Goal: Task Accomplishment & Management: Complete application form

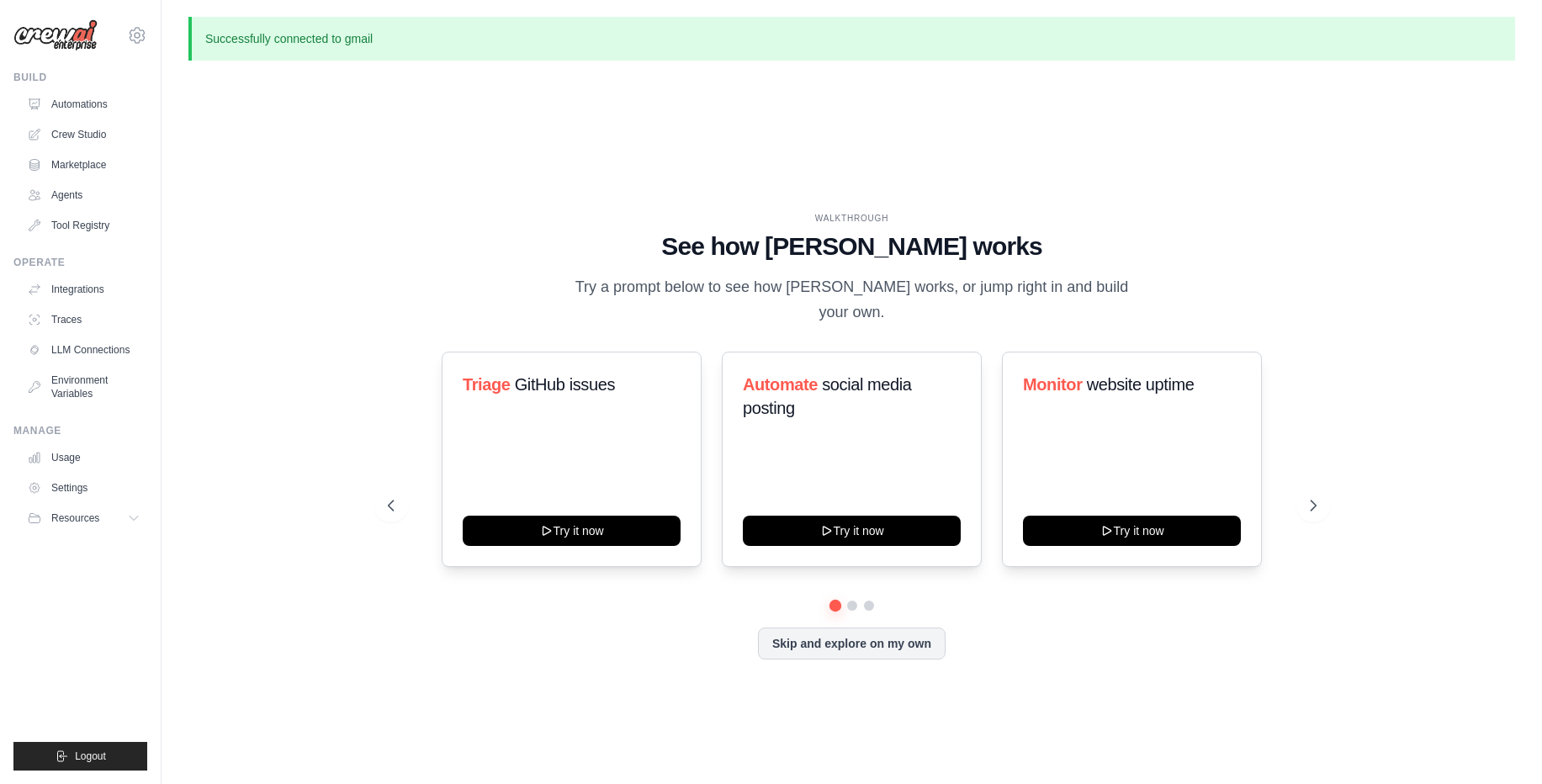
click at [100, 513] on span "Resources" at bounding box center [76, 517] width 48 height 13
click at [135, 518] on icon at bounding box center [135, 517] width 13 height 13
click at [563, 378] on span "GitHub issues" at bounding box center [564, 384] width 100 height 19
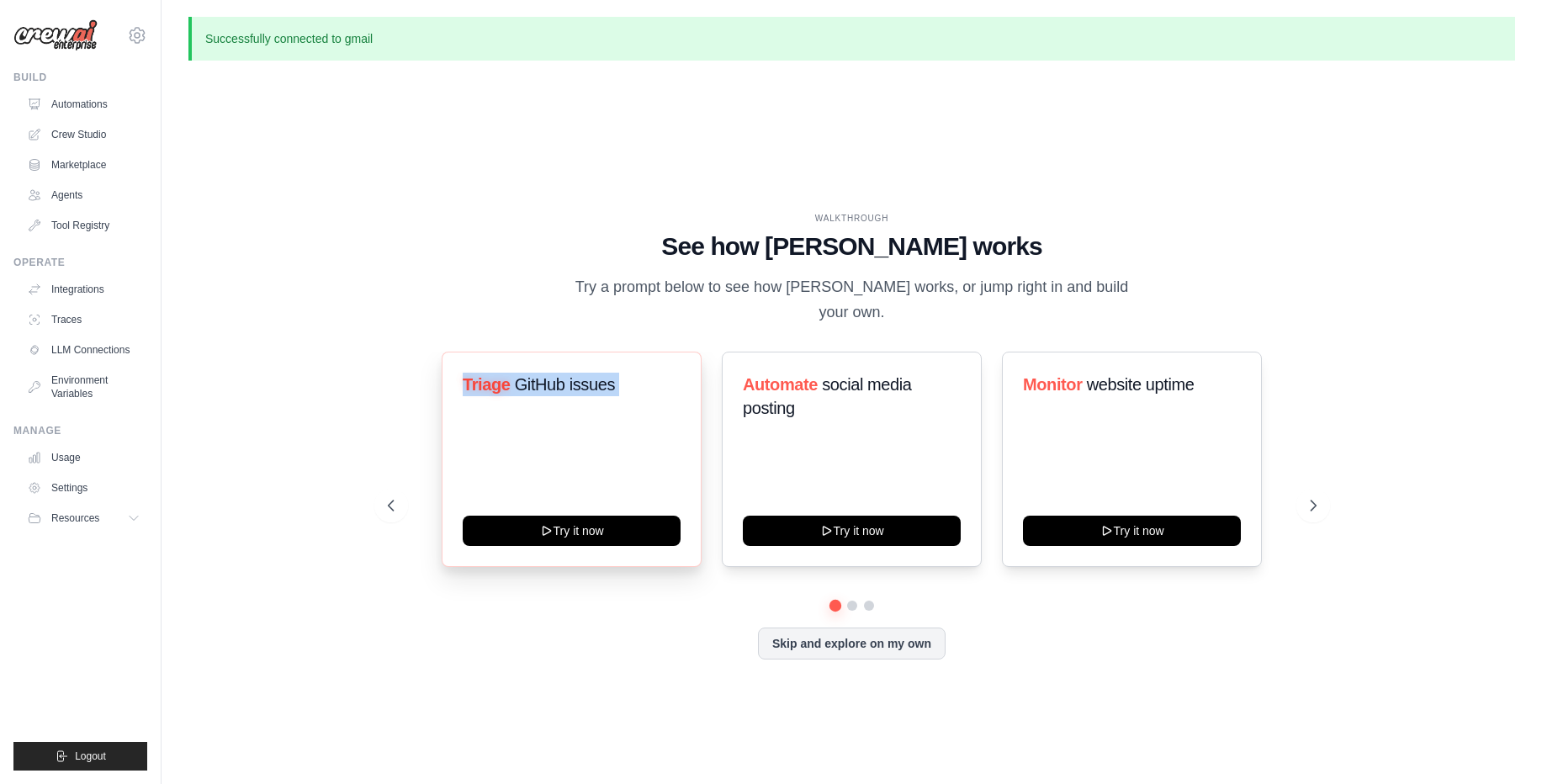
click at [563, 378] on span "GitHub issues" at bounding box center [564, 384] width 100 height 19
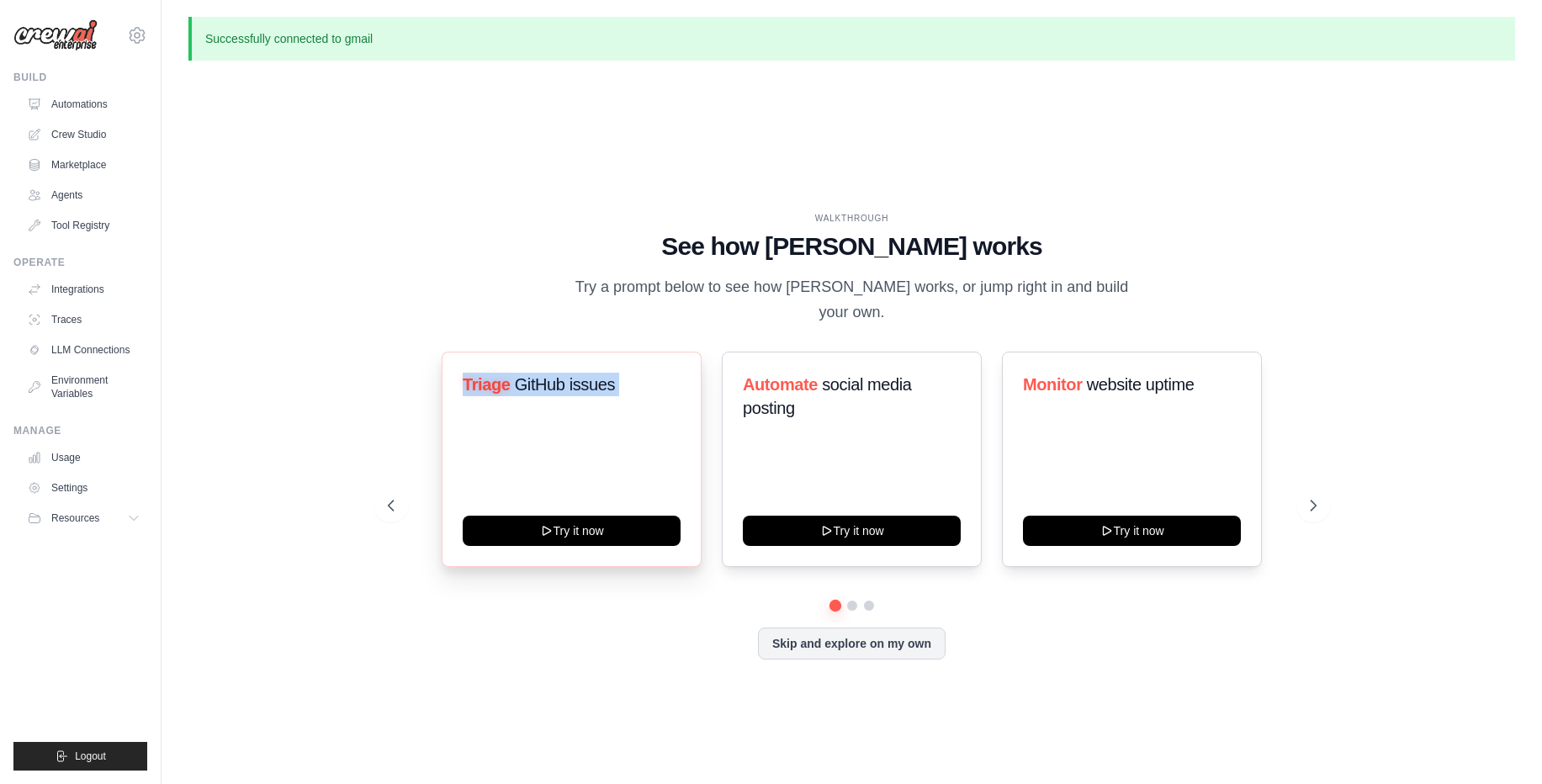
click at [563, 378] on span "GitHub issues" at bounding box center [564, 384] width 100 height 19
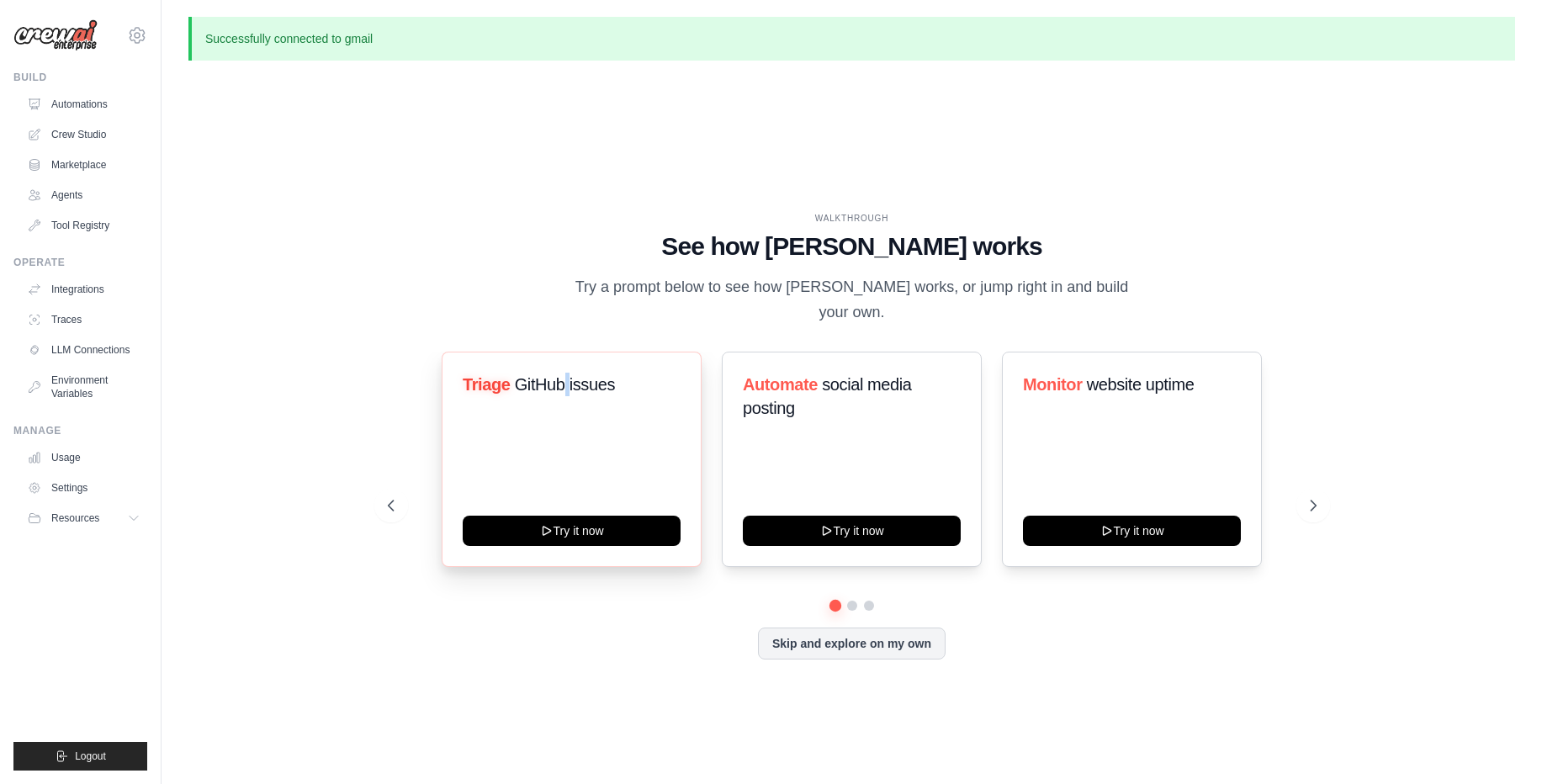
click at [563, 378] on span "GitHub issues" at bounding box center [564, 384] width 100 height 19
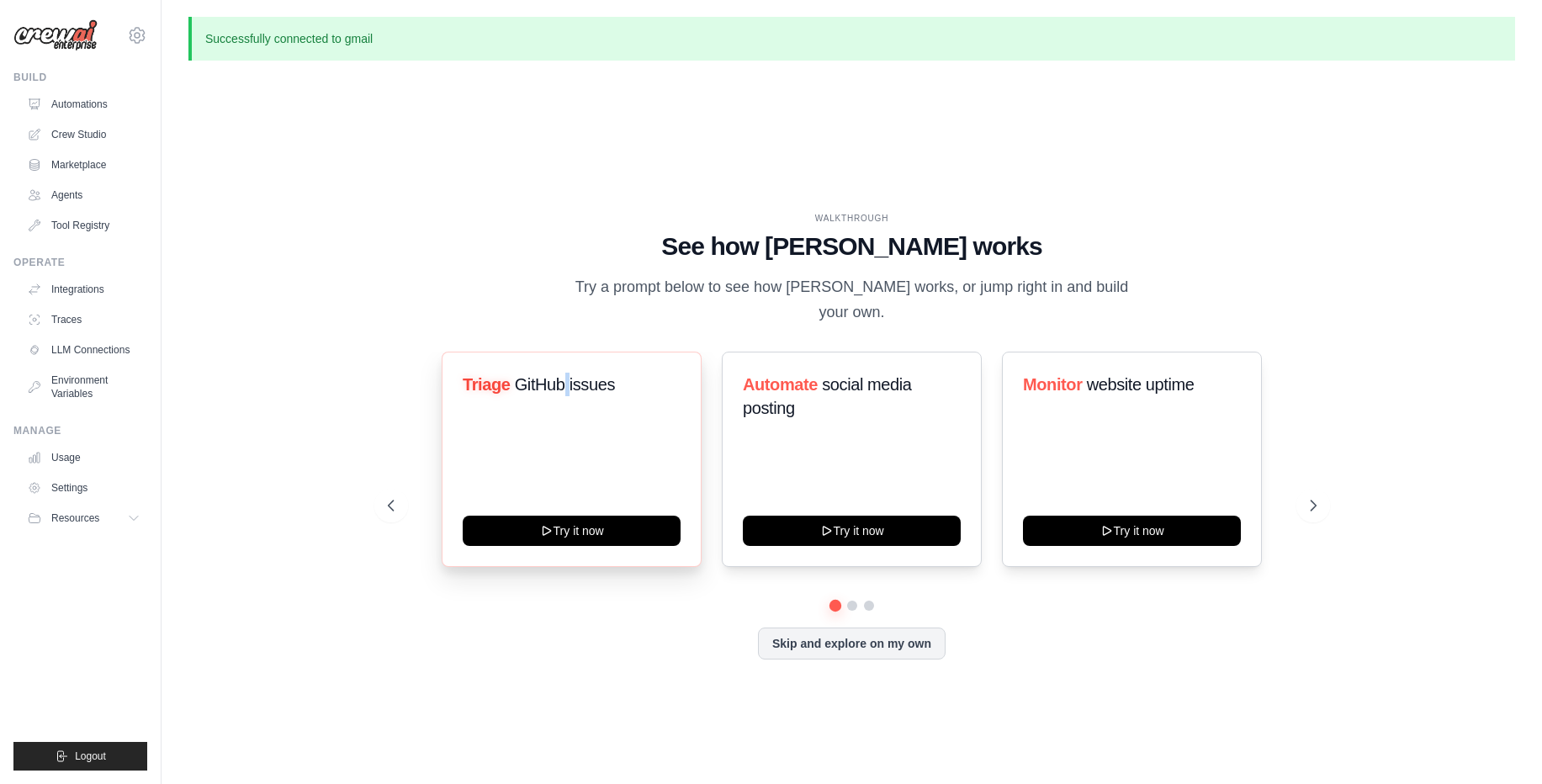
click at [563, 378] on span "GitHub issues" at bounding box center [564, 384] width 100 height 19
click at [568, 382] on span "GitHub issues" at bounding box center [564, 384] width 100 height 19
click at [1316, 501] on icon at bounding box center [1314, 505] width 17 height 17
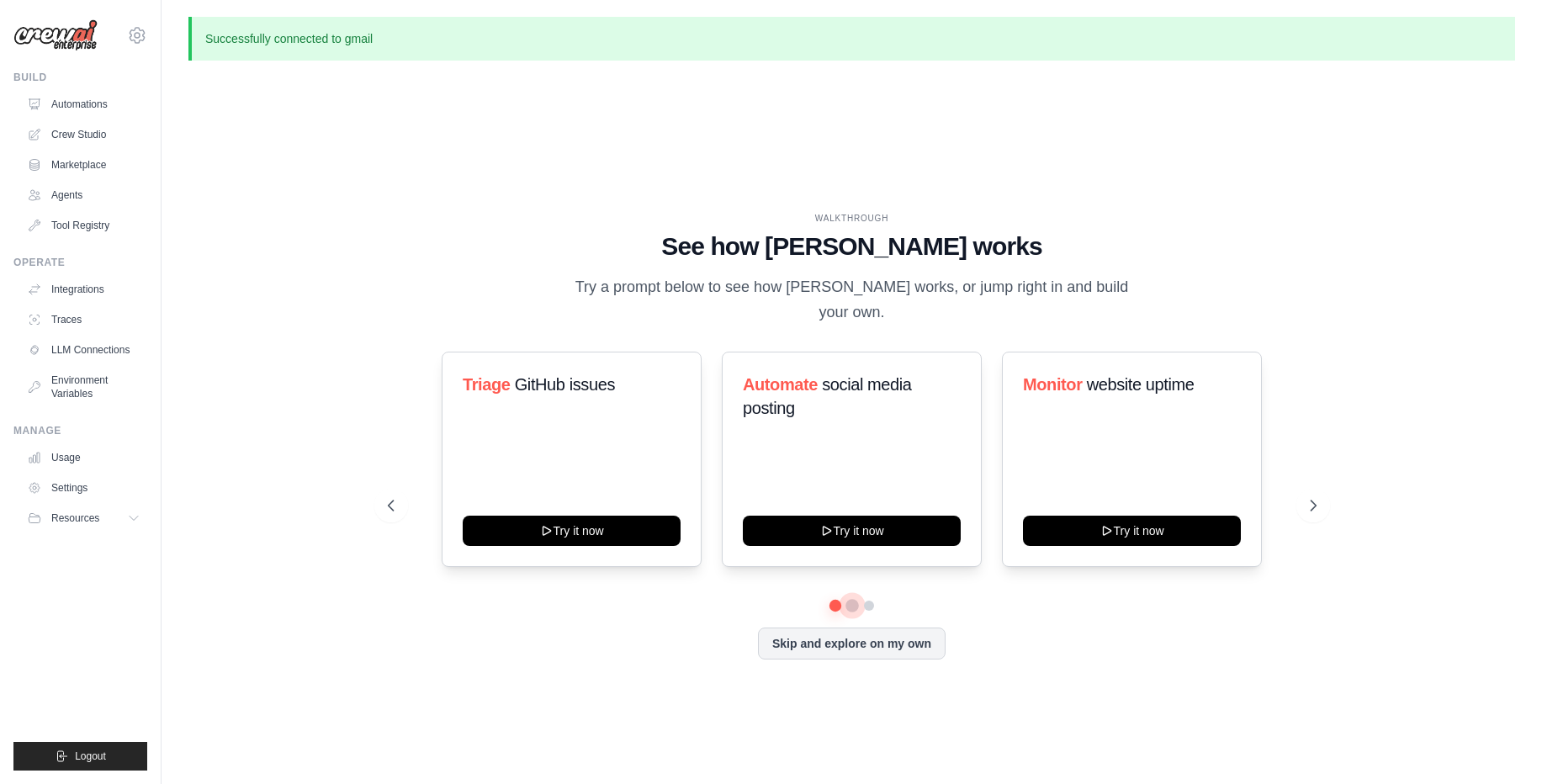
click at [852, 604] on button at bounding box center [851, 604] width 12 height 12
click at [871, 601] on button at bounding box center [868, 604] width 12 height 12
click at [95, 131] on link "Crew Studio" at bounding box center [85, 134] width 127 height 27
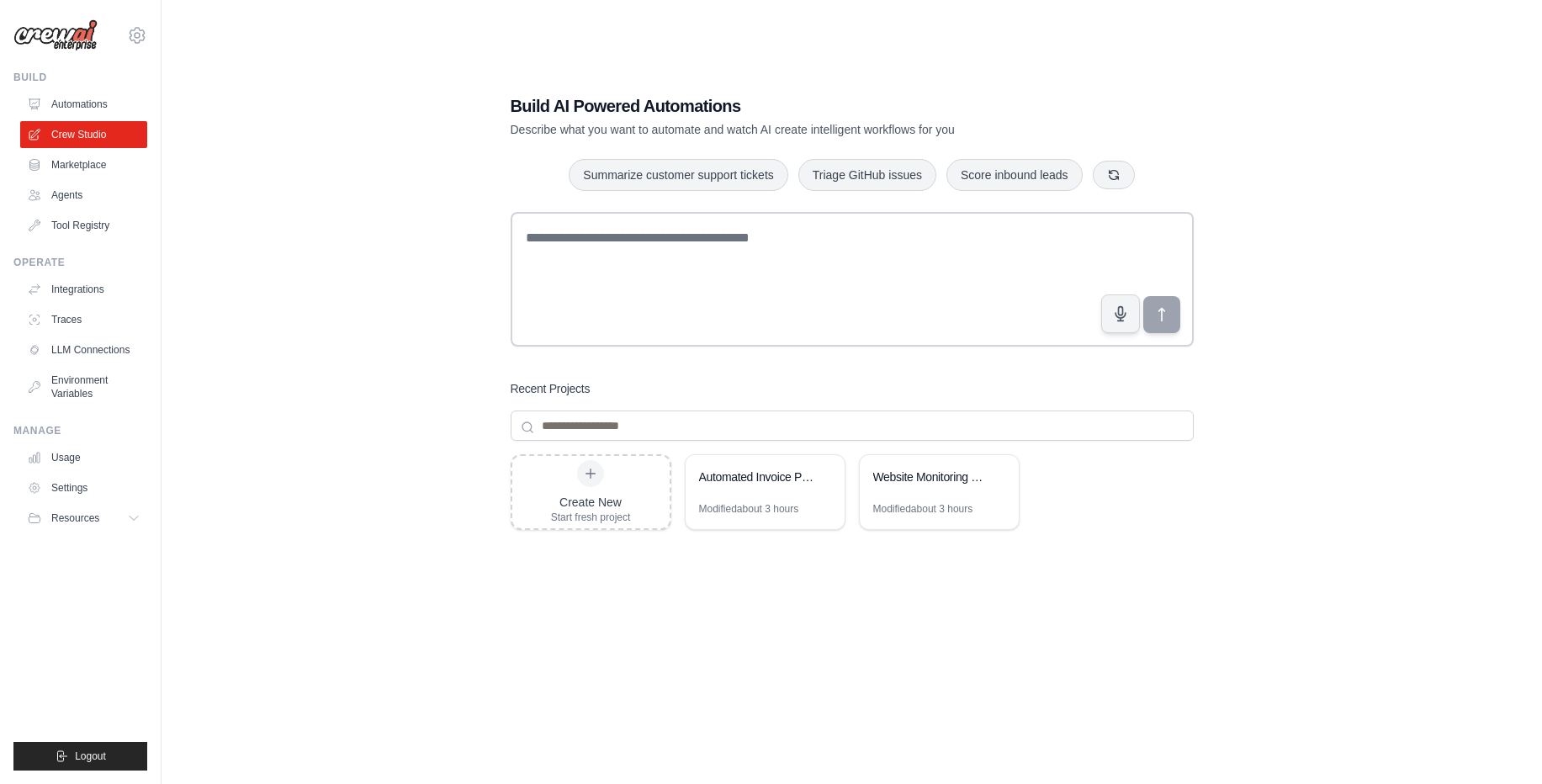
click at [684, 124] on p "Describe what you want to automate and watch AI create intelligent workflows fo…" at bounding box center [793, 129] width 566 height 17
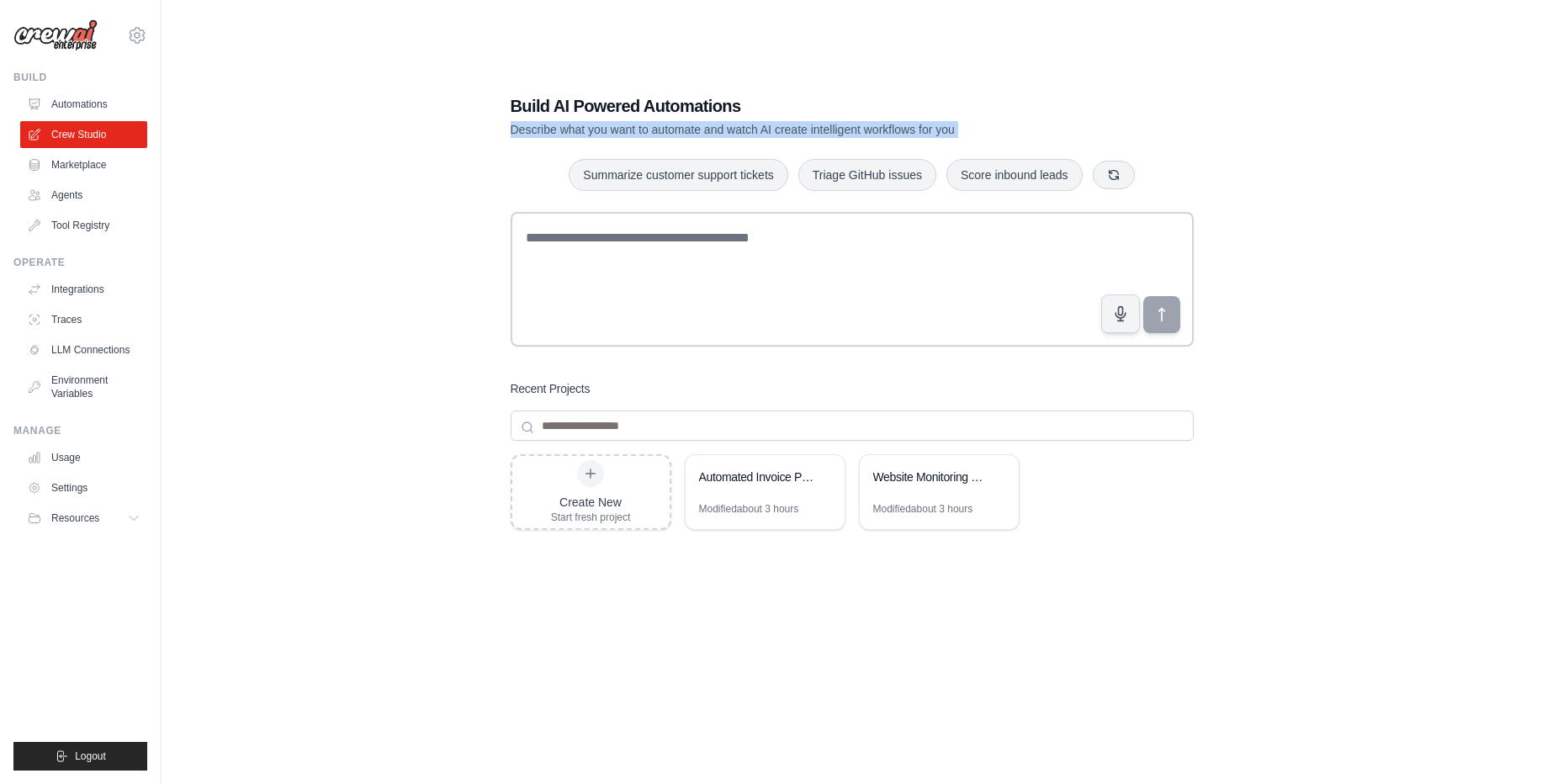
click at [684, 124] on p "Describe what you want to automate and watch AI create intelligent workflows fo…" at bounding box center [793, 129] width 566 height 17
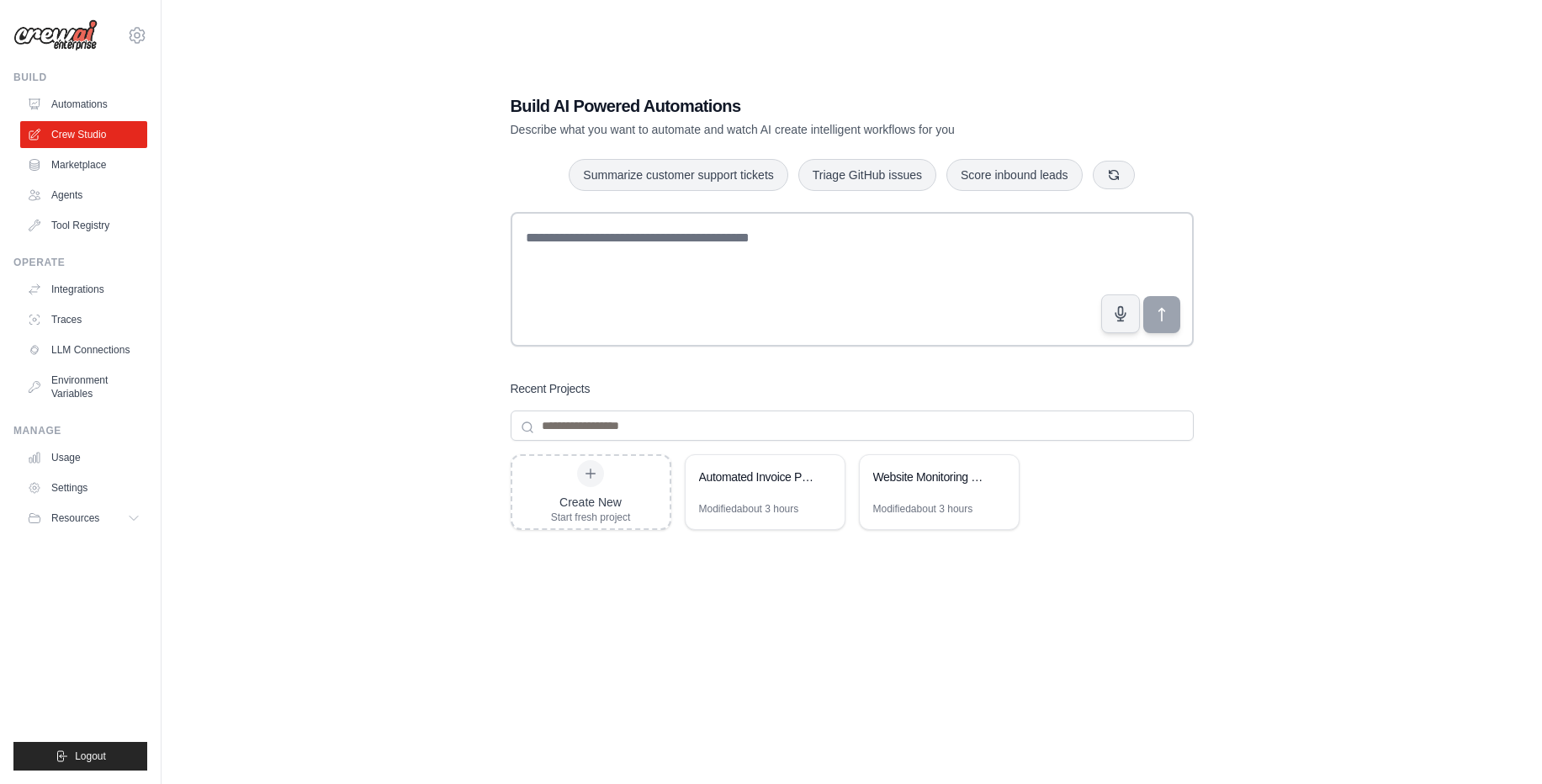
click at [454, 292] on div "Build AI Powered Automations Describe what you want to automate and watch AI cr…" at bounding box center [852, 409] width 1327 height 784
click at [118, 514] on button "Resources" at bounding box center [85, 518] width 127 height 27
click at [581, 390] on h3 "Recent Projects" at bounding box center [550, 388] width 80 height 17
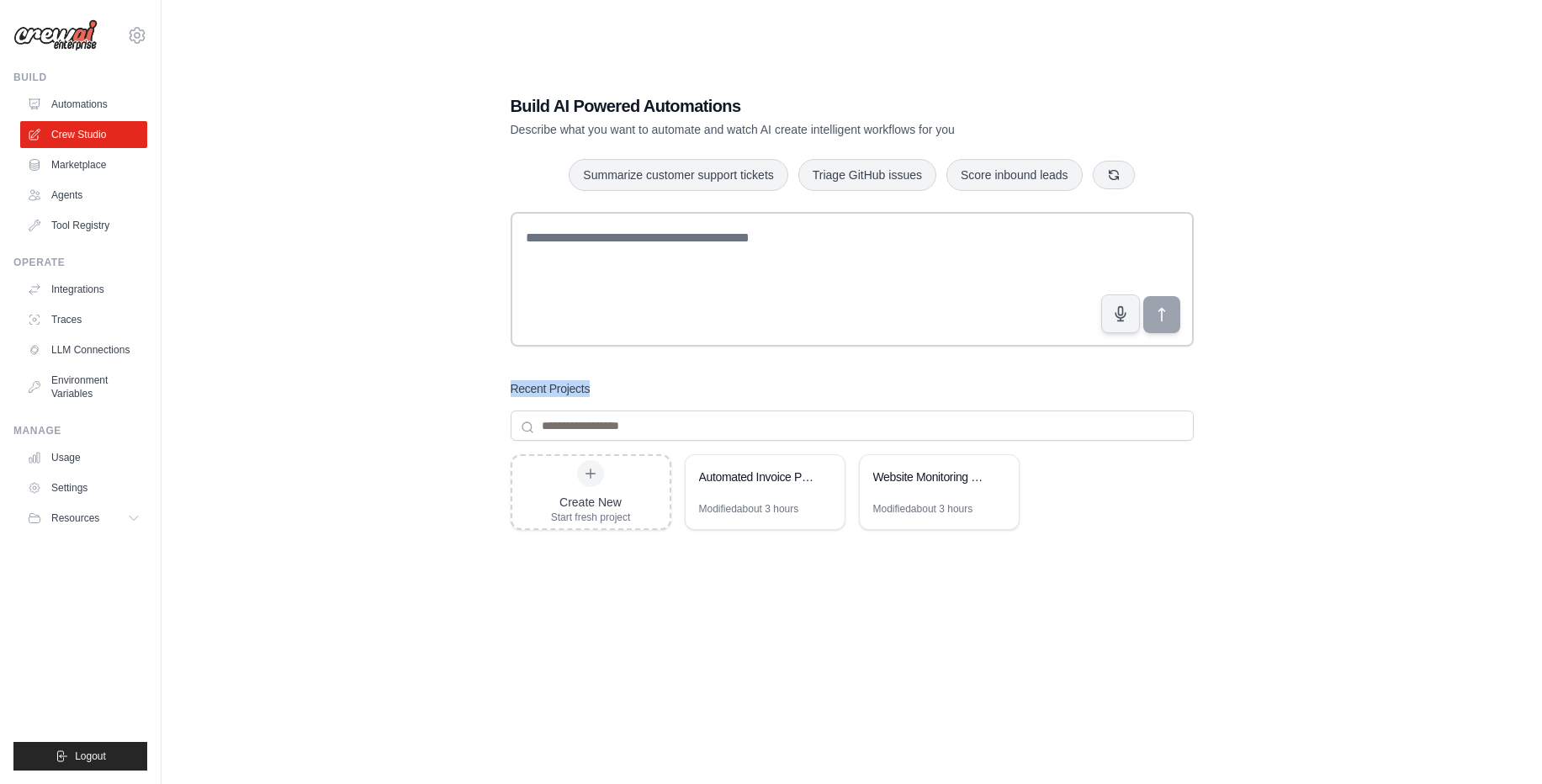
click at [581, 390] on h3 "Recent Projects" at bounding box center [550, 388] width 80 height 17
click at [226, 312] on div "Build AI Powered Automations Describe what you want to automate and watch AI cr…" at bounding box center [852, 409] width 1327 height 784
click at [81, 516] on span "Resources" at bounding box center [77, 517] width 48 height 13
click at [92, 203] on link "Agents" at bounding box center [85, 195] width 127 height 27
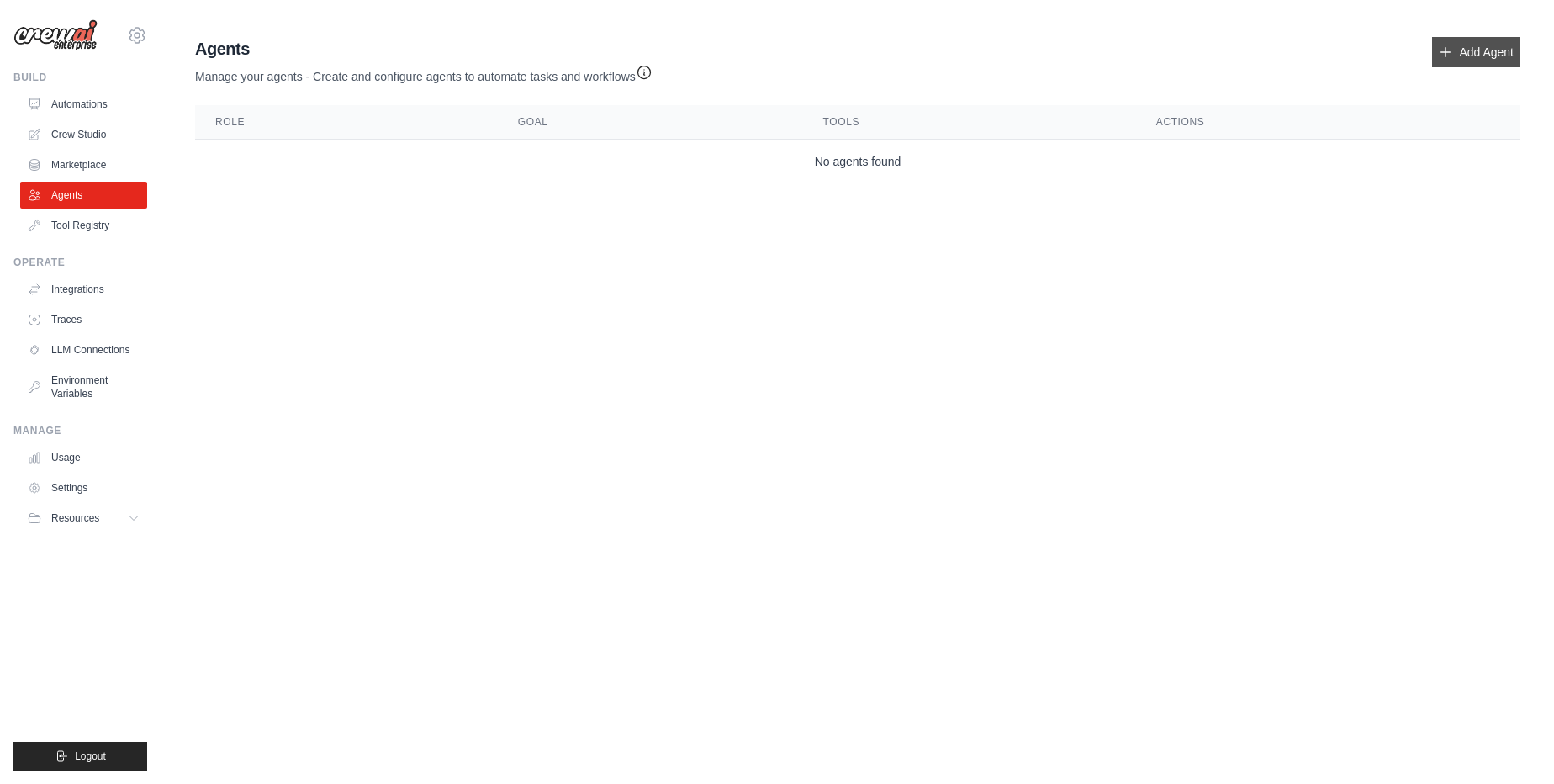
click at [1490, 50] on link "Add Agent" at bounding box center [1476, 52] width 88 height 30
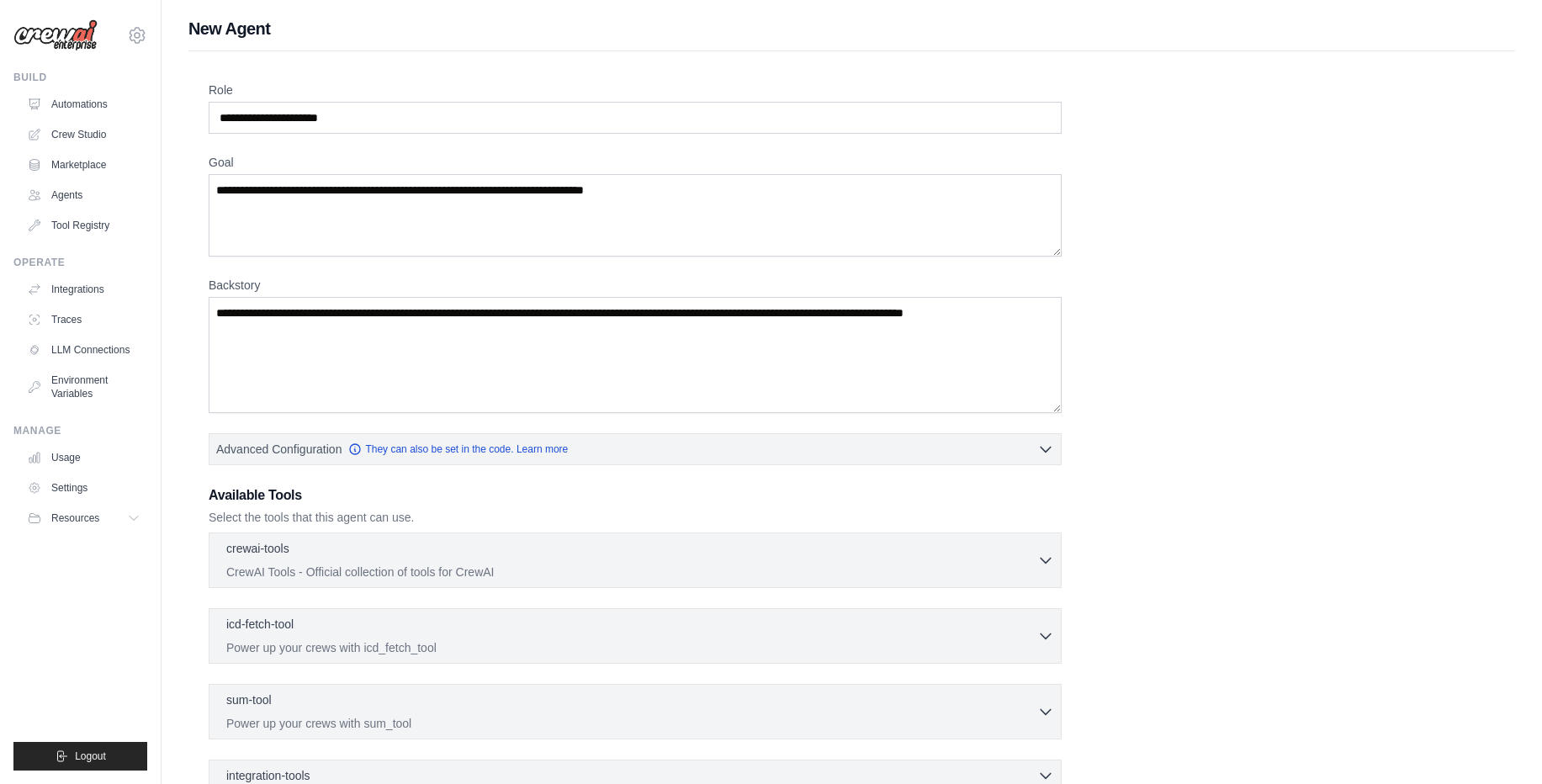
scroll to position [195, 0]
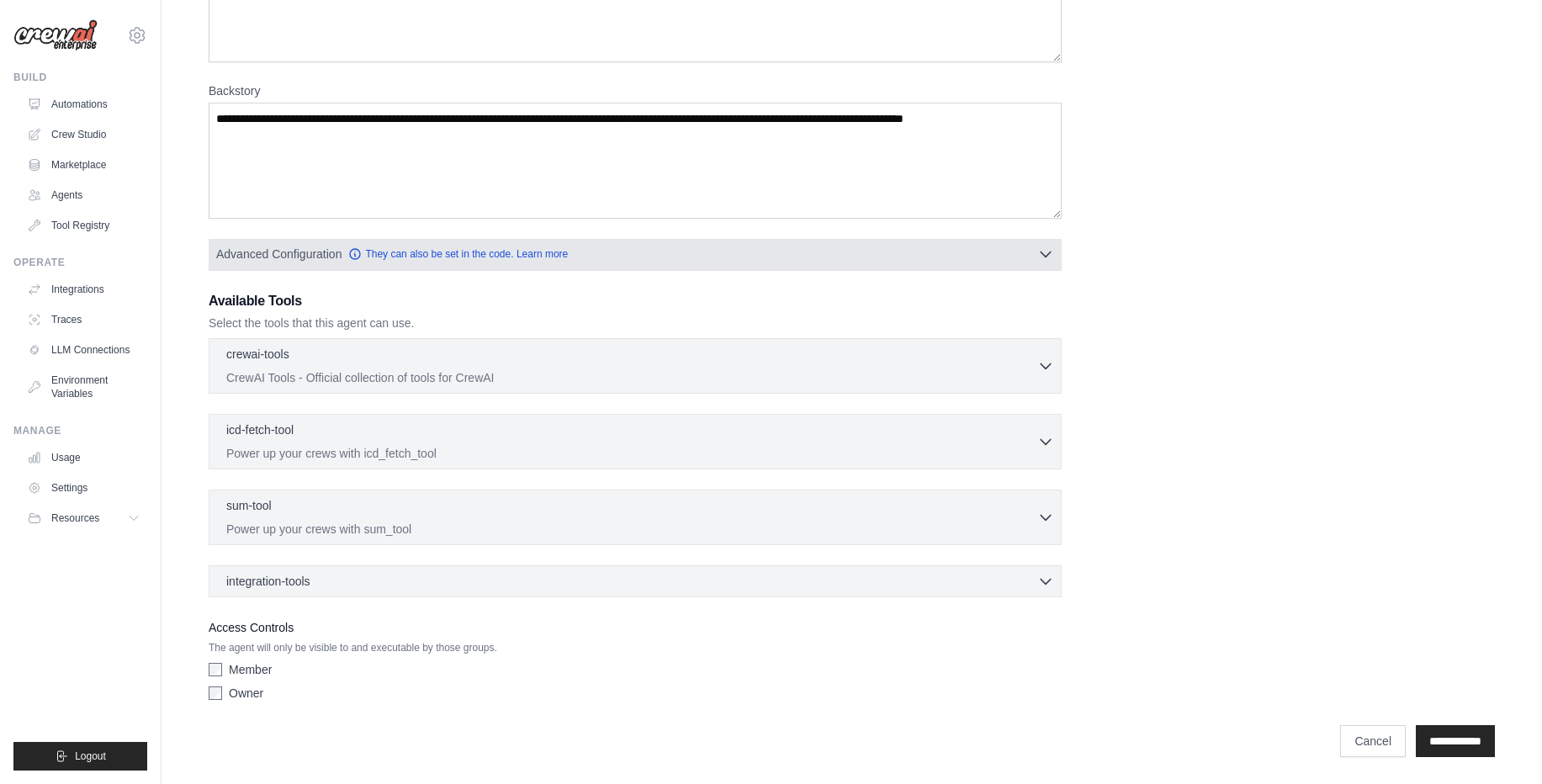
click at [948, 244] on button "Advanced Configuration They can also be set in the code. Learn more" at bounding box center [635, 254] width 851 height 30
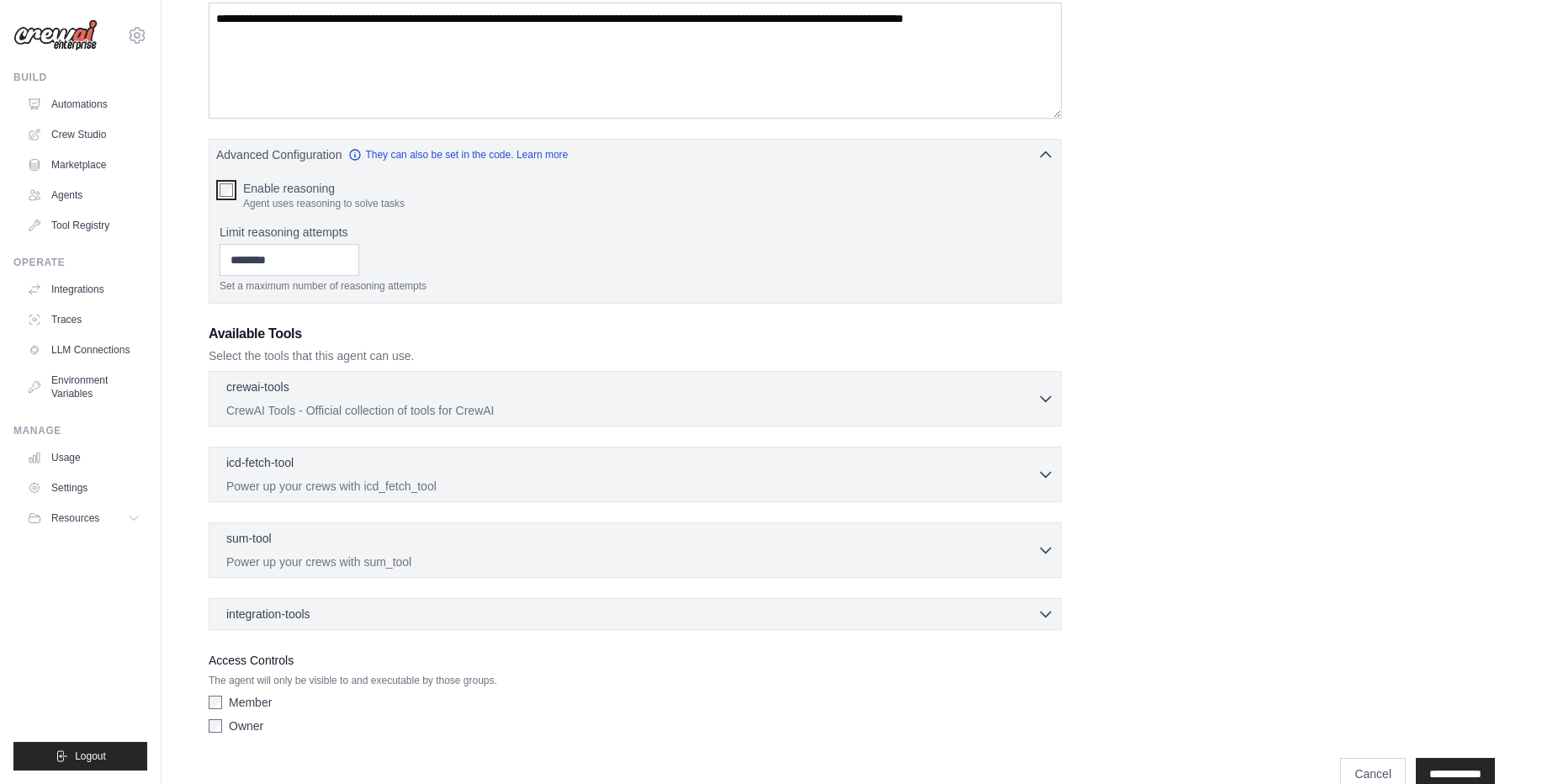
scroll to position [306, 0]
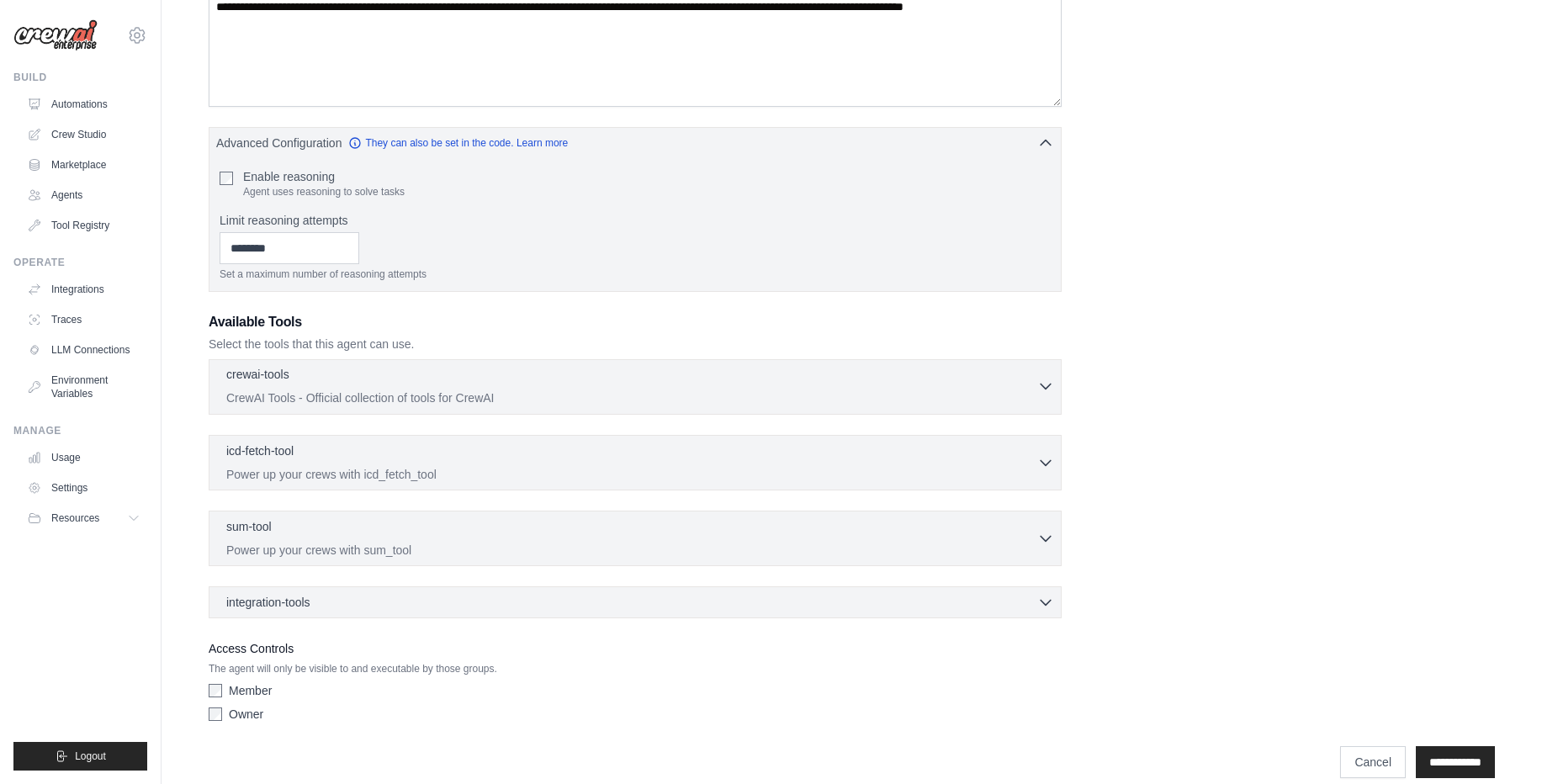
click at [486, 388] on div "crewai-tools 0 selected CrewAI Tools - Official collection of tools for CrewAI" at bounding box center [631, 385] width 811 height 40
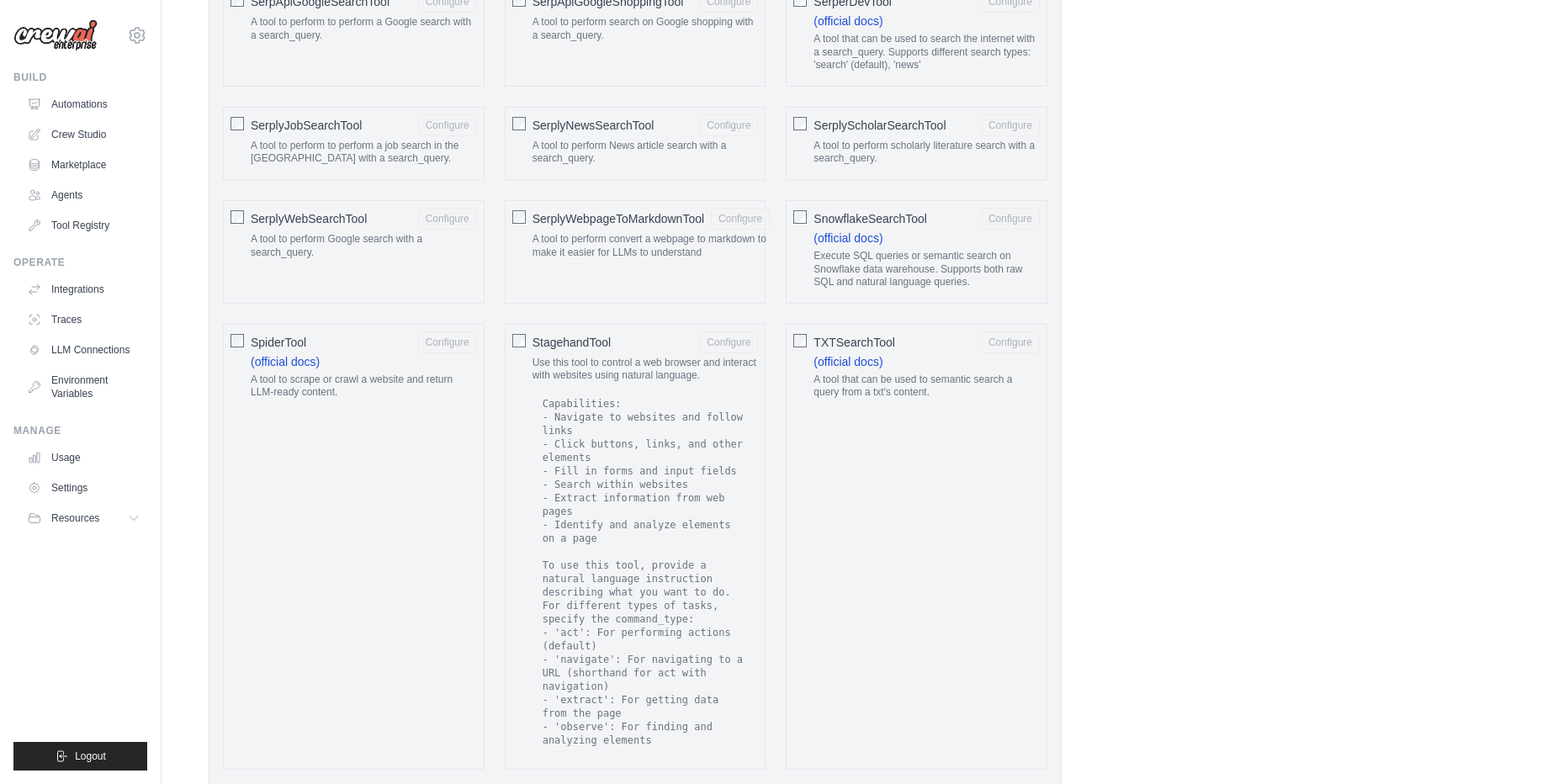
scroll to position [2576, 0]
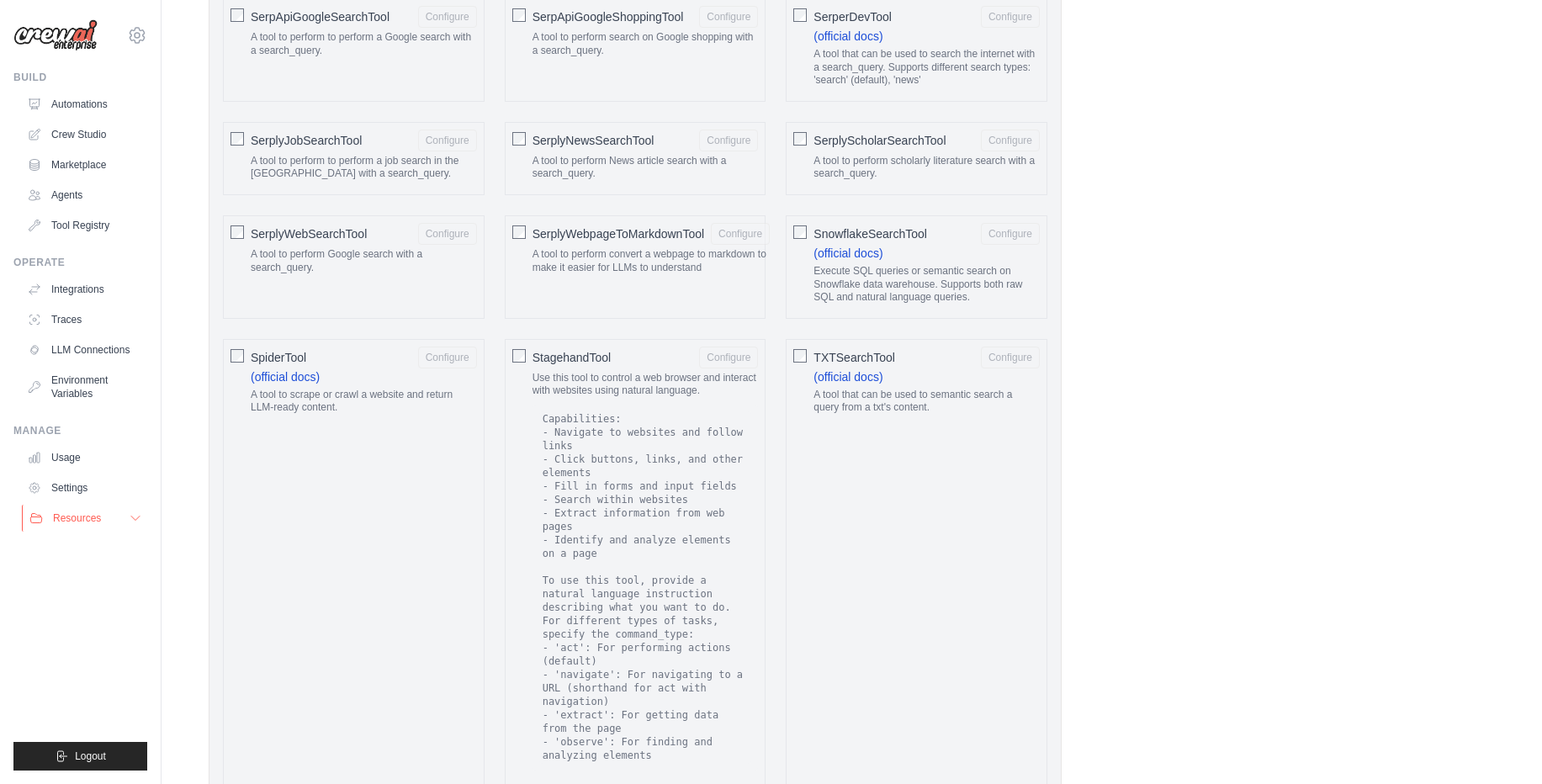
click at [80, 529] on button "Resources" at bounding box center [85, 518] width 127 height 27
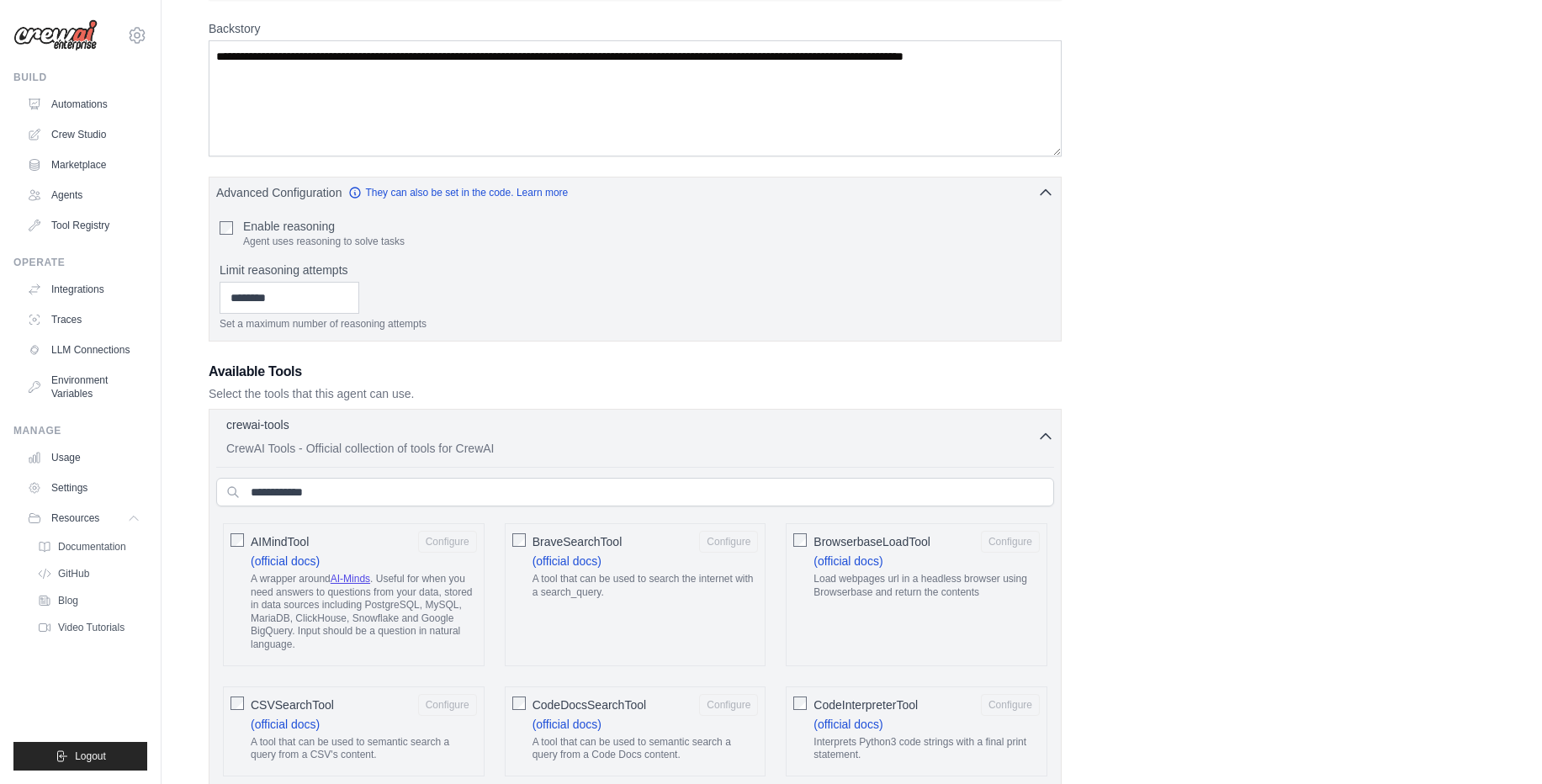
scroll to position [246, 0]
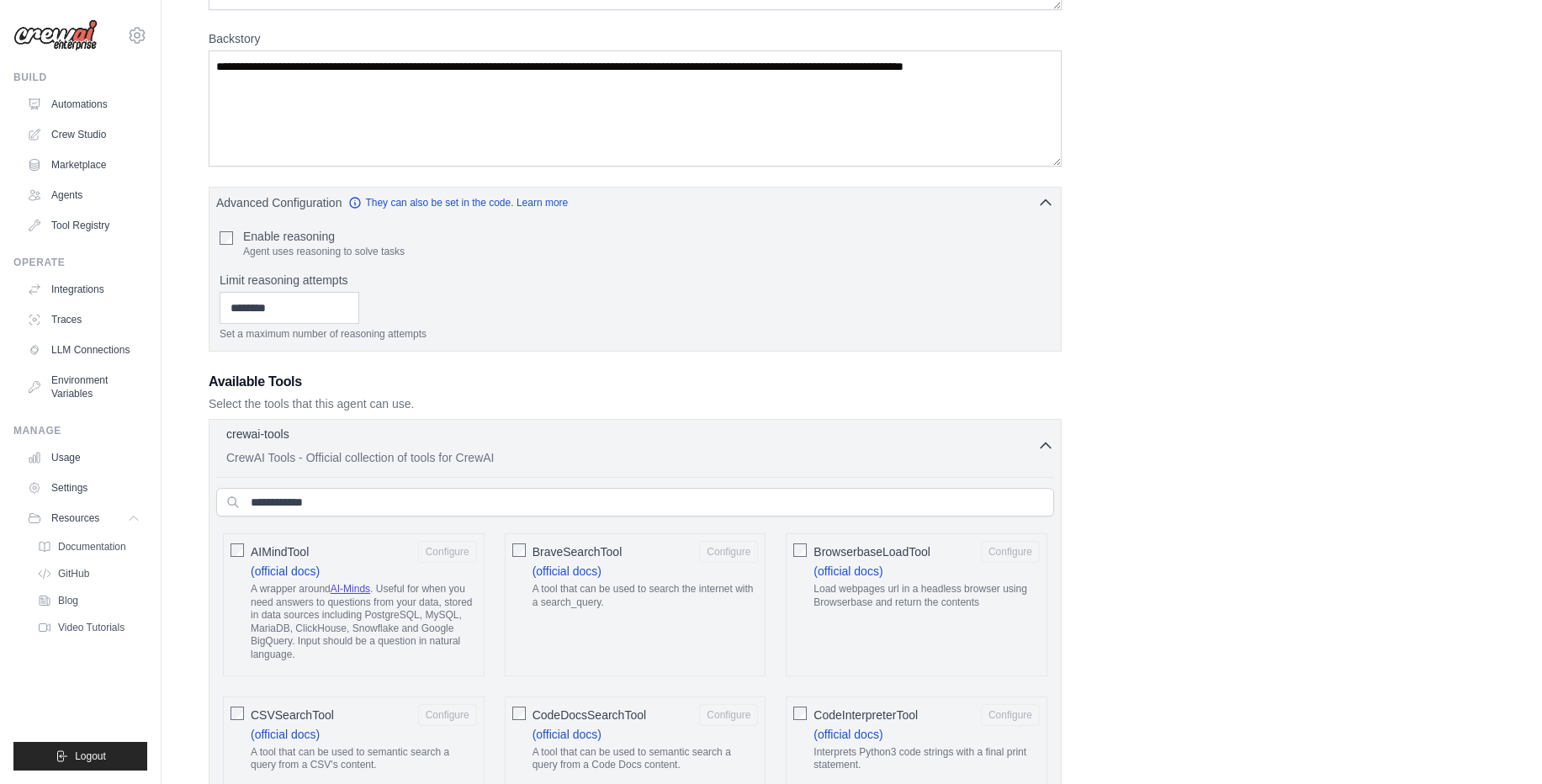
click at [1045, 442] on icon "button" at bounding box center [1045, 445] width 17 height 17
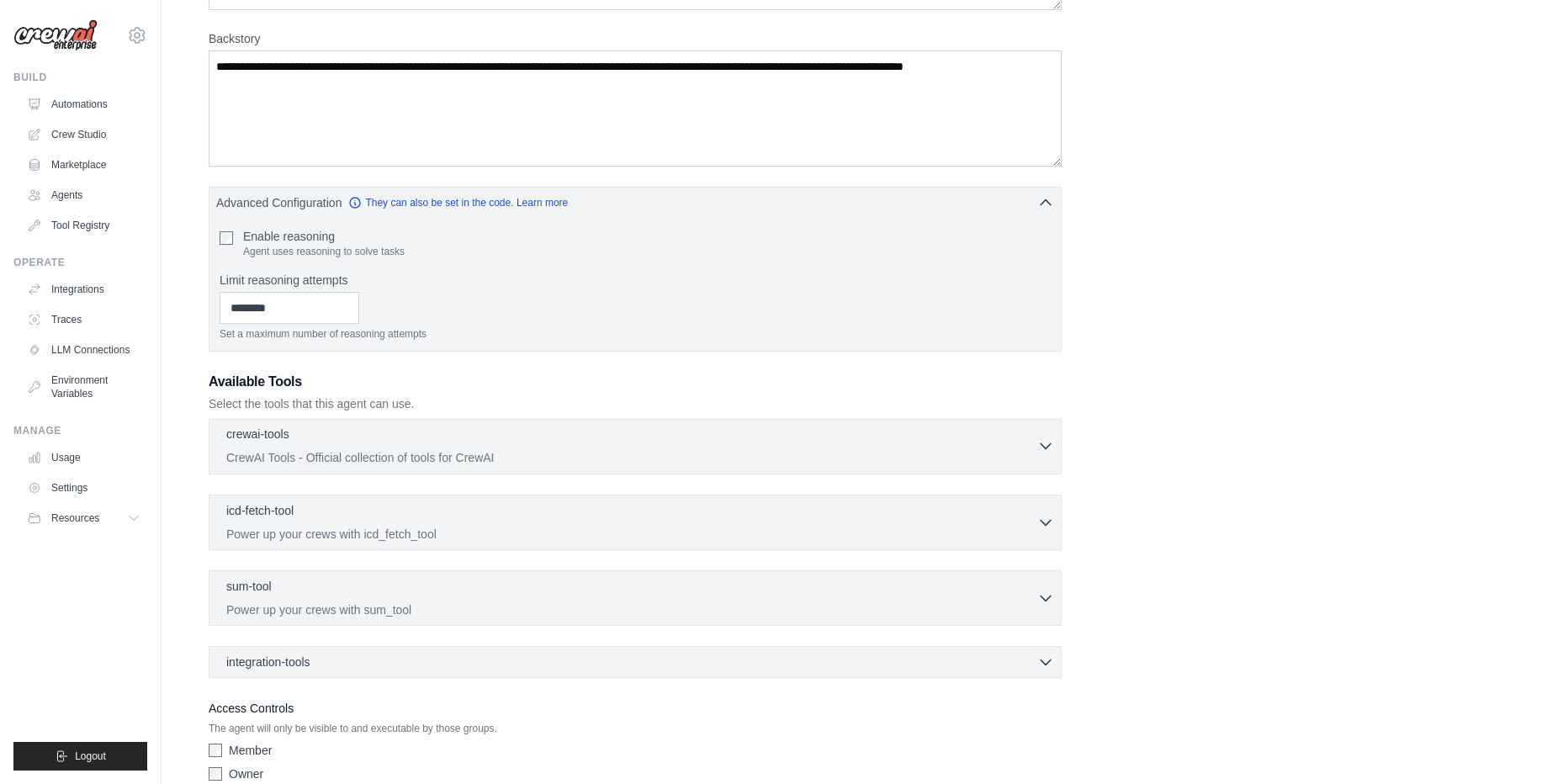
click at [568, 460] on p "CrewAI Tools - Official collection of tools for CrewAI" at bounding box center [631, 457] width 811 height 17
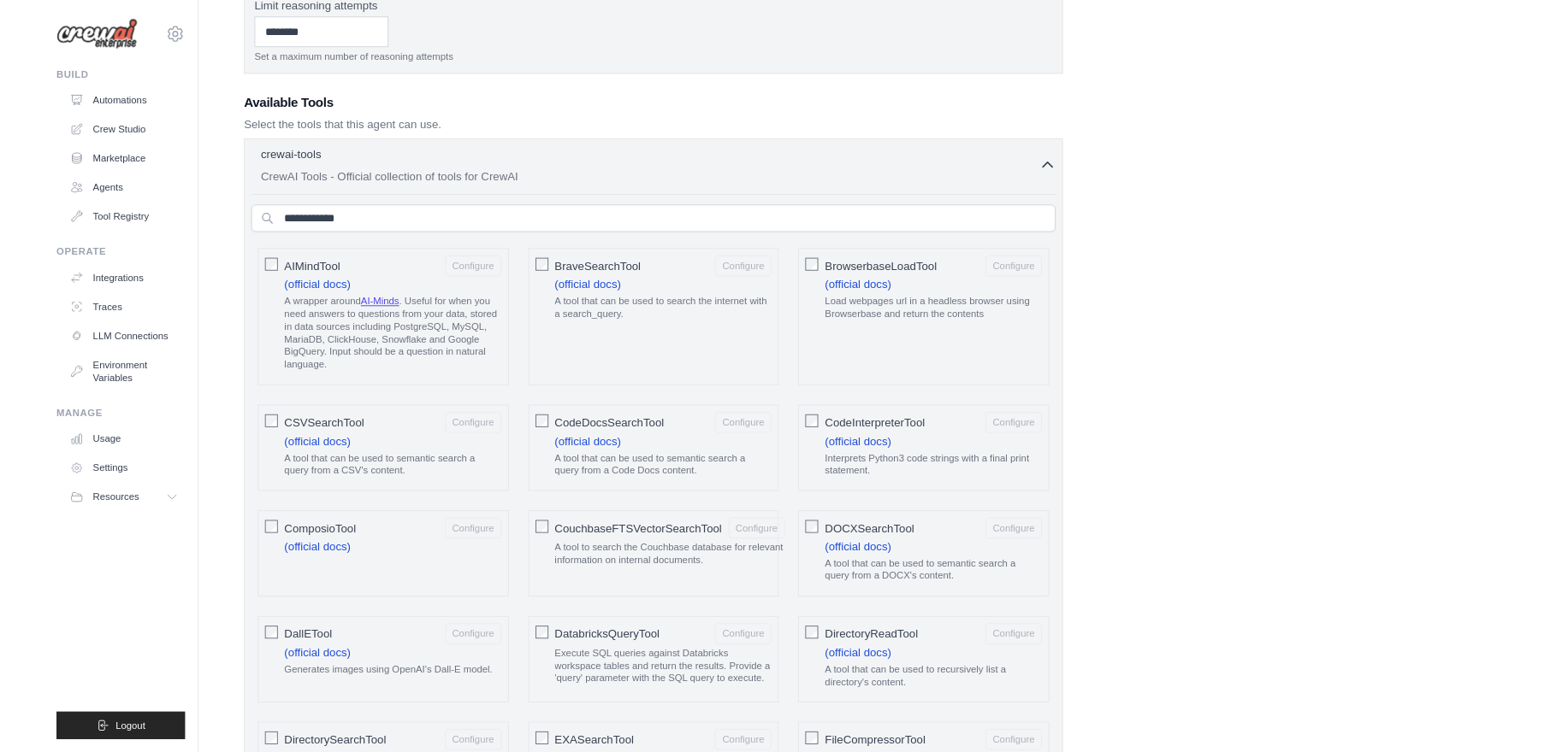
scroll to position [533, 0]
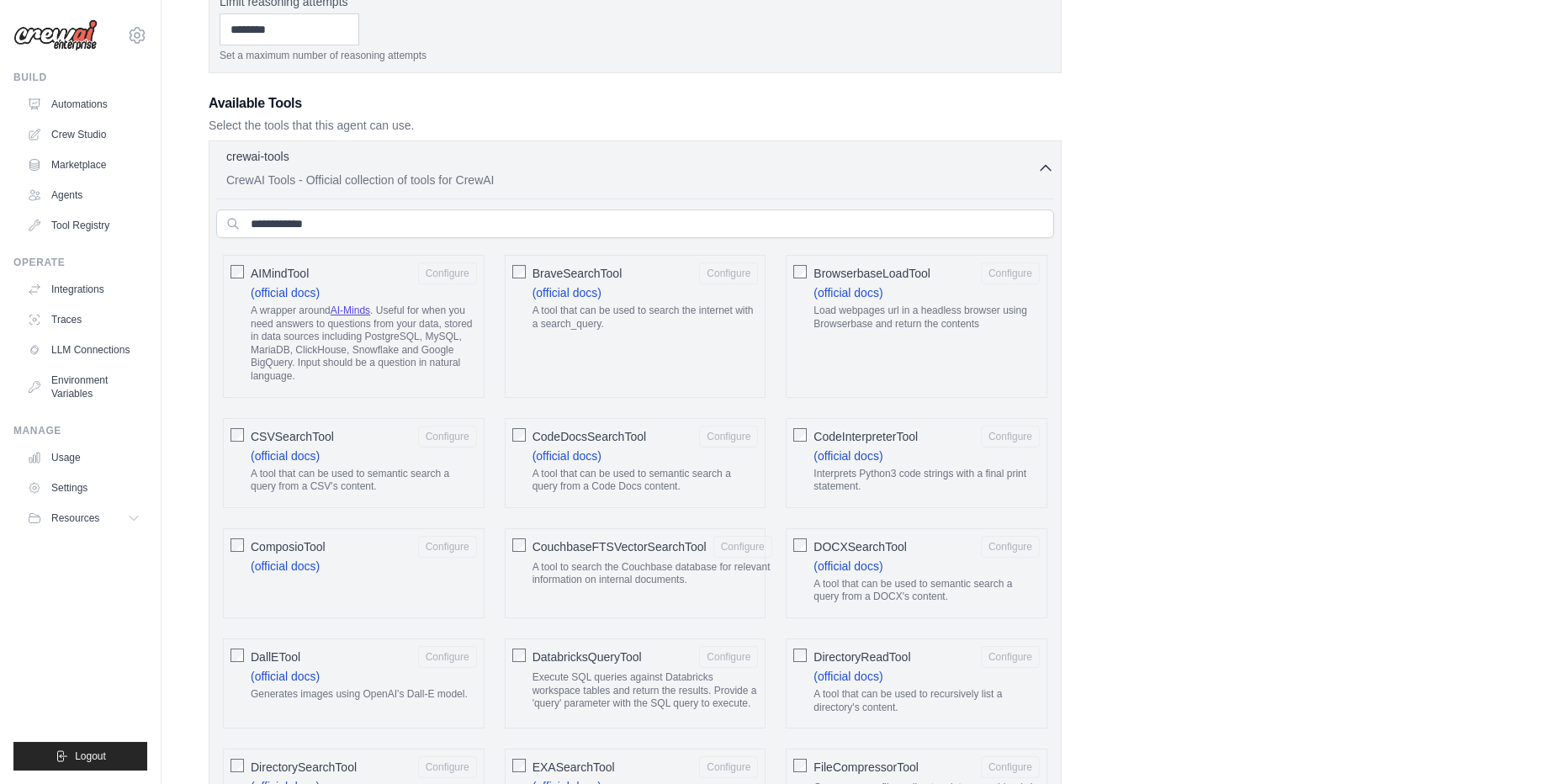
click at [609, 322] on p "A tool that can be used to search the internet with a search_query." at bounding box center [646, 316] width 226 height 26
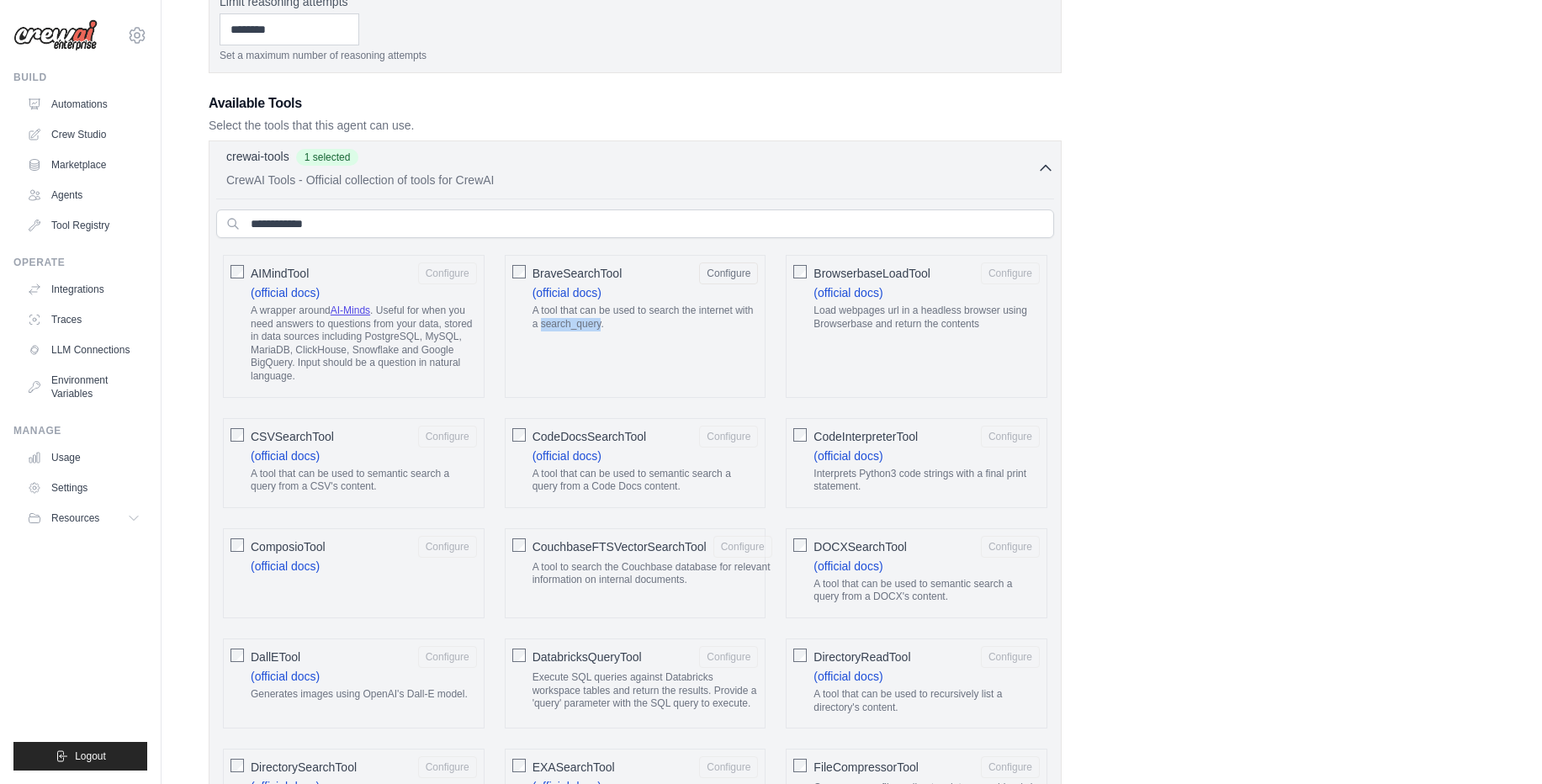
click at [609, 322] on p "A tool that can be used to search the internet with a search_query." at bounding box center [646, 316] width 226 height 26
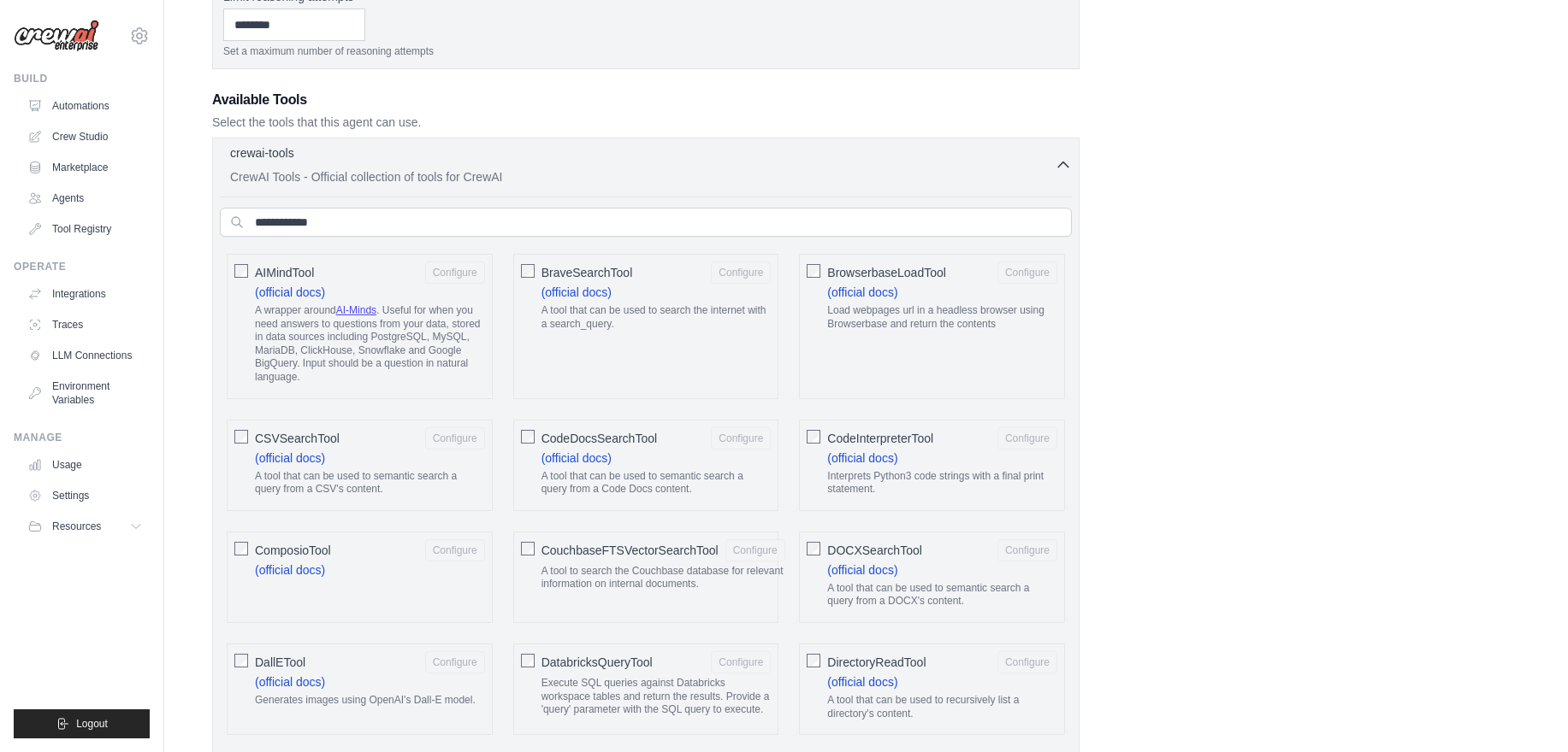
click at [288, 173] on p "CrewAI Tools - Official collection of tools for CrewAI" at bounding box center [642, 176] width 825 height 17
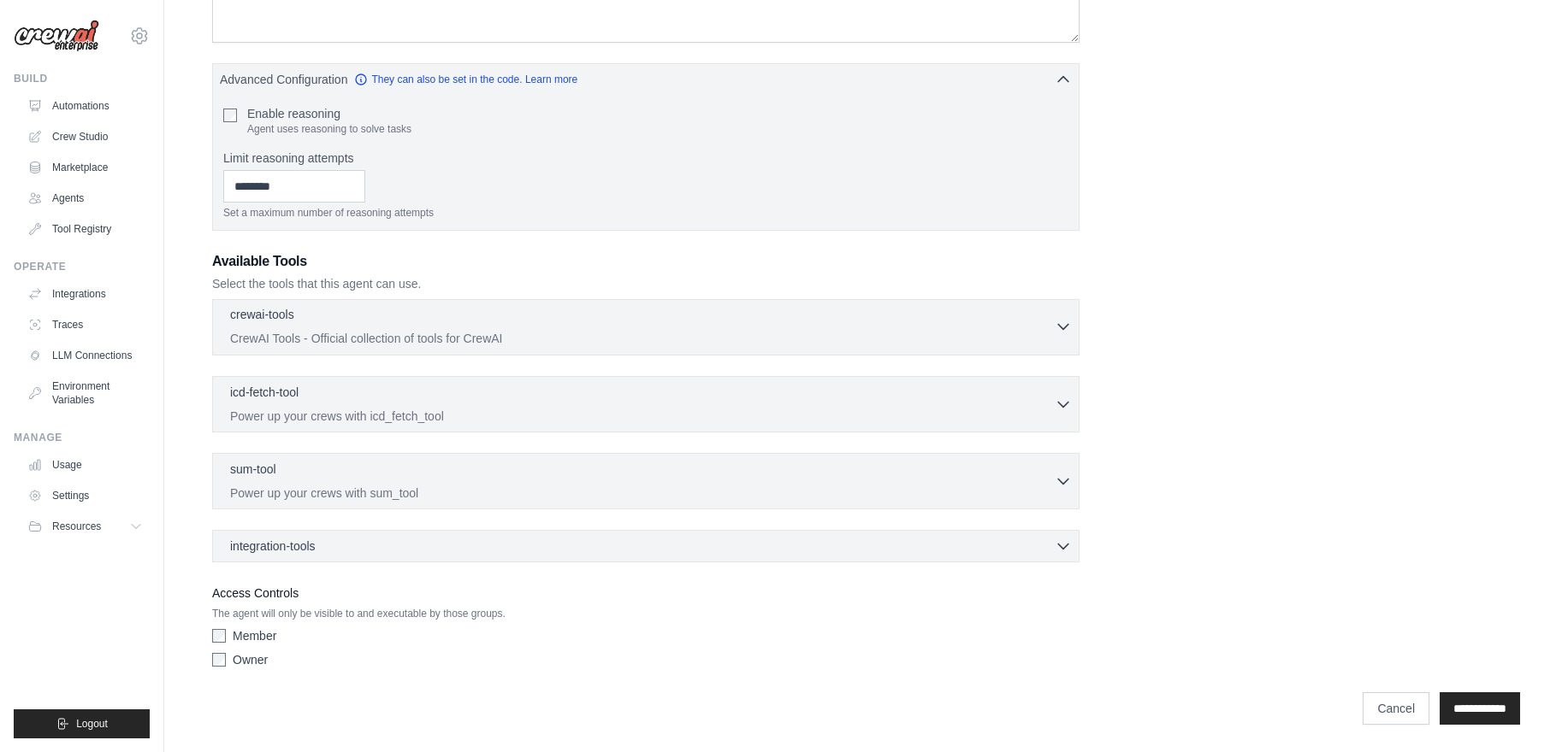
scroll to position [377, 0]
click at [316, 301] on div "crewai-tools 0 selected CrewAI Tools - Official collection of tools for CrewAI …" at bounding box center [646, 327] width 867 height 56
click at [298, 398] on p "icd-fetch-tool" at bounding box center [264, 391] width 69 height 17
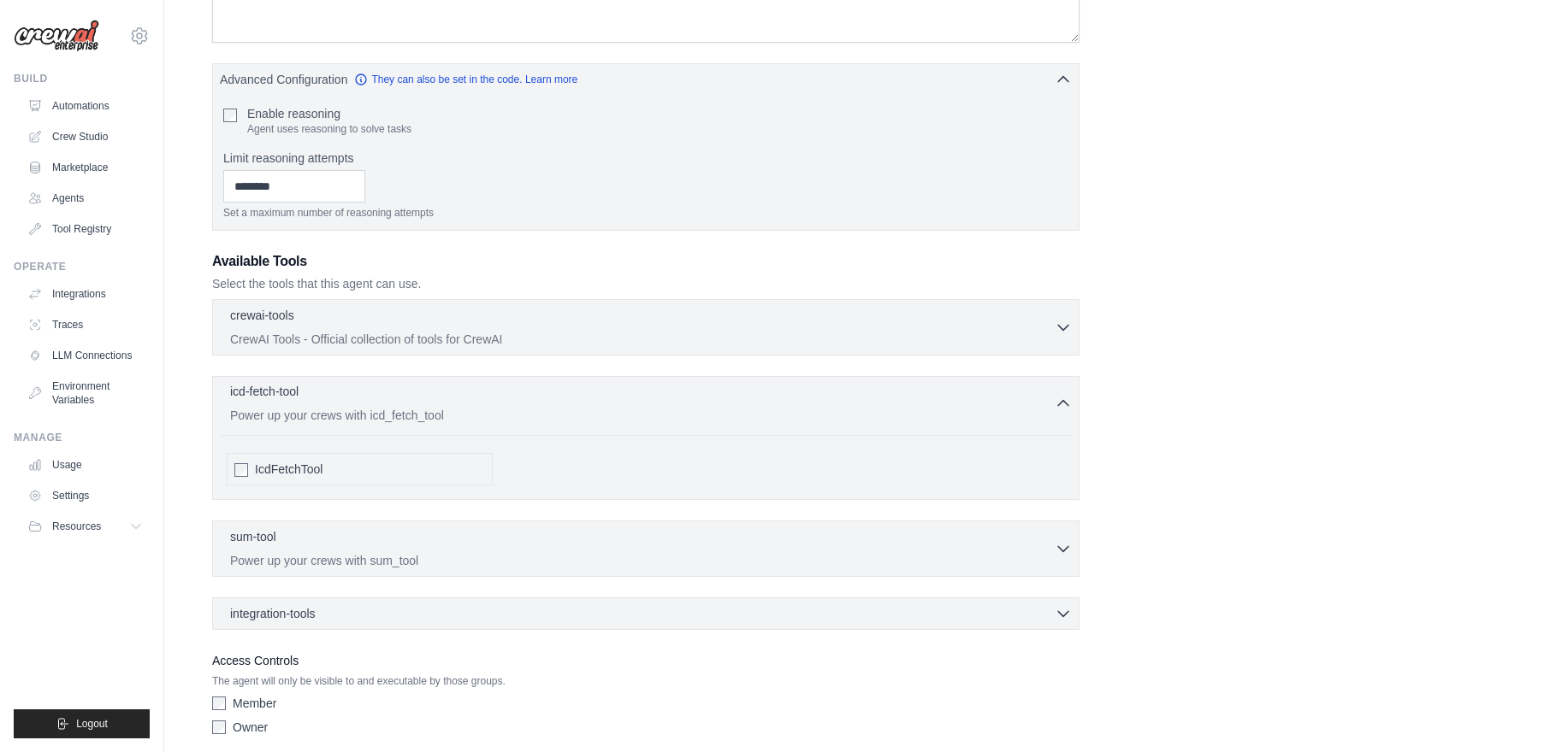
scroll to position [445, 0]
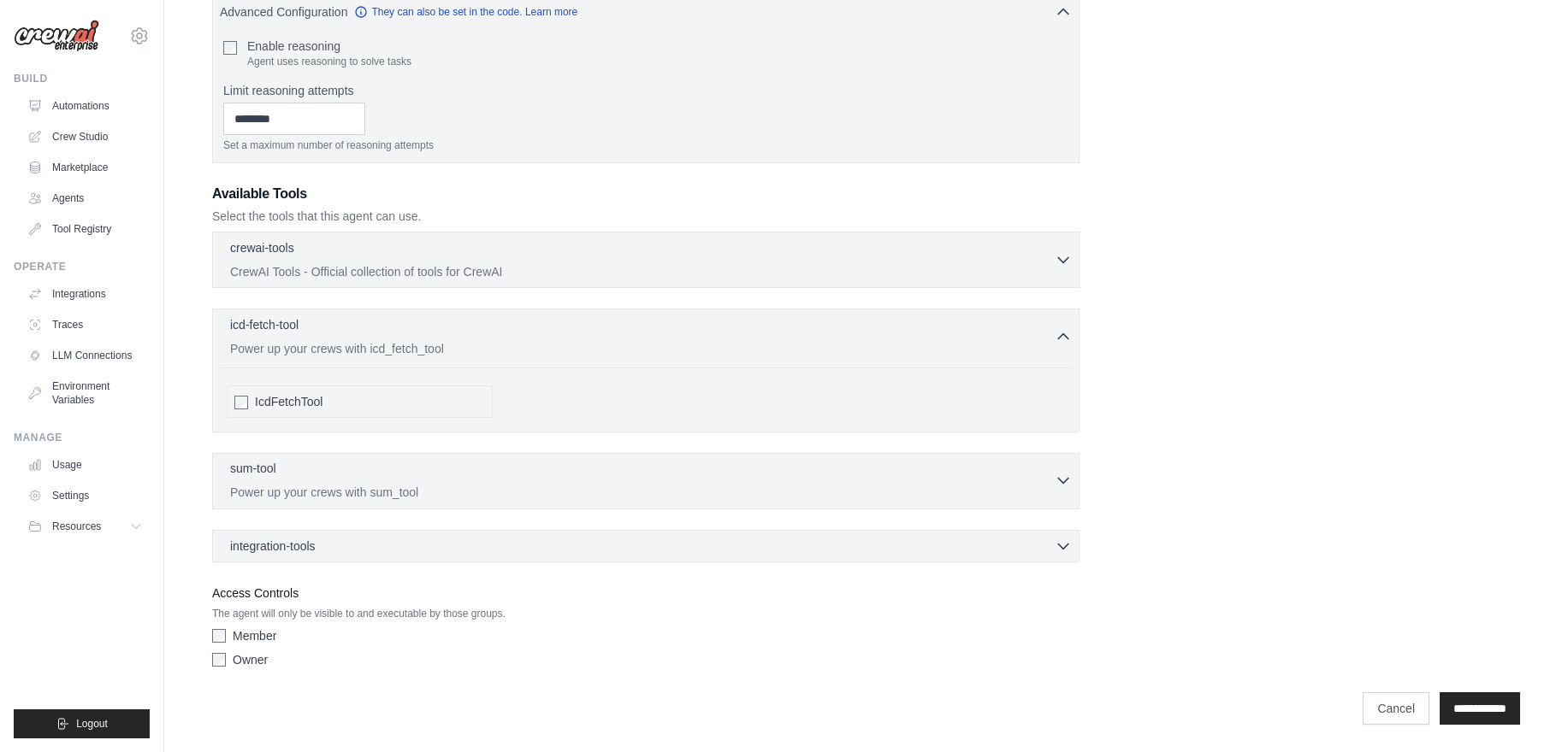
click at [277, 471] on p "sum-tool" at bounding box center [252, 468] width 46 height 17
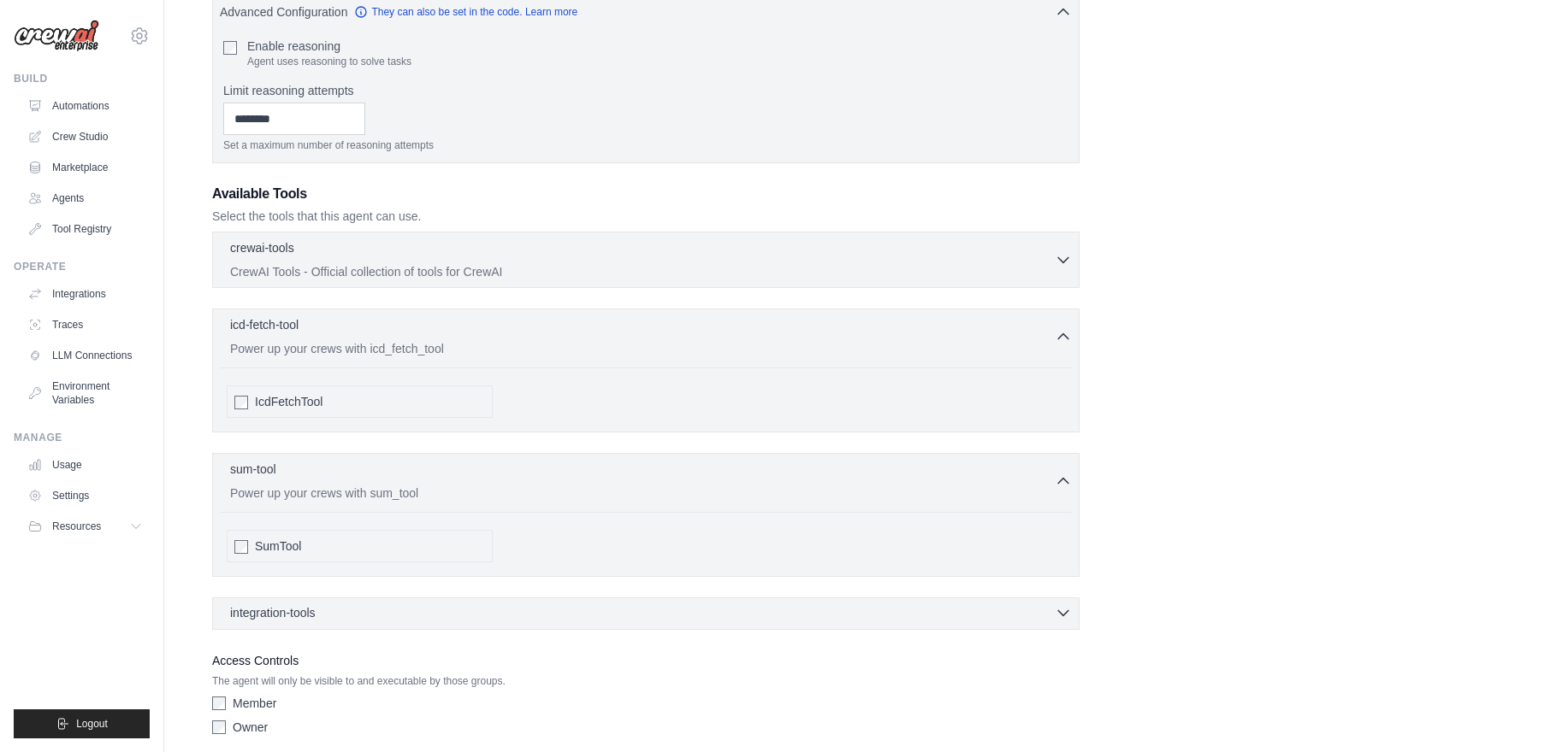
click at [281, 612] on span "integration-tools" at bounding box center [272, 613] width 86 height 17
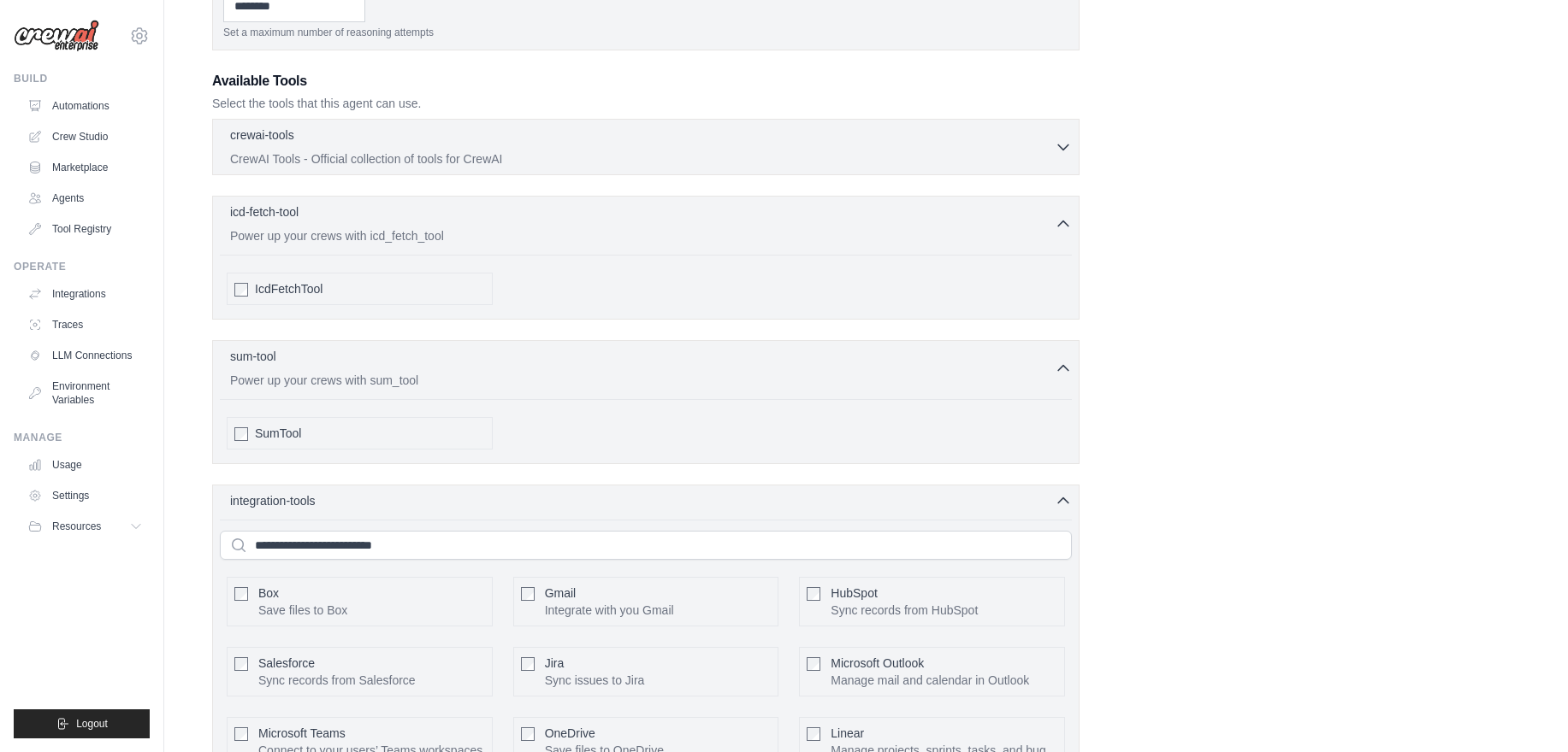
scroll to position [546, 0]
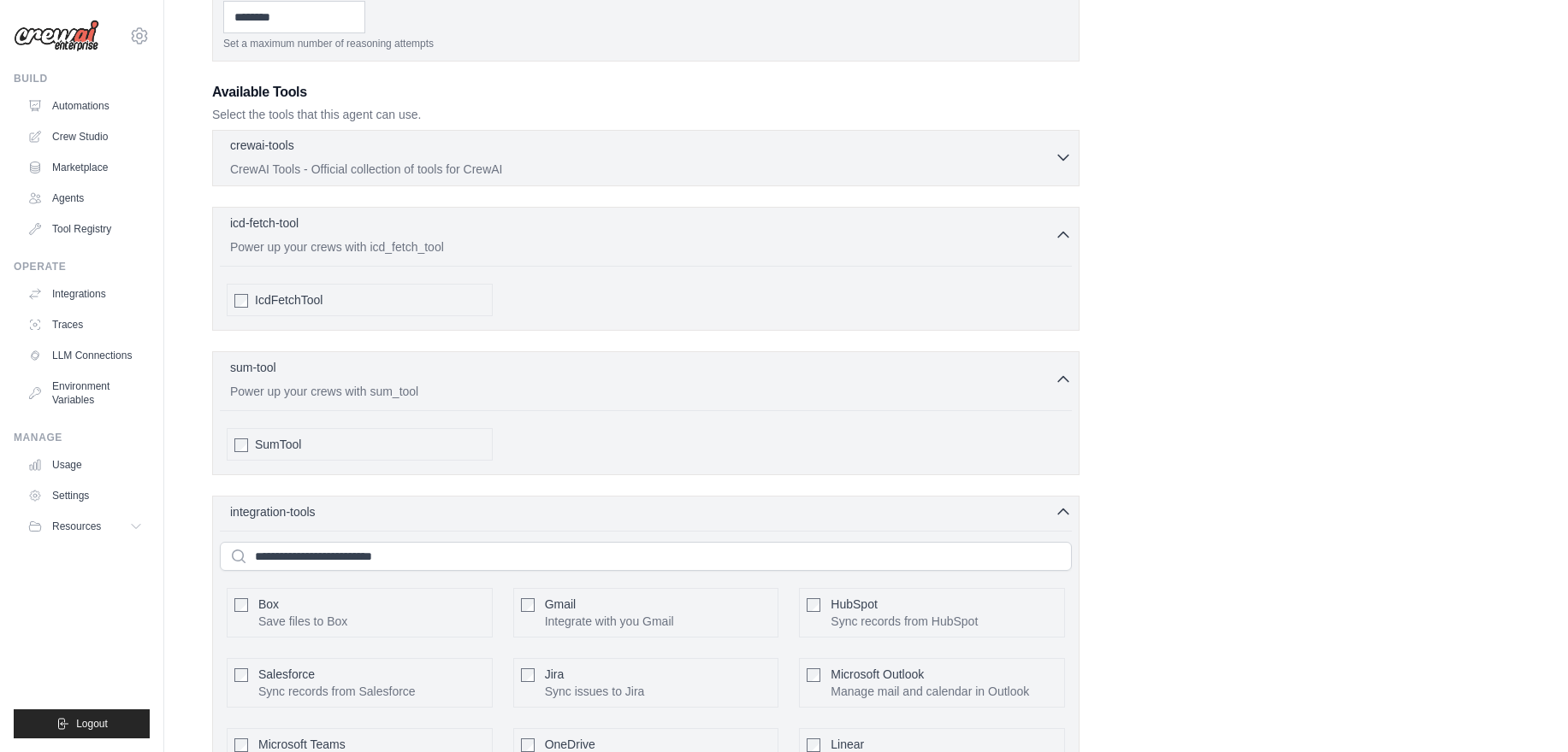
click at [440, 171] on p "CrewAI Tools - Official collection of tools for CrewAI" at bounding box center [642, 169] width 825 height 17
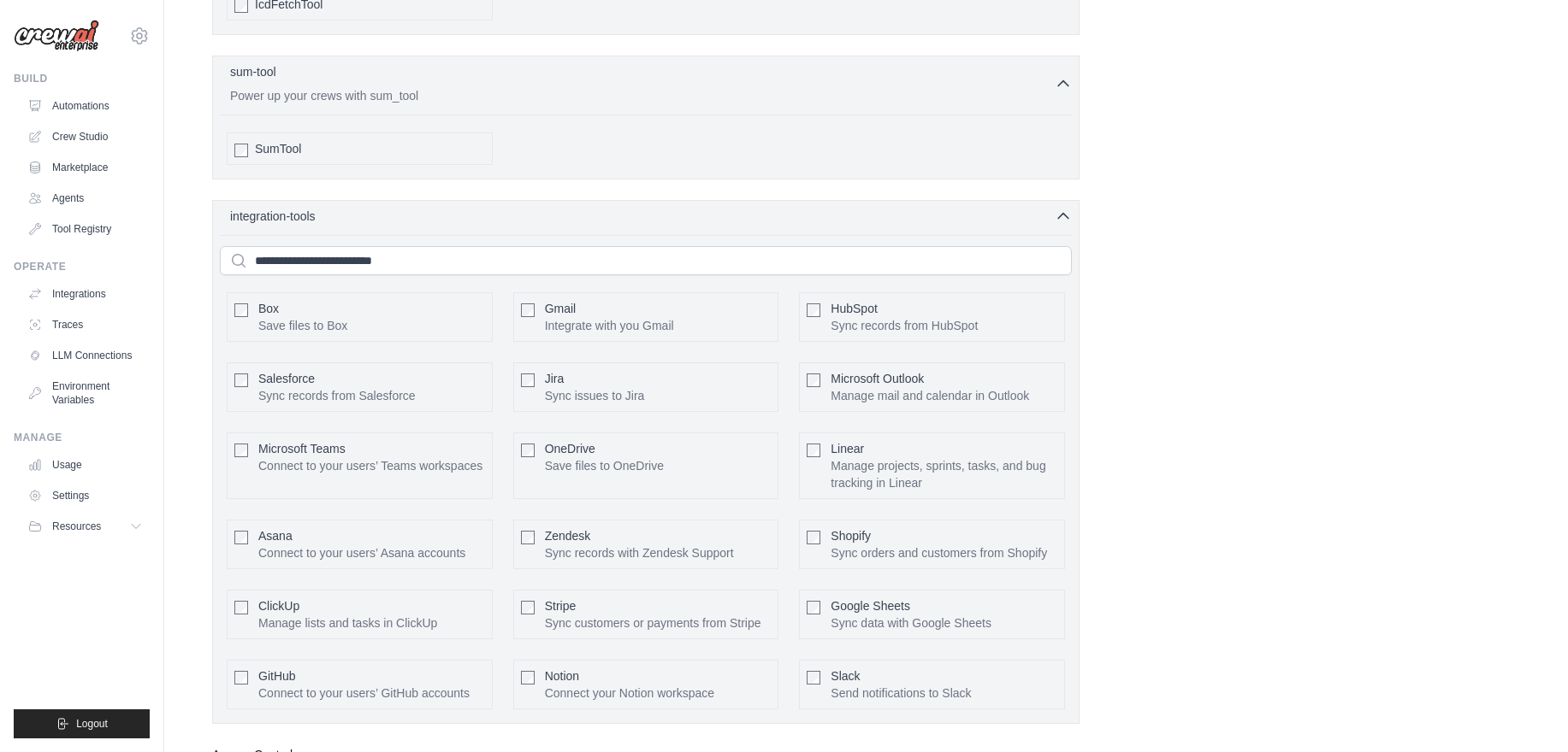
scroll to position [4015, 0]
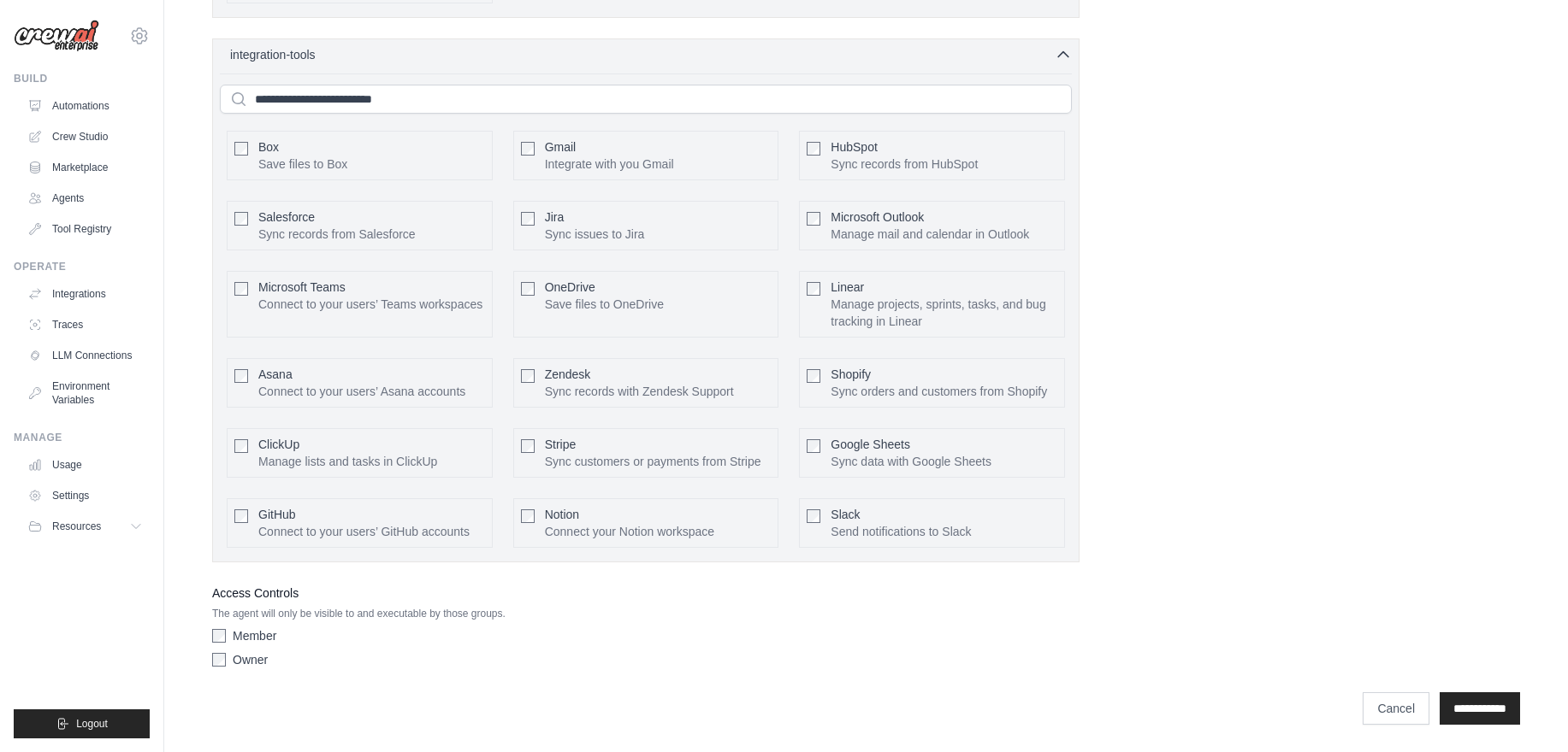
click at [404, 614] on p "The agent will only be visible to and executable by those groups." at bounding box center [646, 614] width 867 height 14
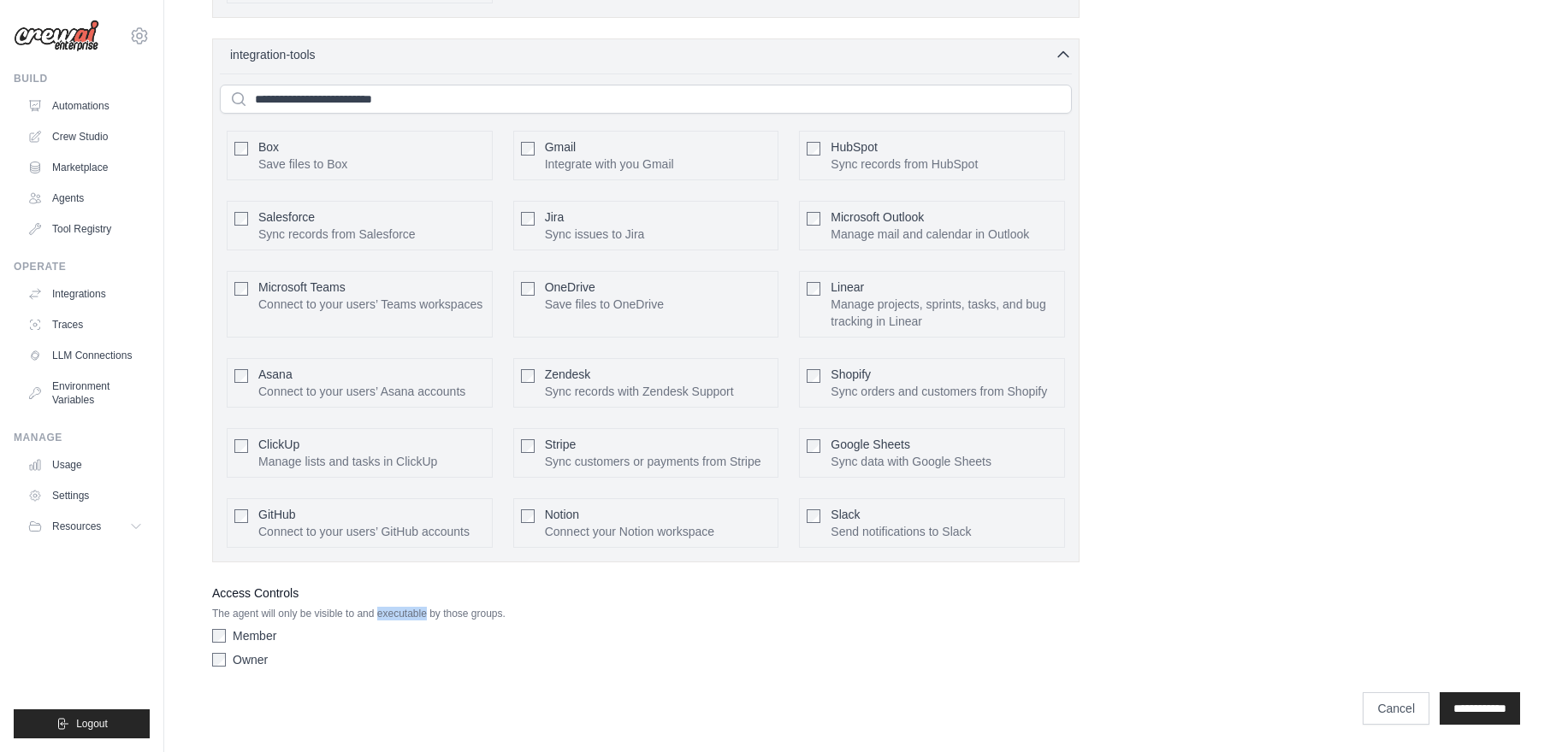
click at [404, 614] on p "The agent will only be visible to and executable by those groups." at bounding box center [646, 614] width 867 height 14
click at [535, 131] on div "Gmail Integrate with you Gmail Configure" at bounding box center [647, 155] width 266 height 50
click at [735, 144] on button "Configure" at bounding box center [741, 155] width 60 height 23
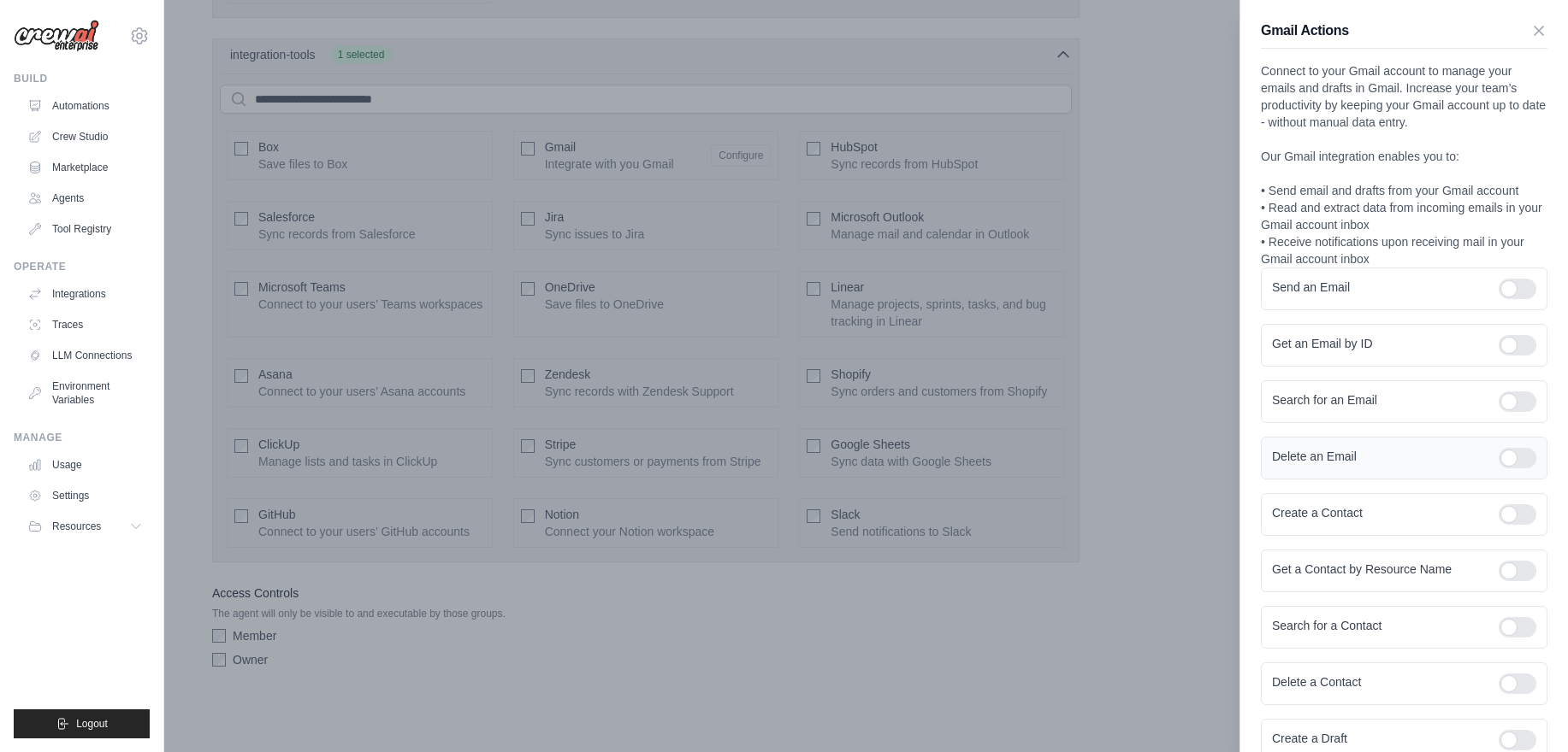
scroll to position [125, 0]
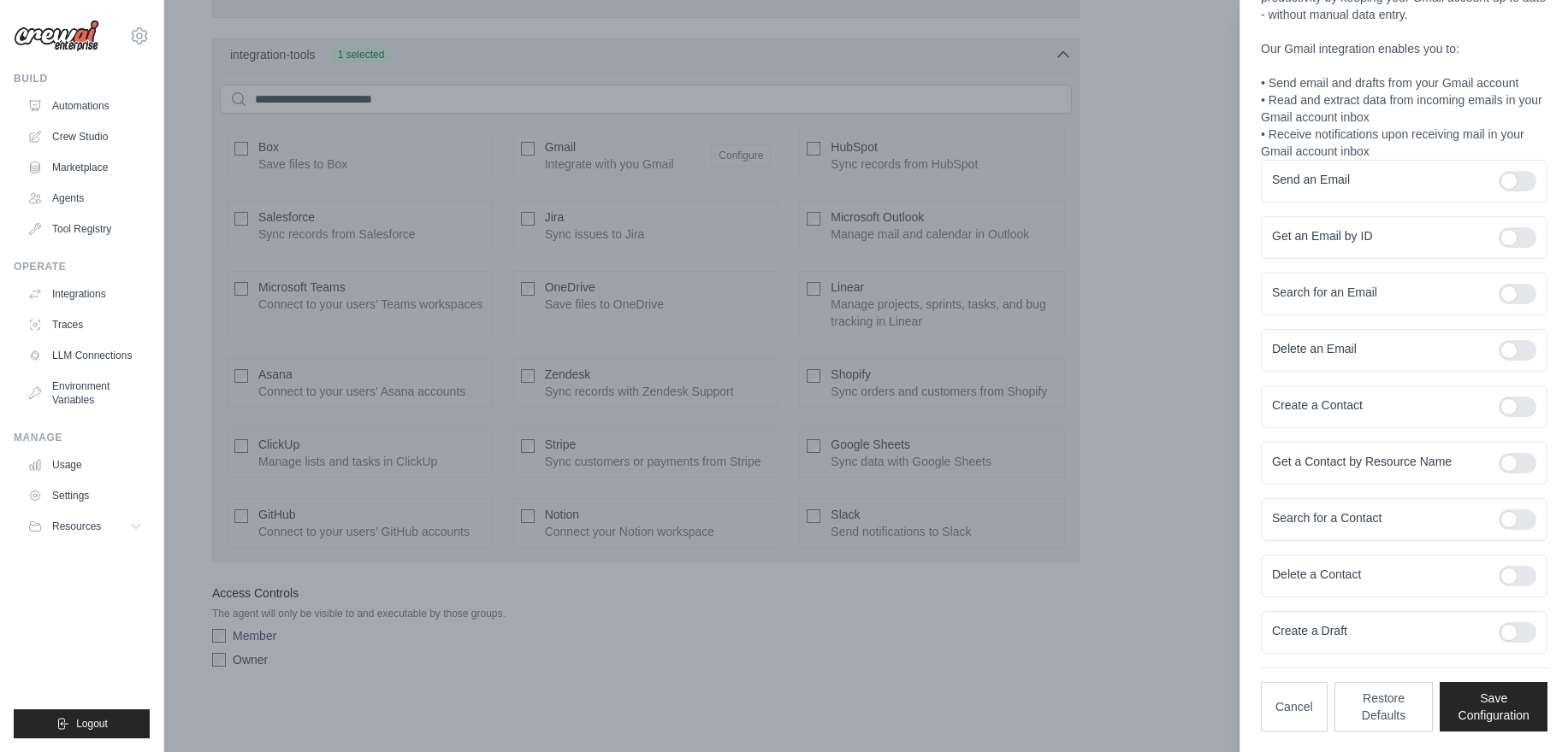
click at [1169, 352] on div at bounding box center [784, 376] width 1568 height 752
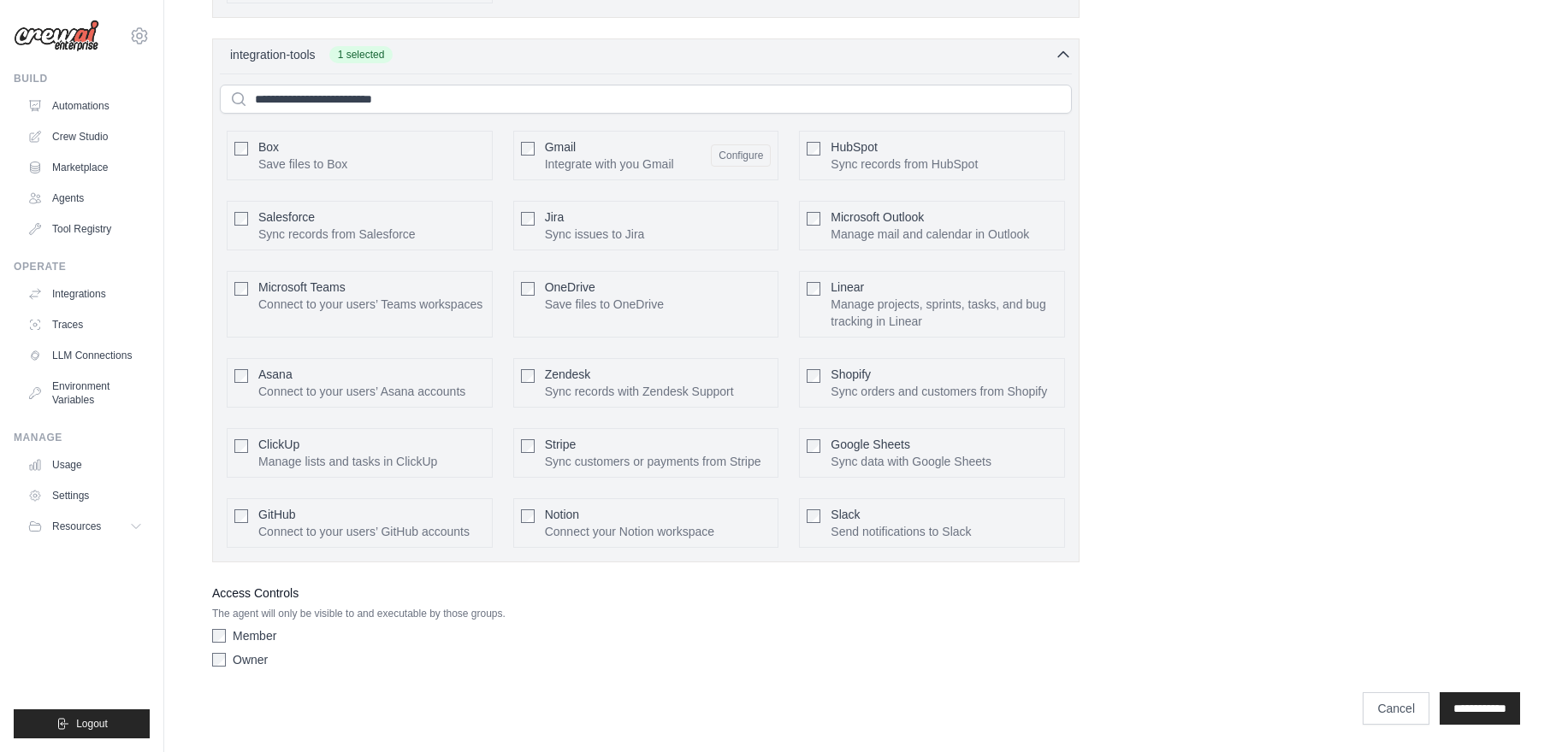
click at [526, 138] on div at bounding box center [527, 146] width 14 height 17
click at [719, 213] on button "Configure" at bounding box center [741, 224] width 60 height 23
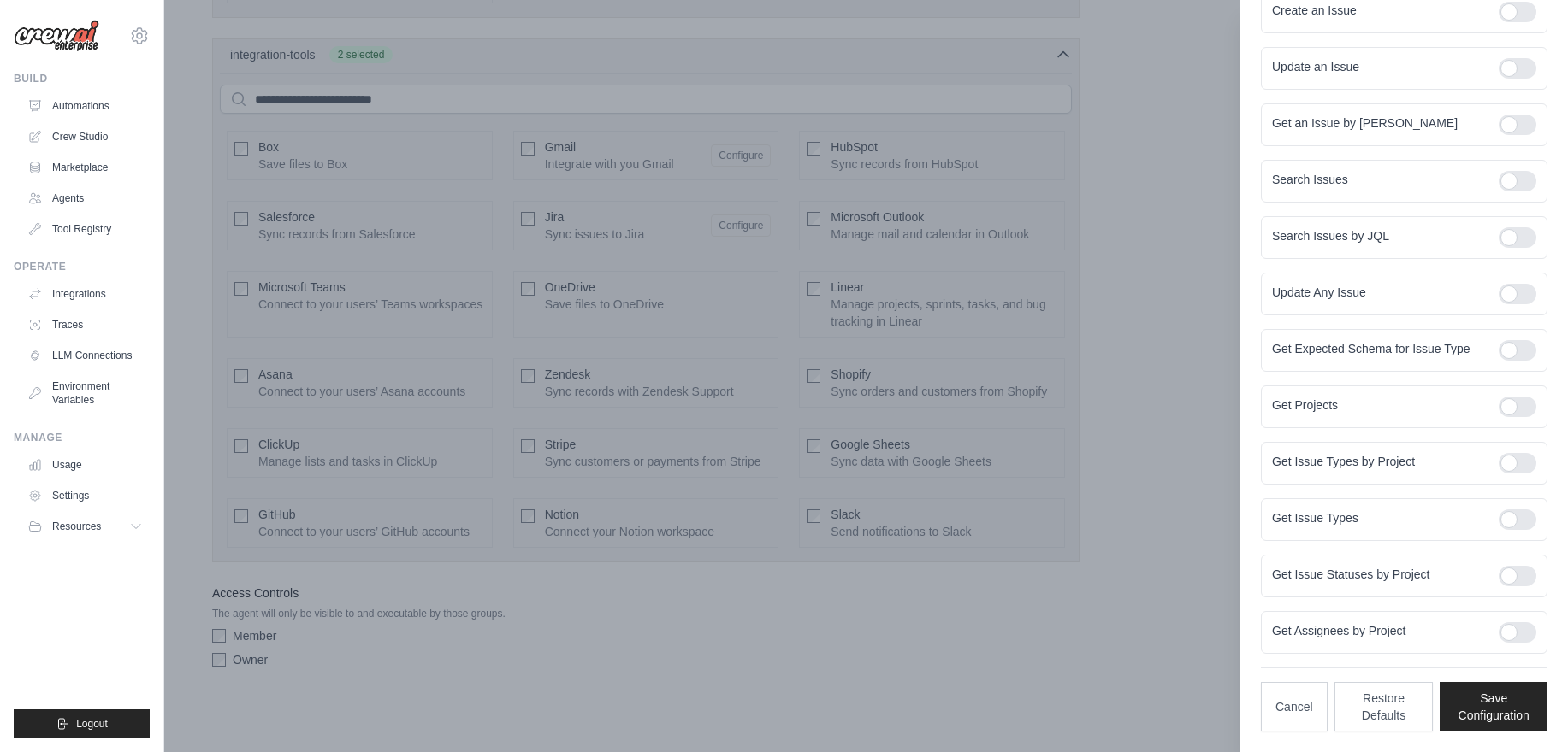
scroll to position [0, 0]
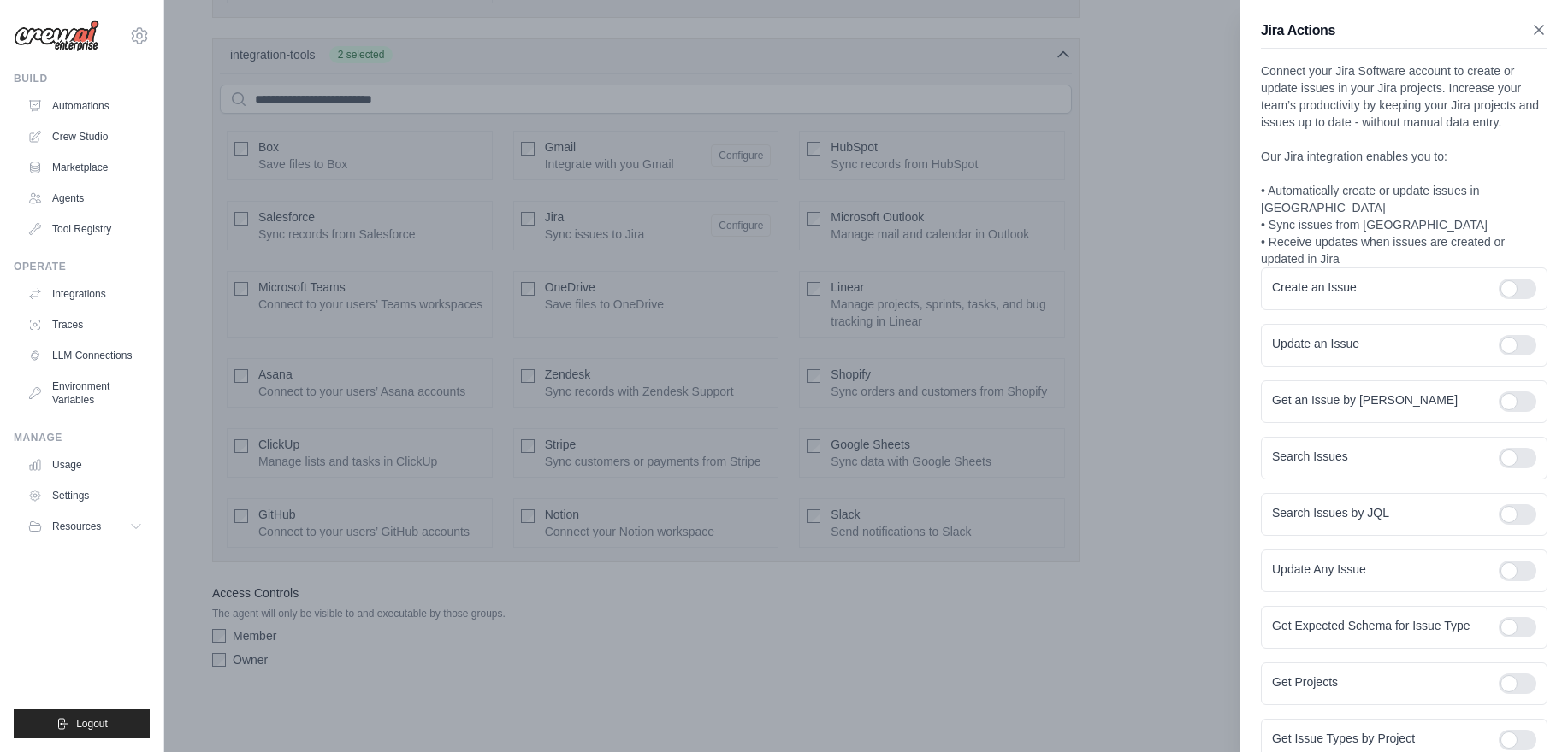
click at [1535, 29] on icon "button" at bounding box center [1538, 29] width 8 height 8
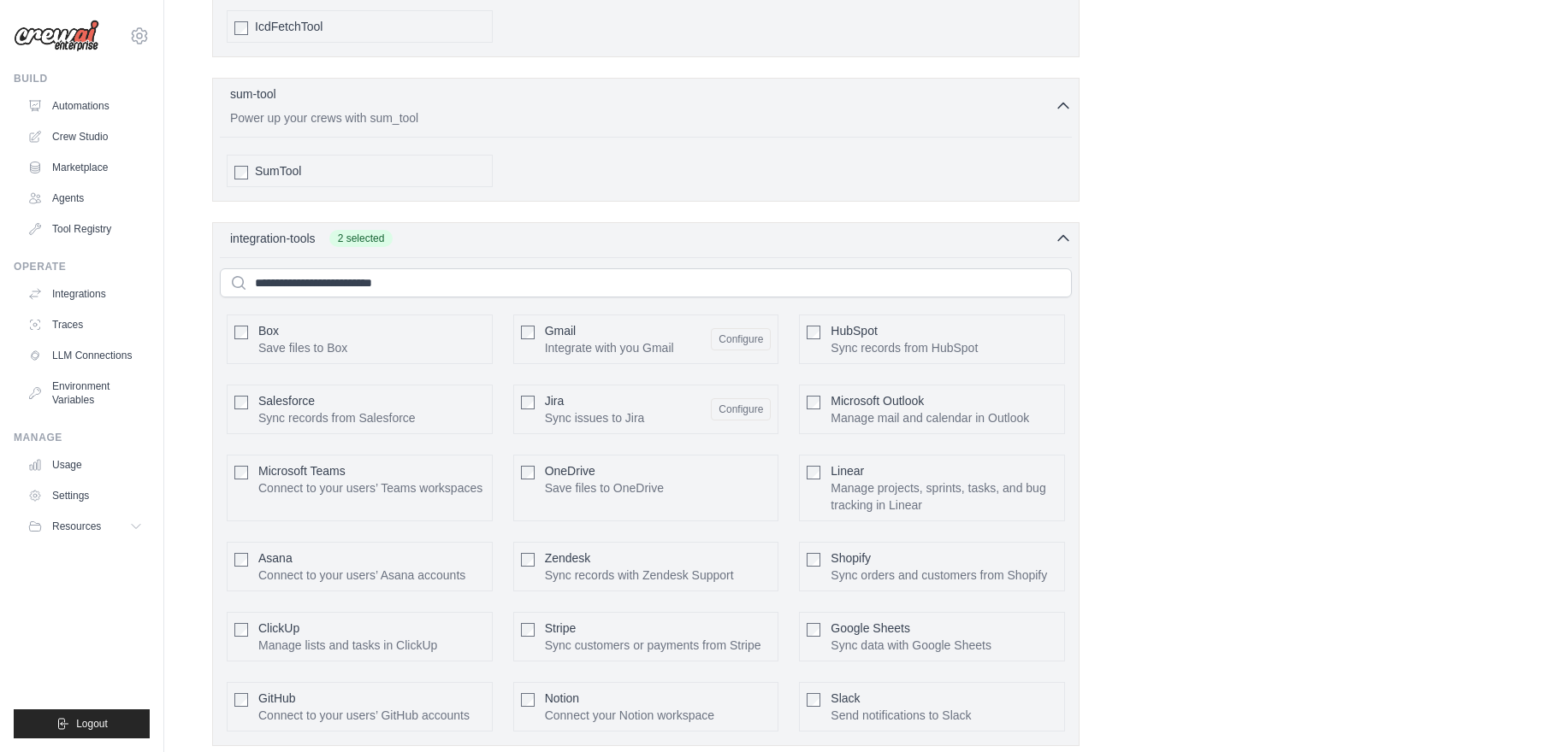
scroll to position [3743, 0]
click at [1027, 356] on div "HubSpot Sync records from HubSpot Configure" at bounding box center [944, 340] width 227 height 34
click at [1027, 351] on button "Configure" at bounding box center [1027, 339] width 60 height 23
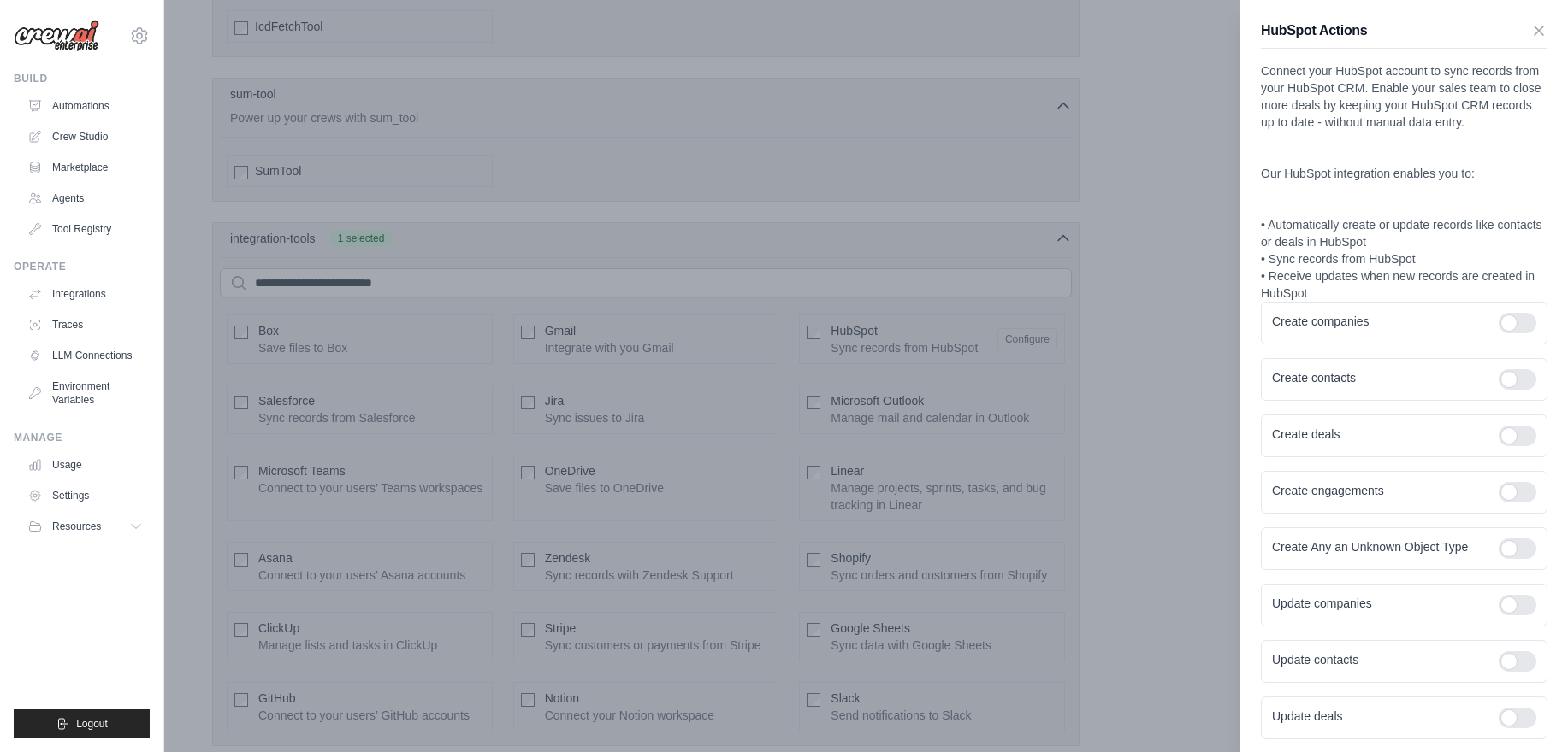
click at [1027, 388] on div at bounding box center [784, 376] width 1568 height 752
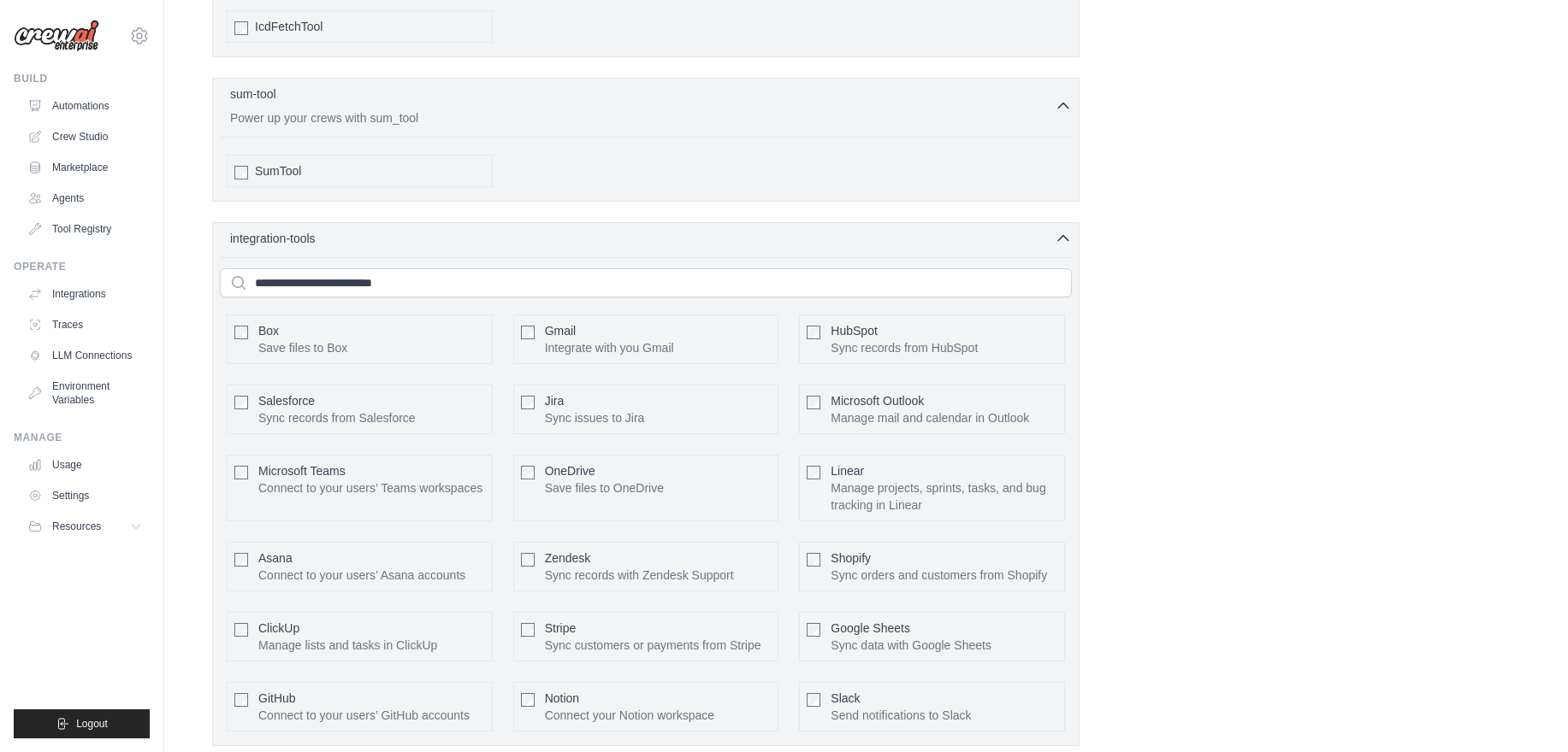
click at [783, 404] on div "Box Save files to Box Configure Gmail HubSpot Salesforce" at bounding box center [646, 523] width 852 height 431
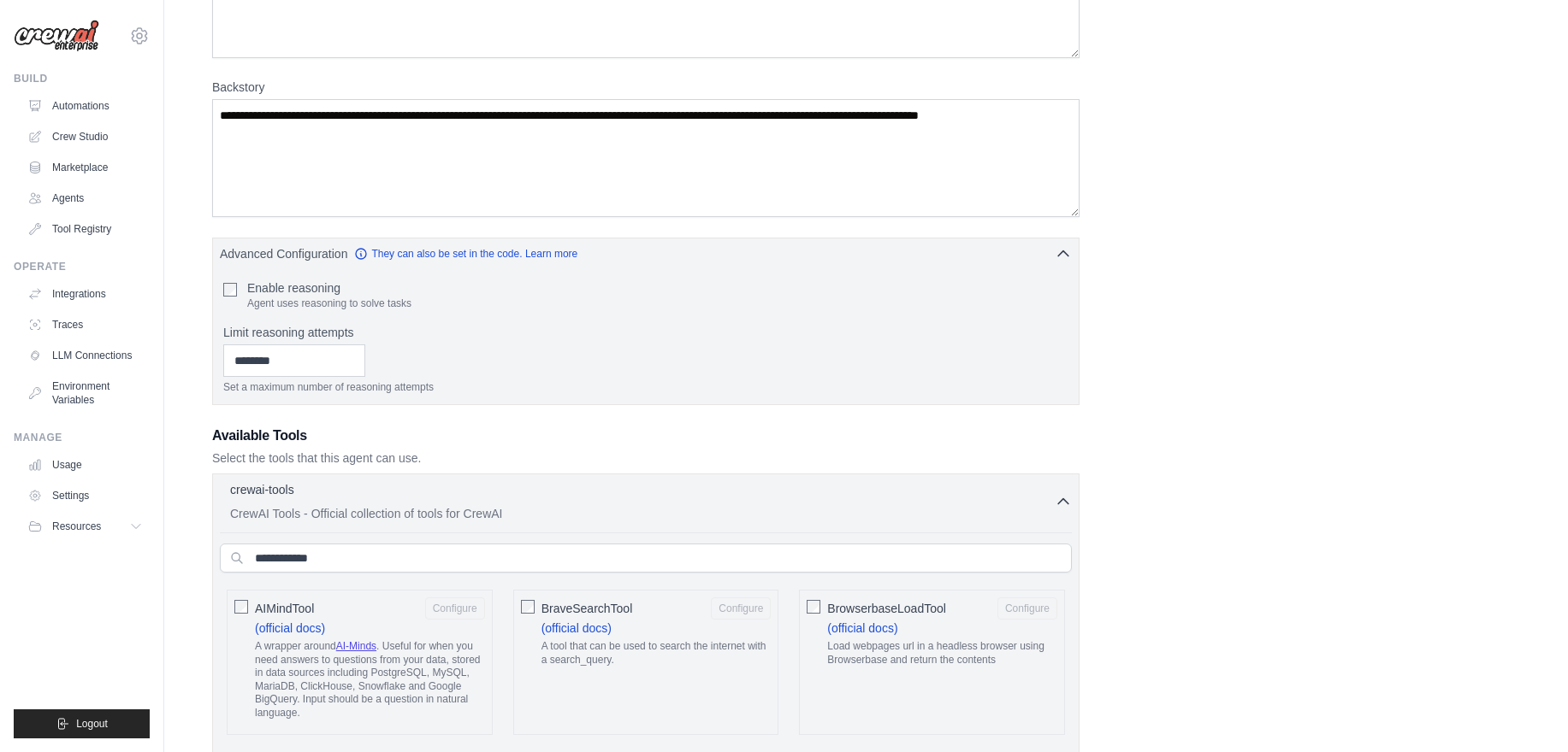
scroll to position [181, 0]
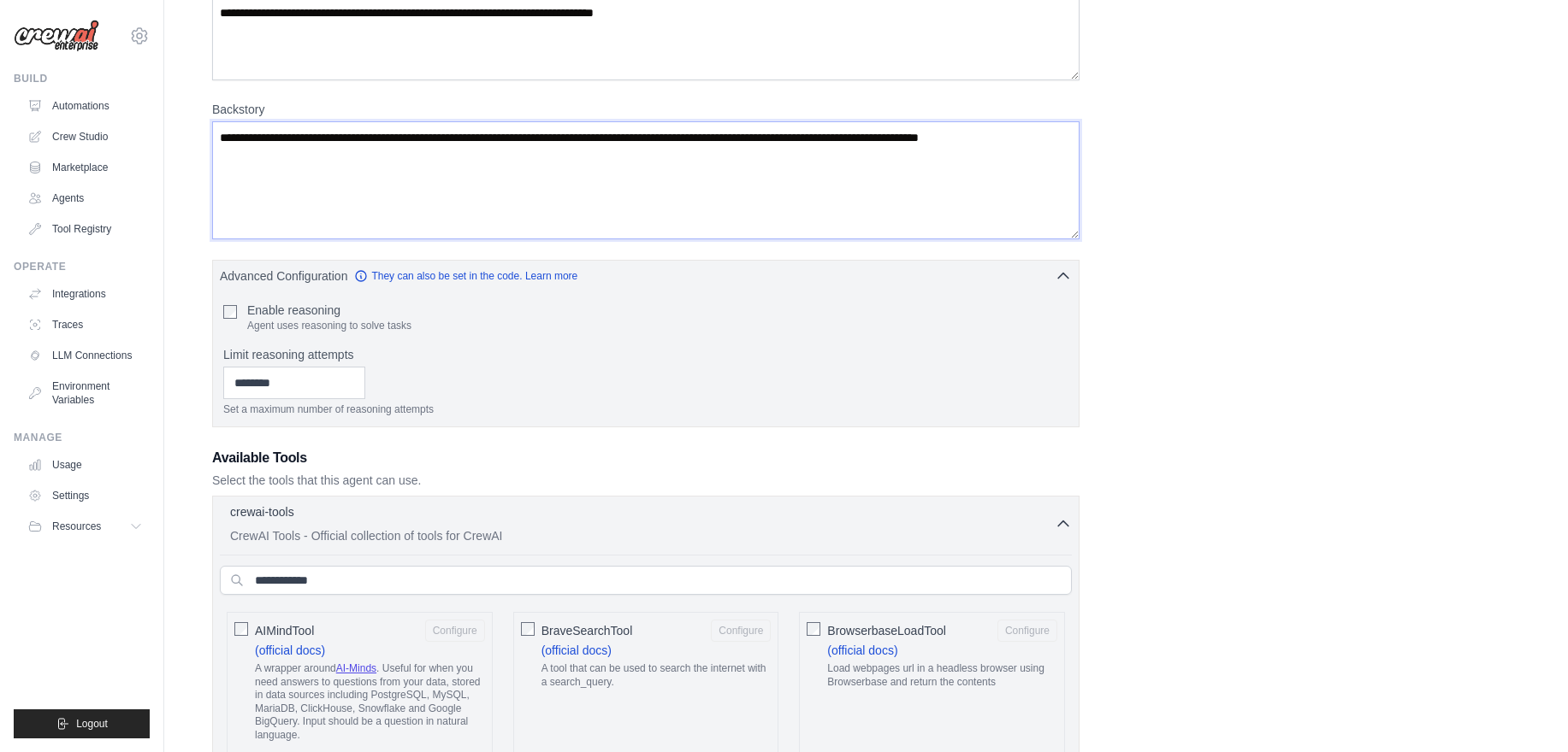
click at [777, 166] on textarea "Backstory" at bounding box center [646, 180] width 867 height 118
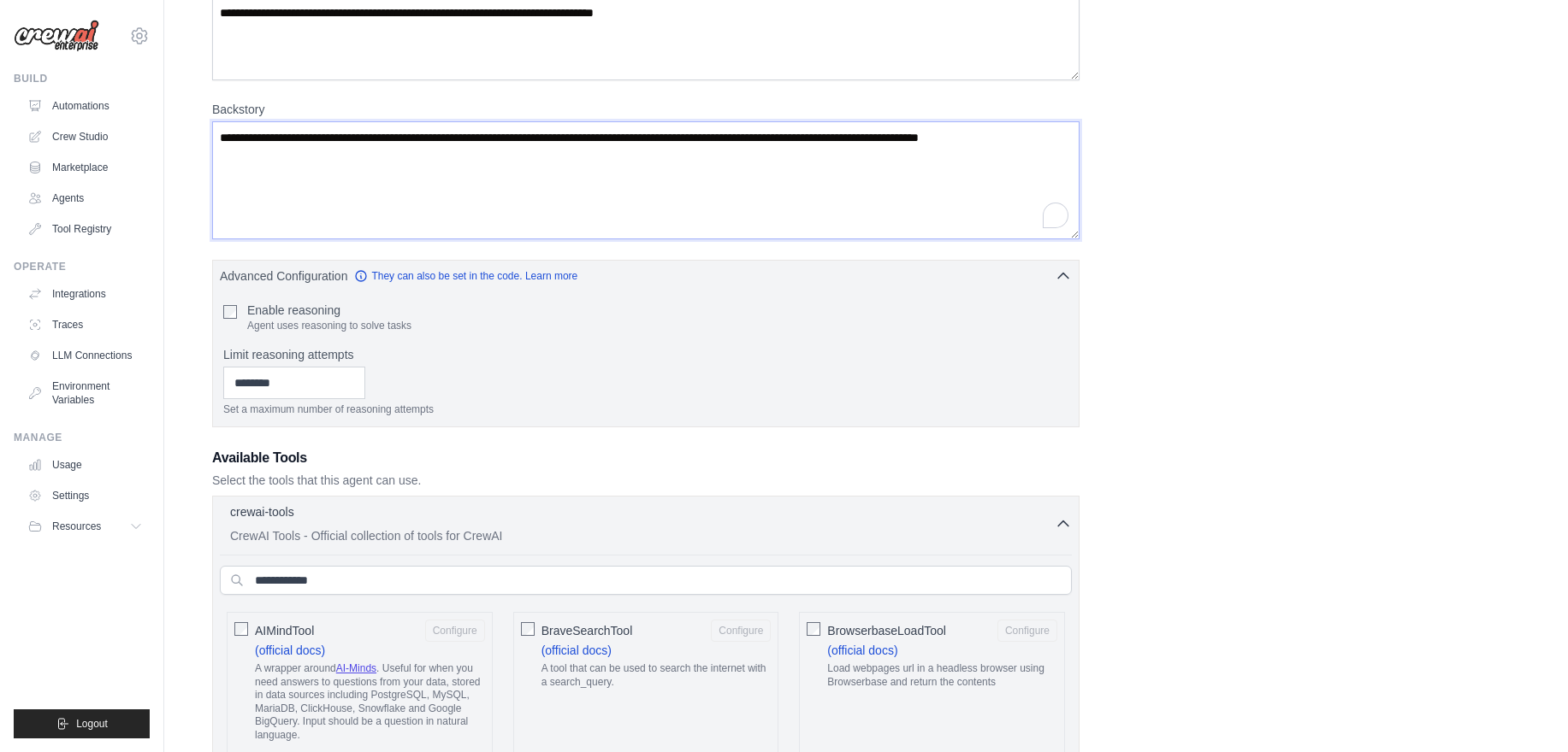
click at [777, 166] on textarea "Backstory" at bounding box center [646, 180] width 867 height 118
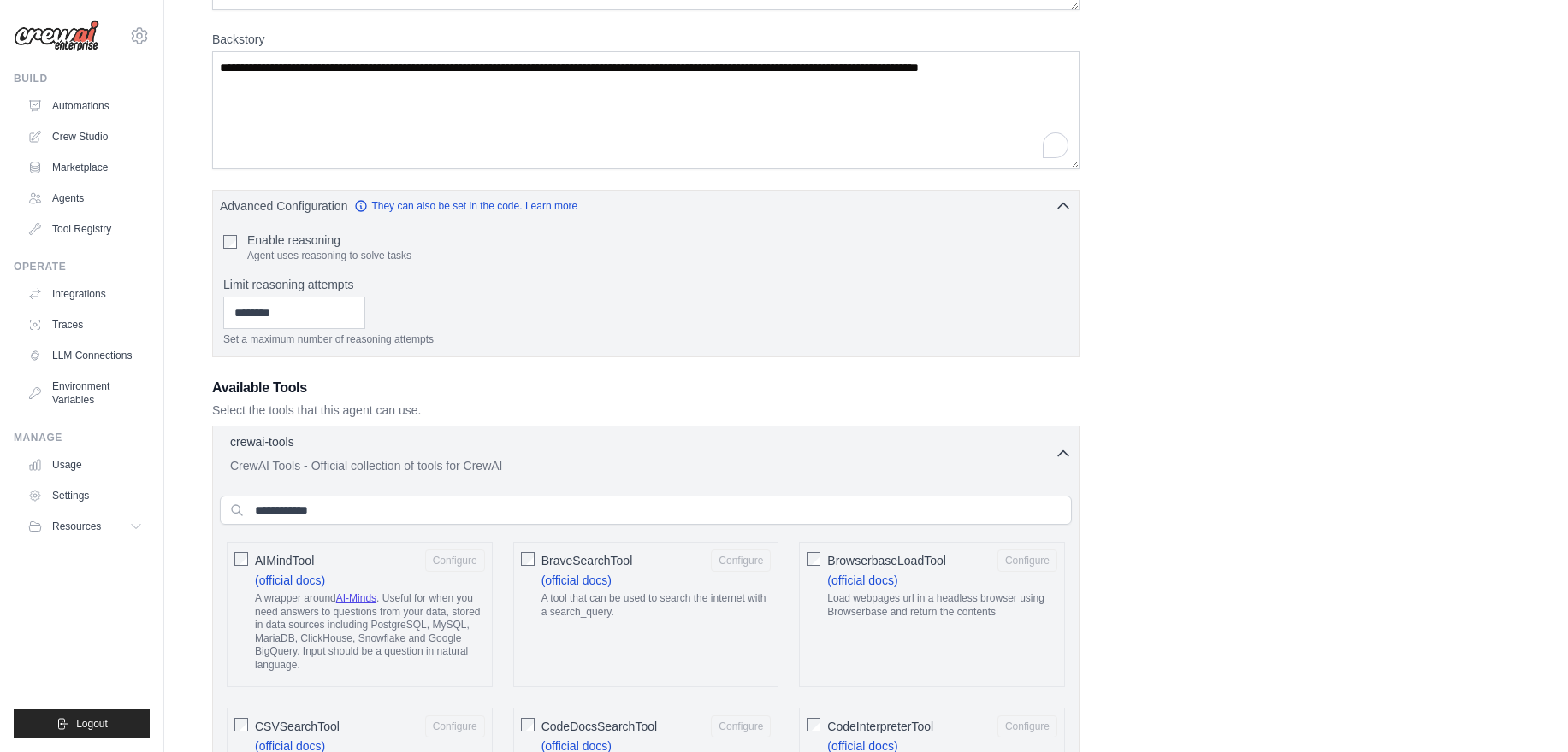
scroll to position [311, 0]
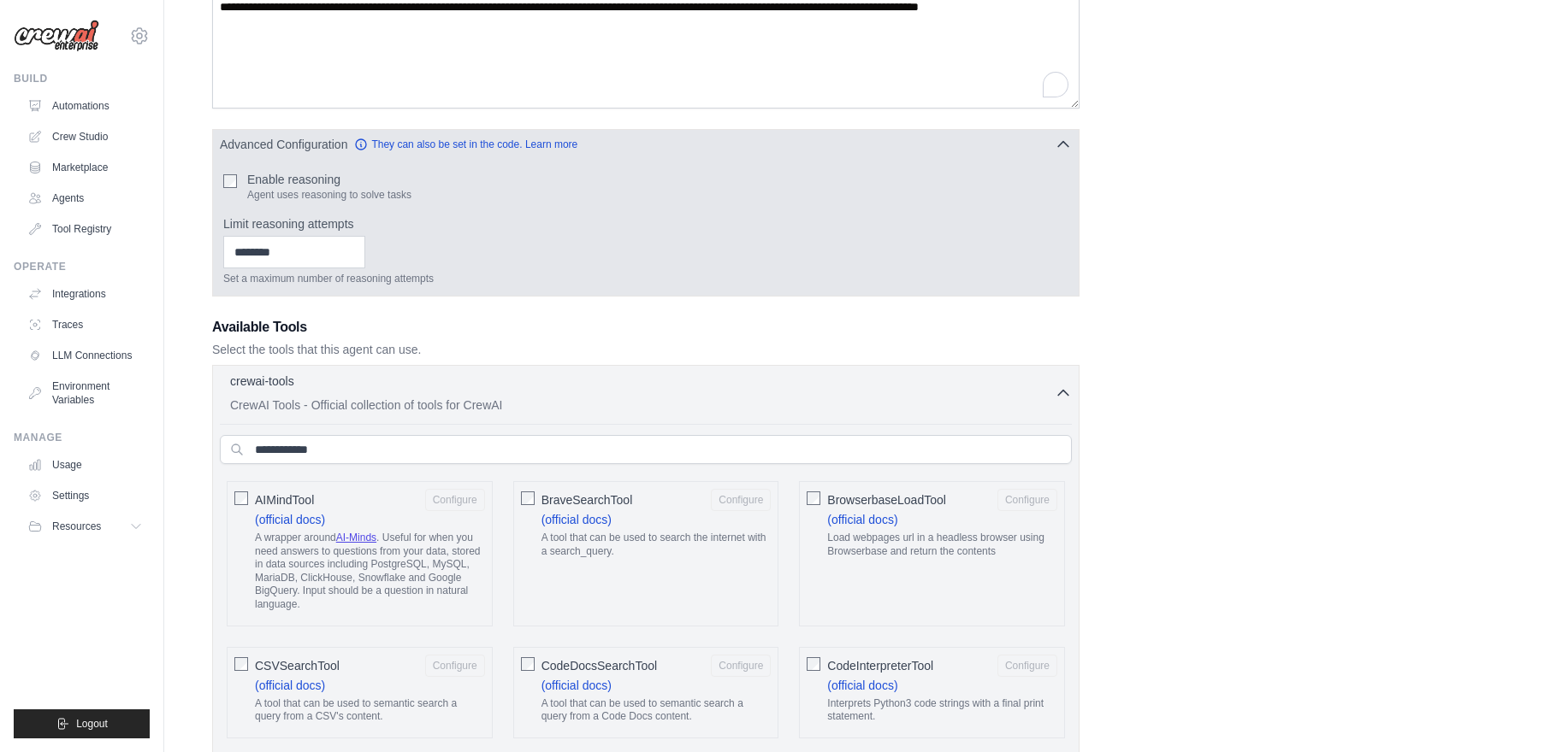
click at [1059, 146] on icon "button" at bounding box center [1063, 145] width 10 height 5
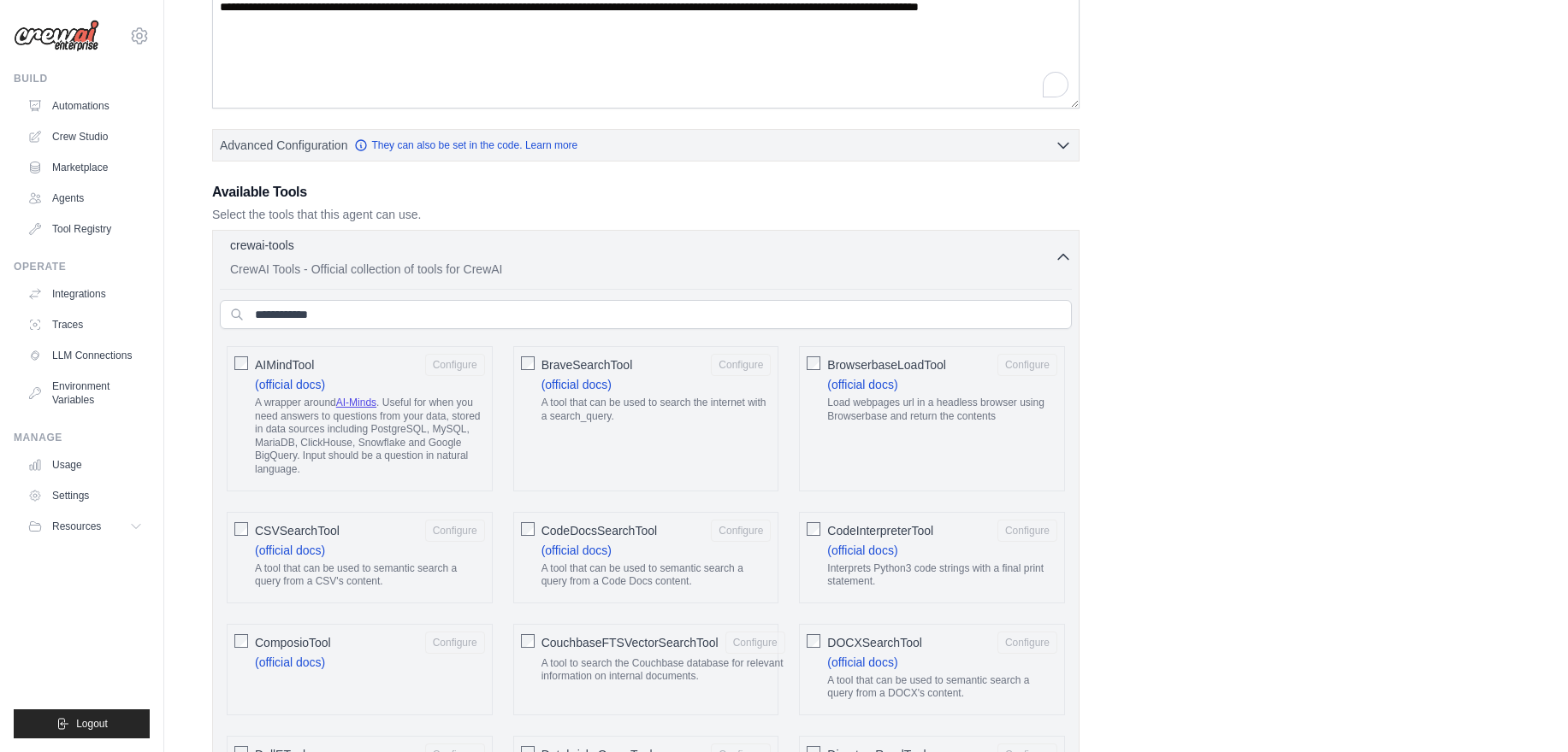
click at [1063, 259] on icon "button" at bounding box center [1063, 257] width 17 height 17
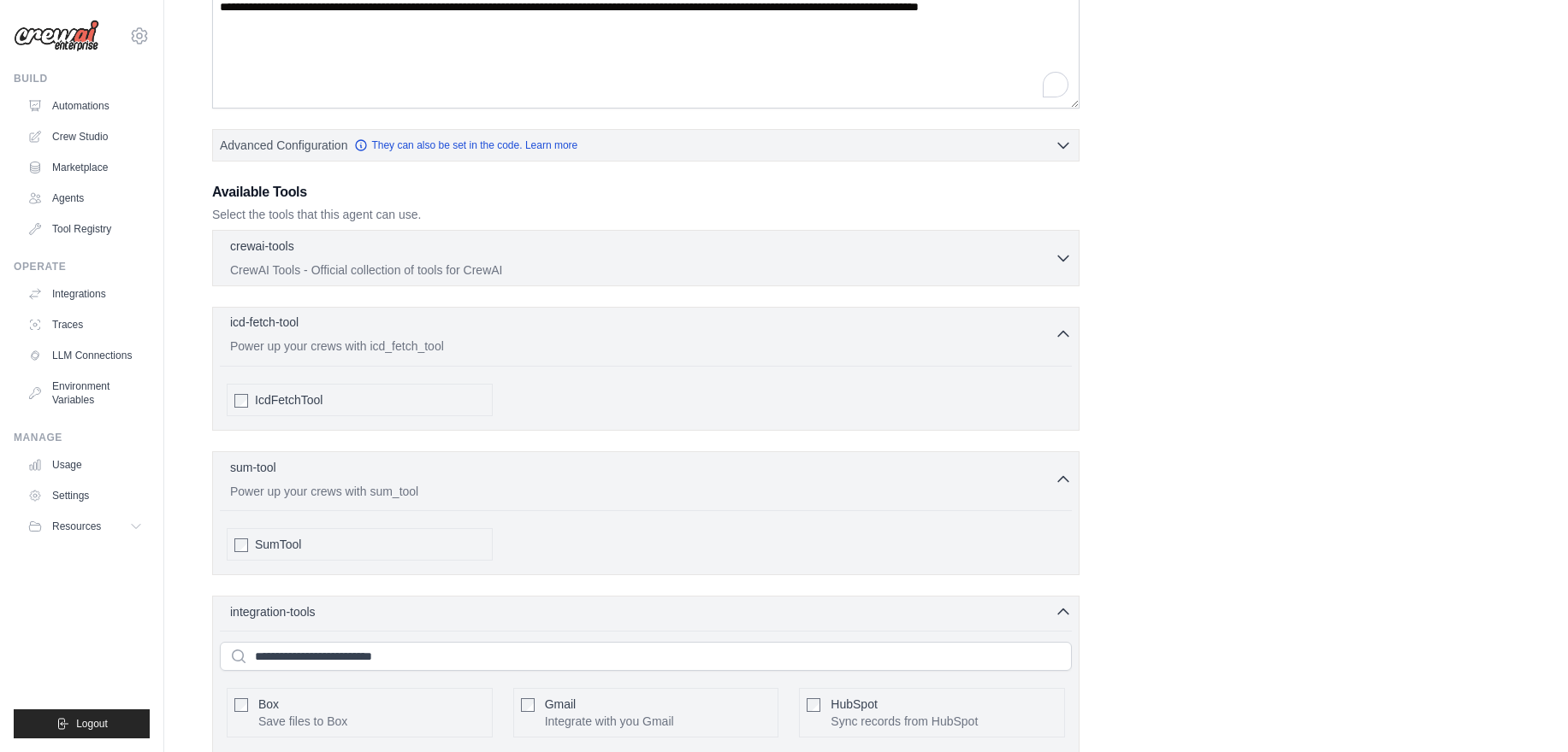
click at [1061, 334] on icon "button" at bounding box center [1063, 334] width 10 height 5
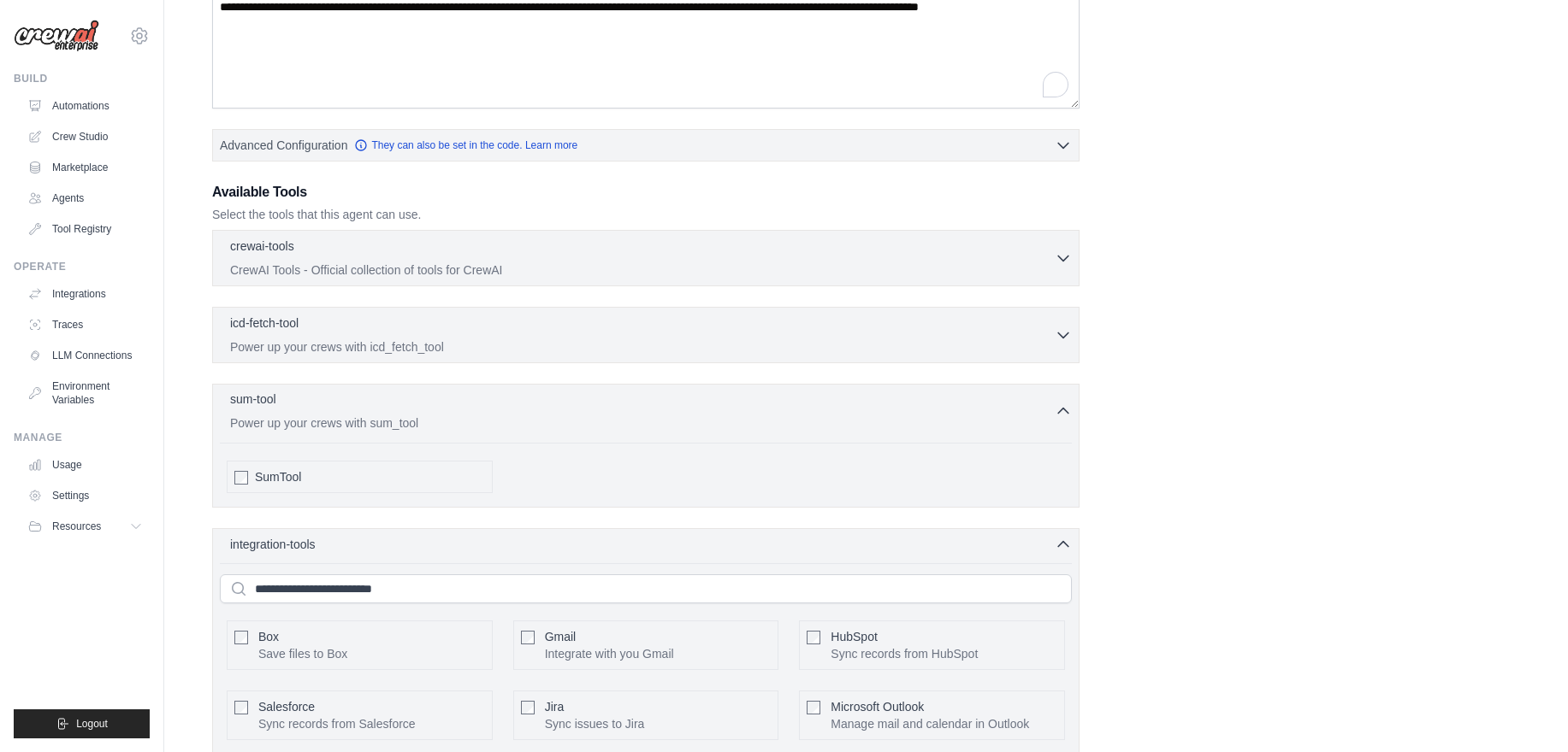
click at [1063, 408] on icon "button" at bounding box center [1063, 411] width 17 height 17
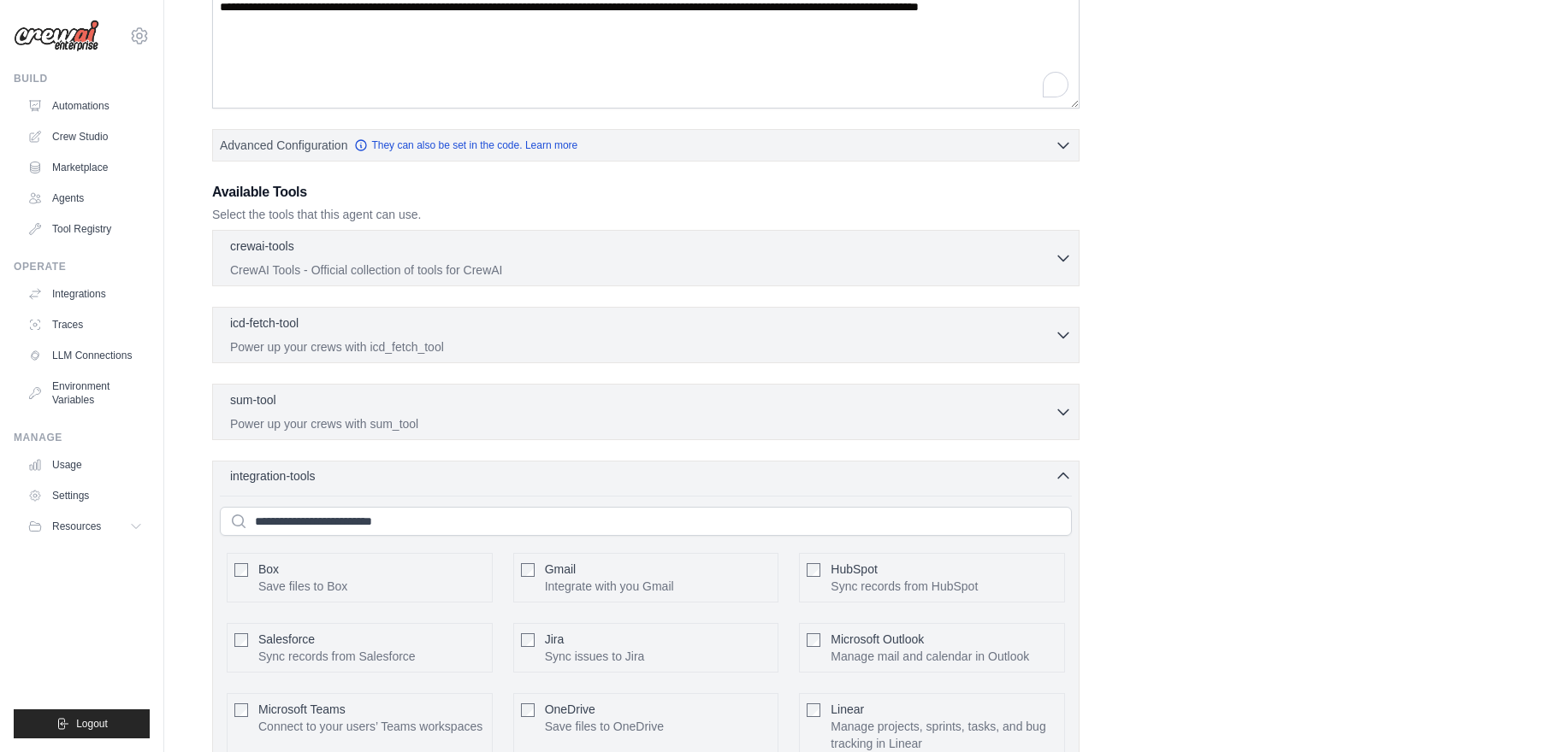
click at [1063, 471] on icon "button" at bounding box center [1063, 475] width 17 height 17
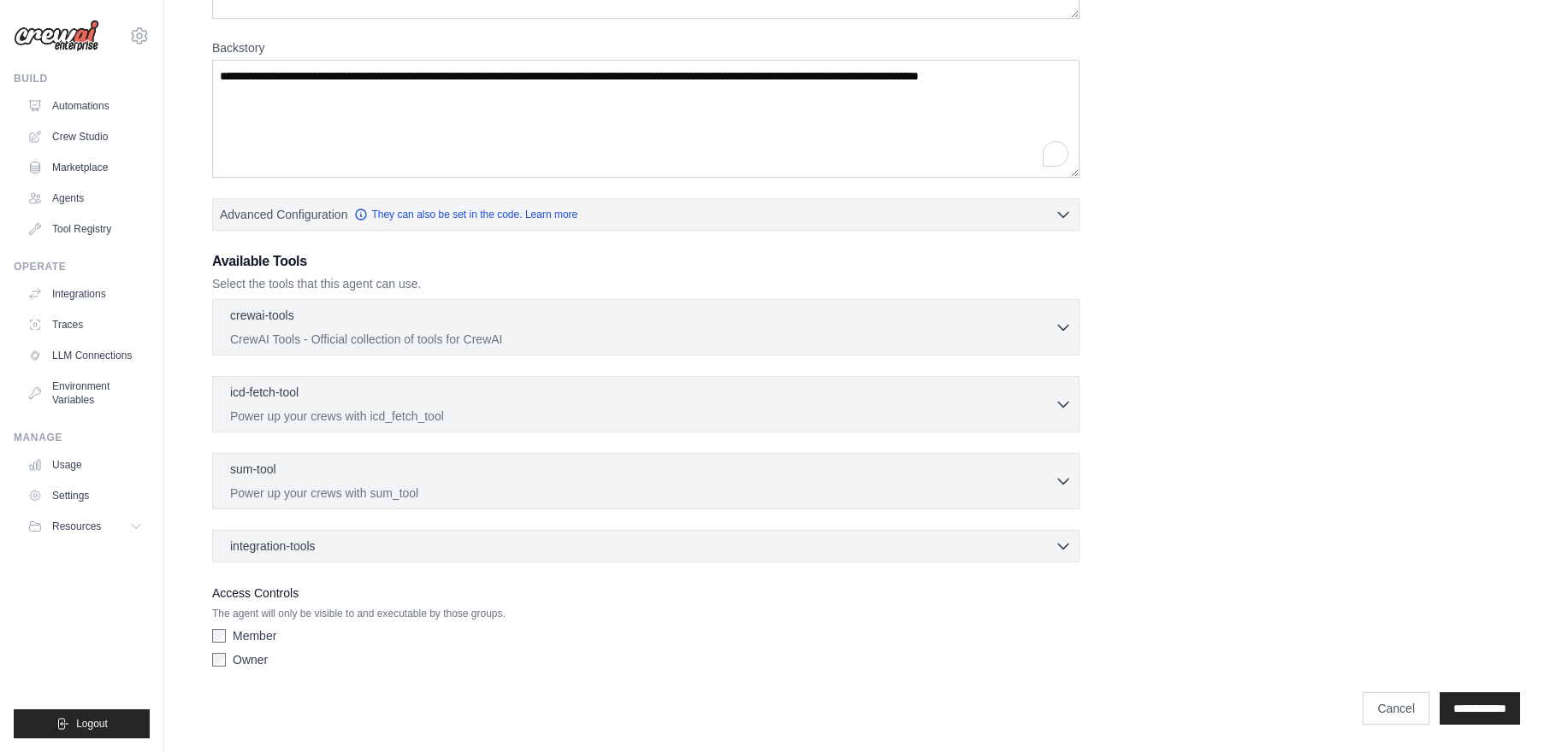
click at [254, 637] on label "Member" at bounding box center [254, 635] width 43 height 17
click at [249, 663] on label "Owner" at bounding box center [250, 660] width 35 height 17
click at [694, 546] on div "integration-tools 0 selected" at bounding box center [650, 545] width 842 height 17
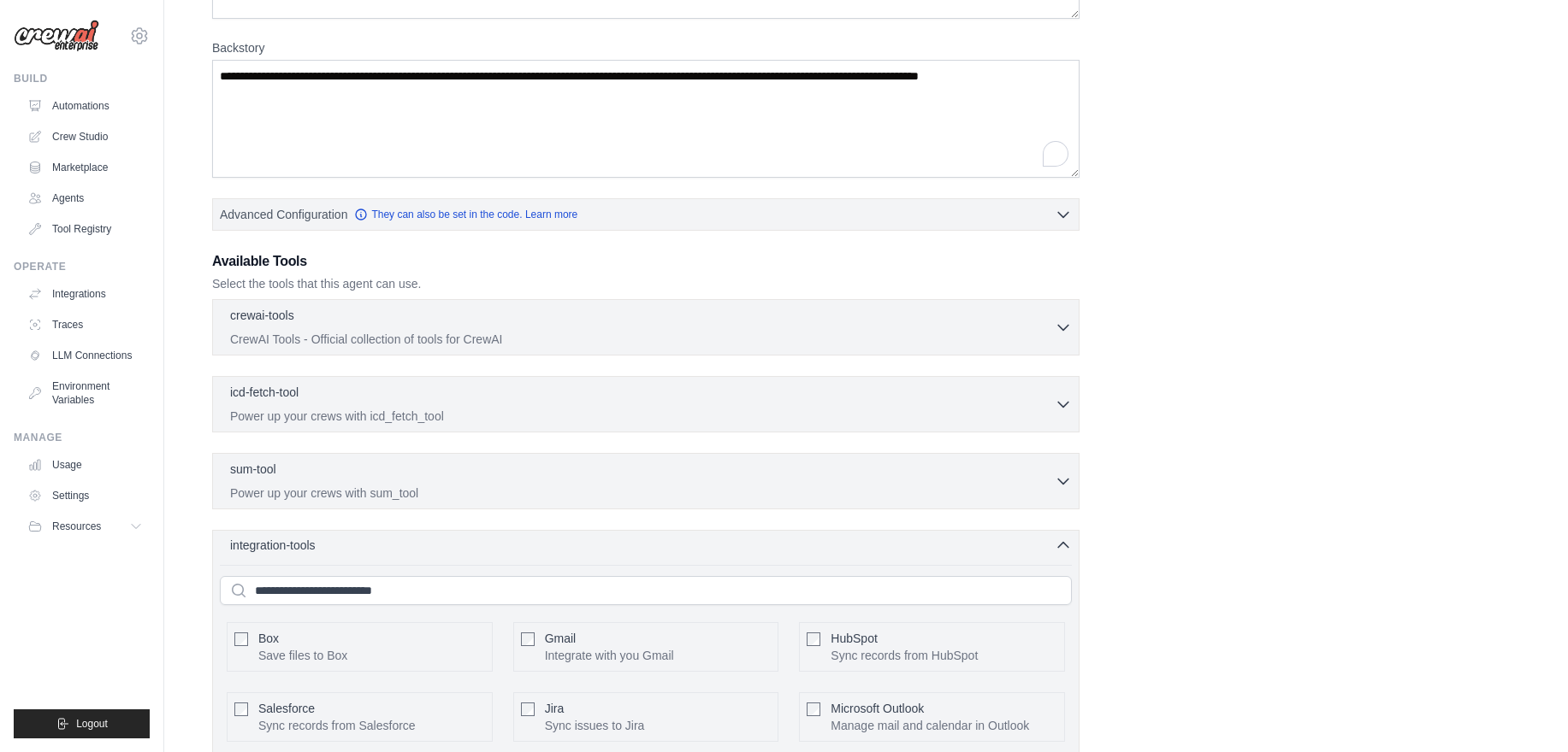
click at [694, 546] on div "integration-tools 0 selected" at bounding box center [650, 545] width 842 height 17
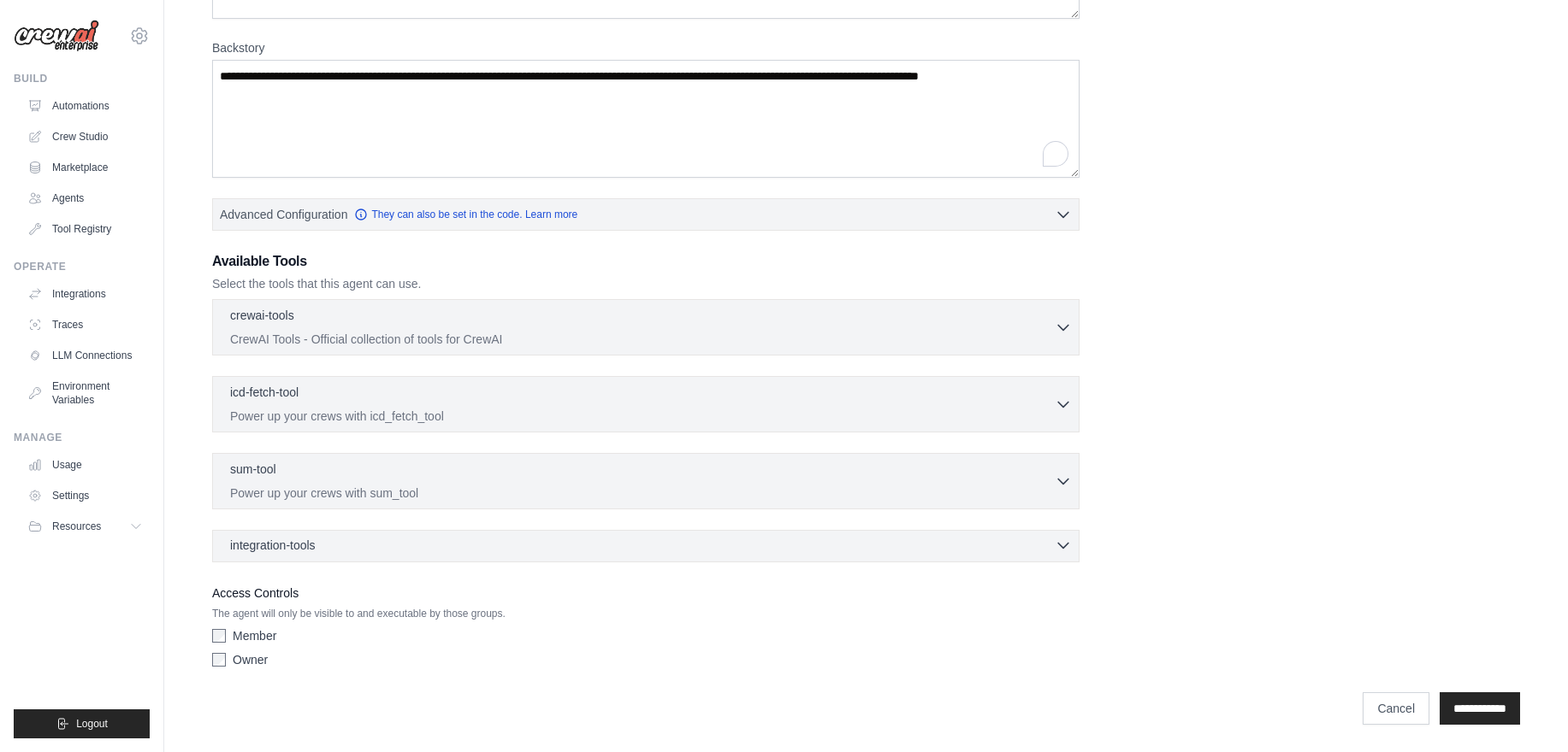
click at [694, 546] on div "integration-tools 0 selected" at bounding box center [650, 545] width 842 height 17
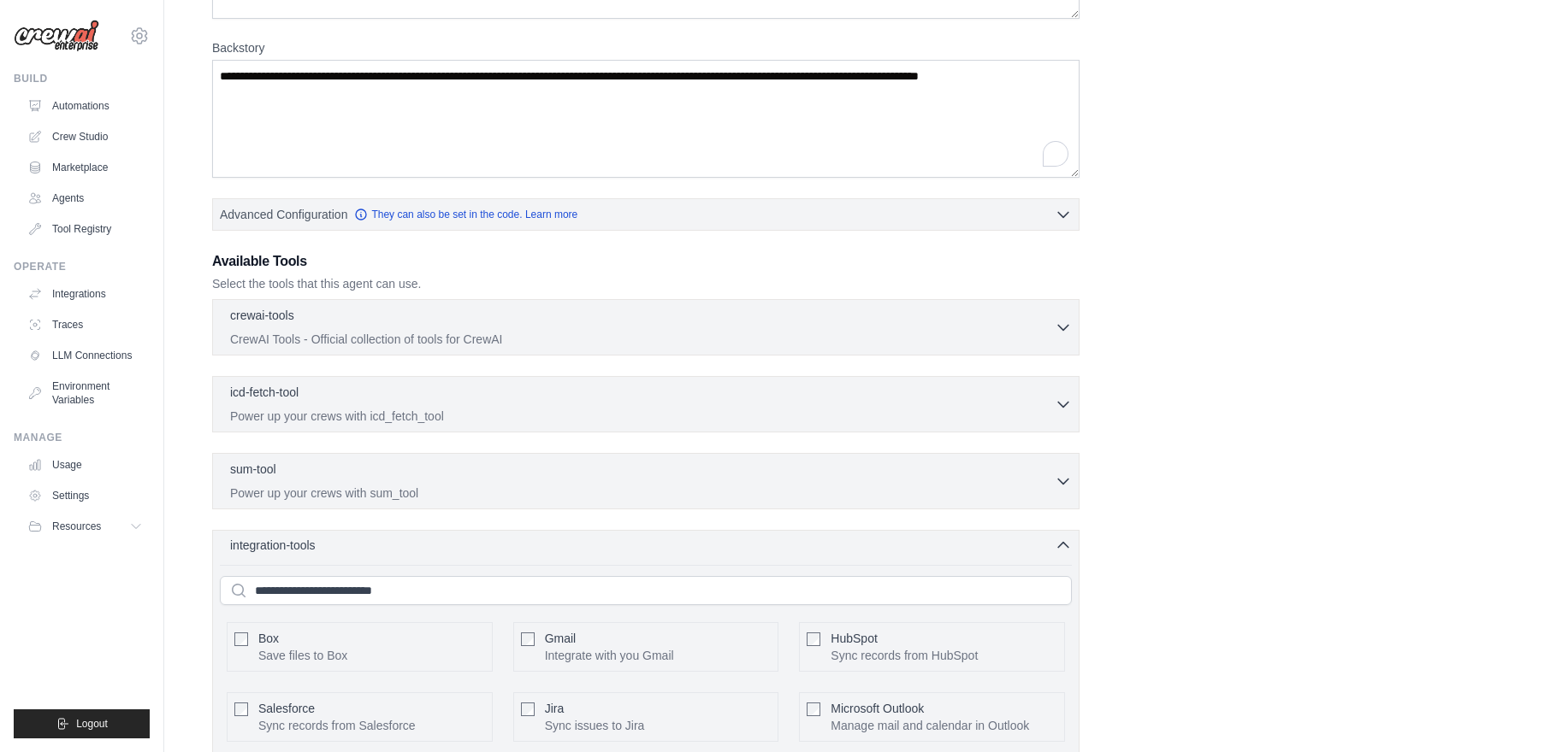
click at [694, 546] on div "integration-tools 0 selected" at bounding box center [650, 545] width 842 height 17
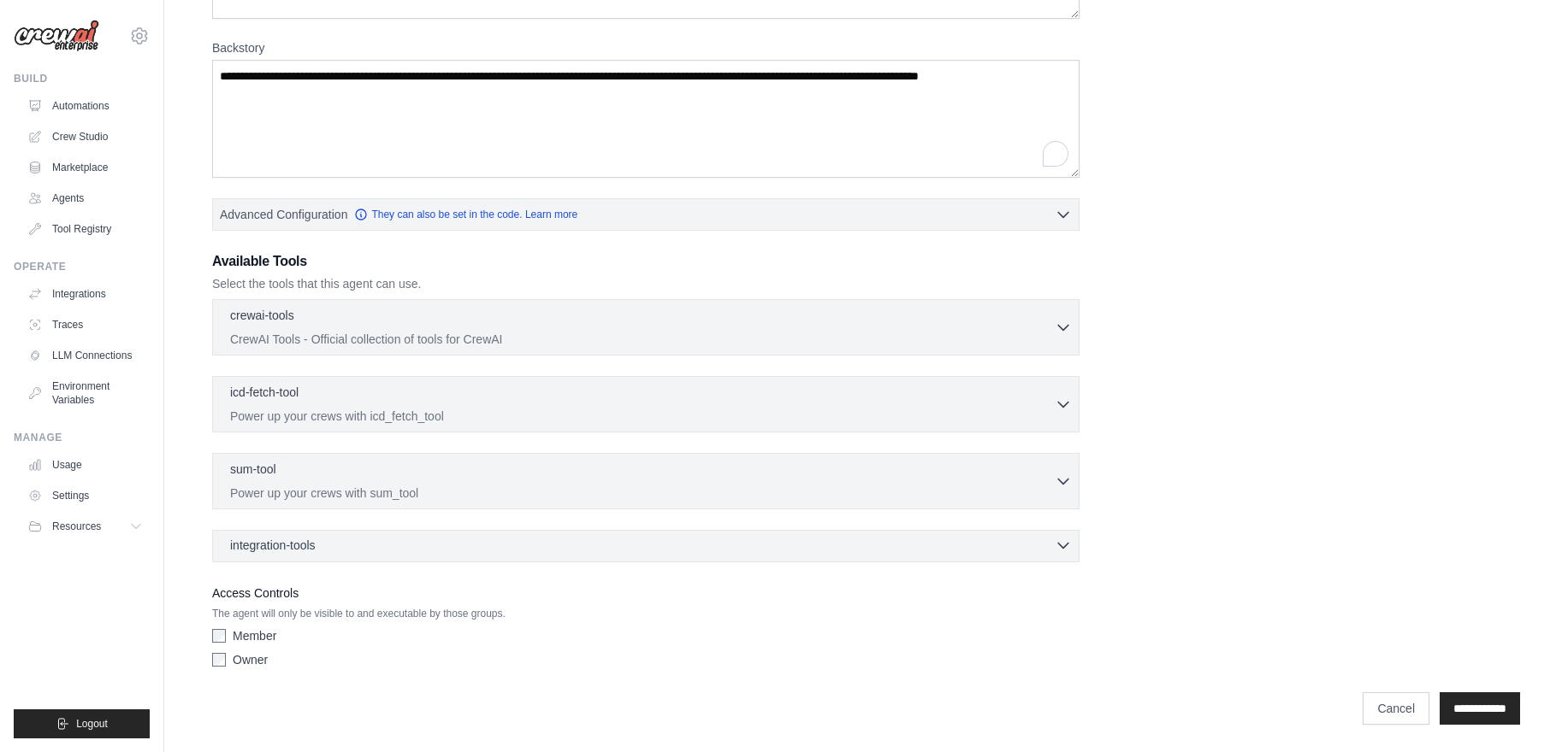
click at [694, 546] on div "integration-tools 0 selected" at bounding box center [650, 545] width 842 height 17
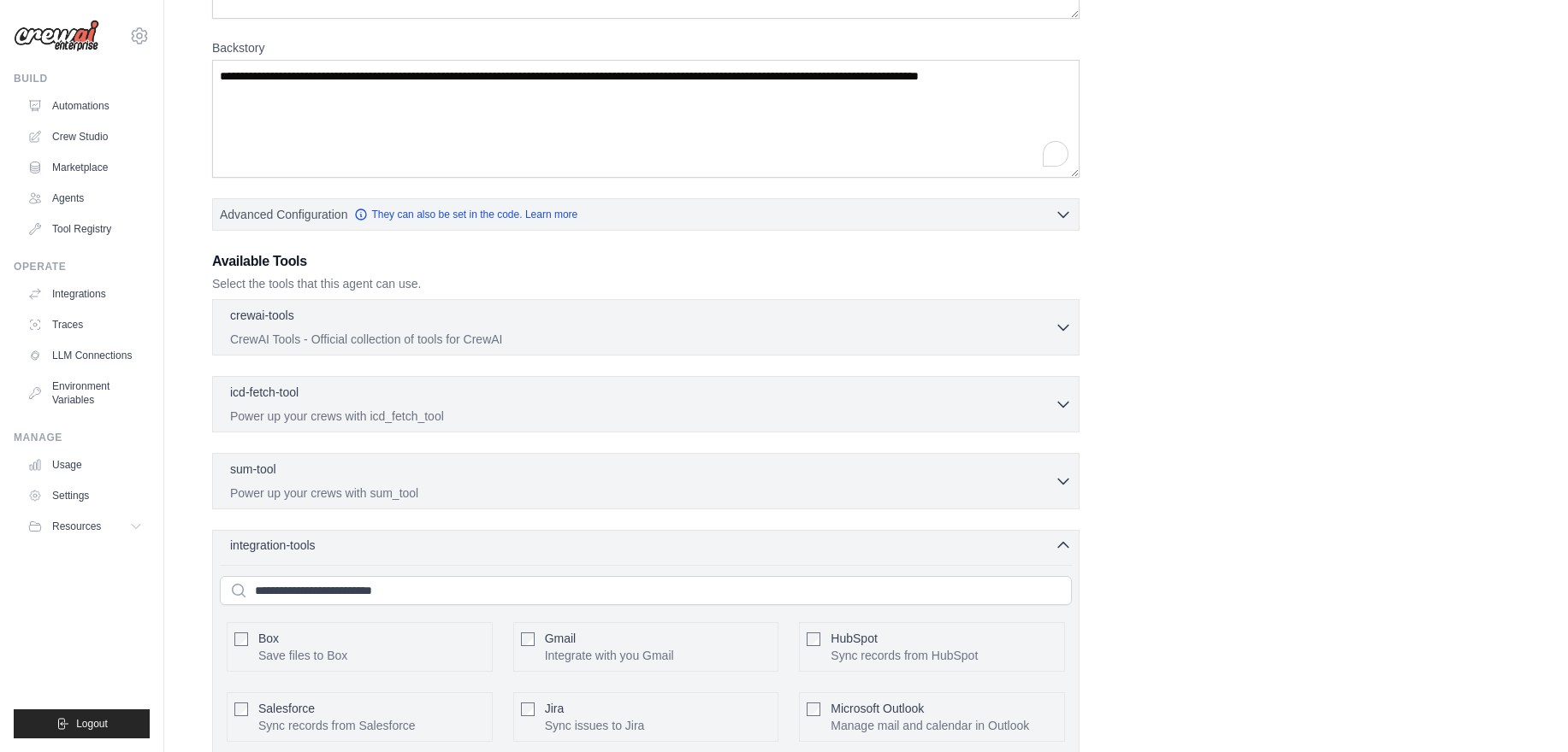
click at [694, 546] on div "integration-tools 0 selected" at bounding box center [650, 545] width 842 height 17
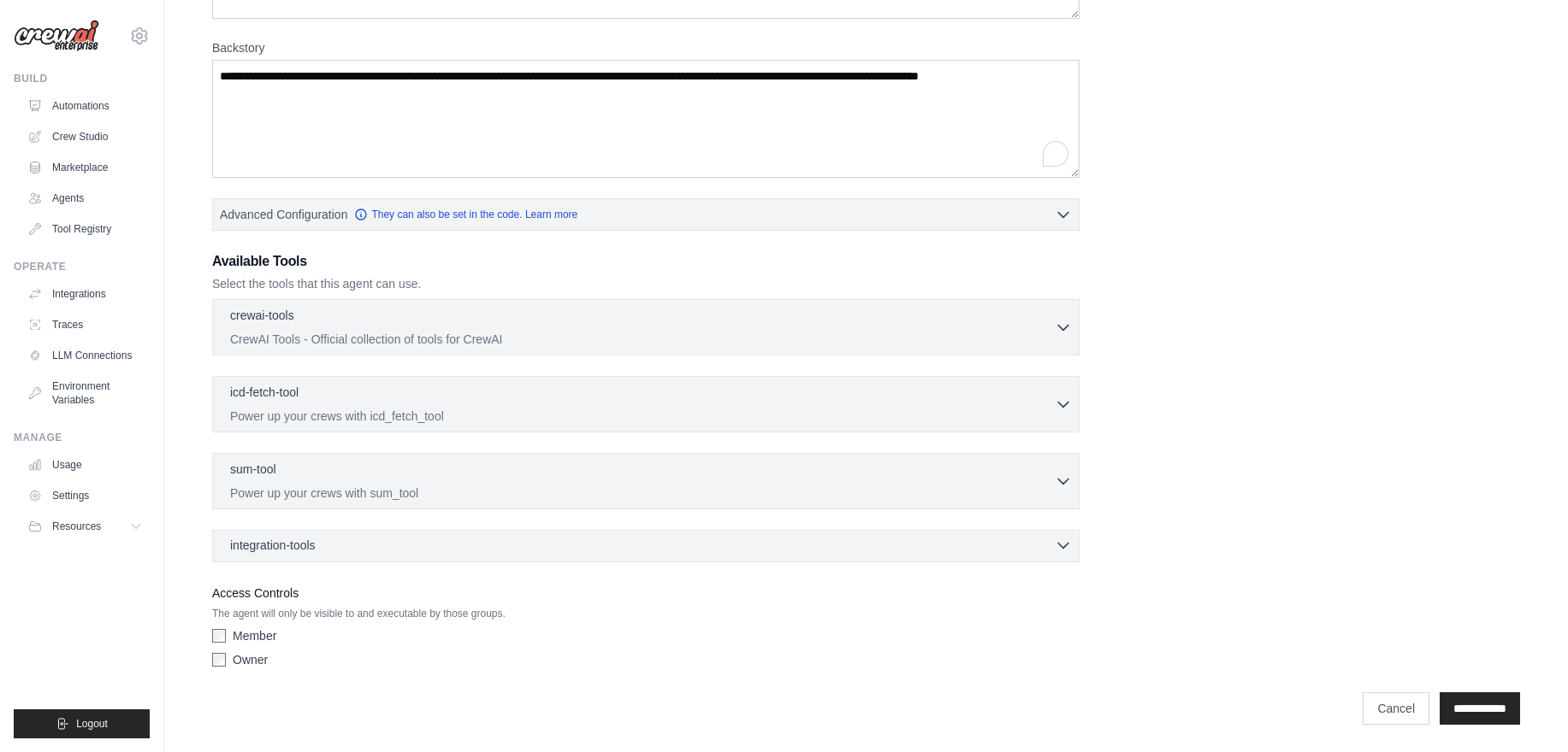
click at [694, 546] on div "integration-tools 0 selected" at bounding box center [650, 545] width 842 height 17
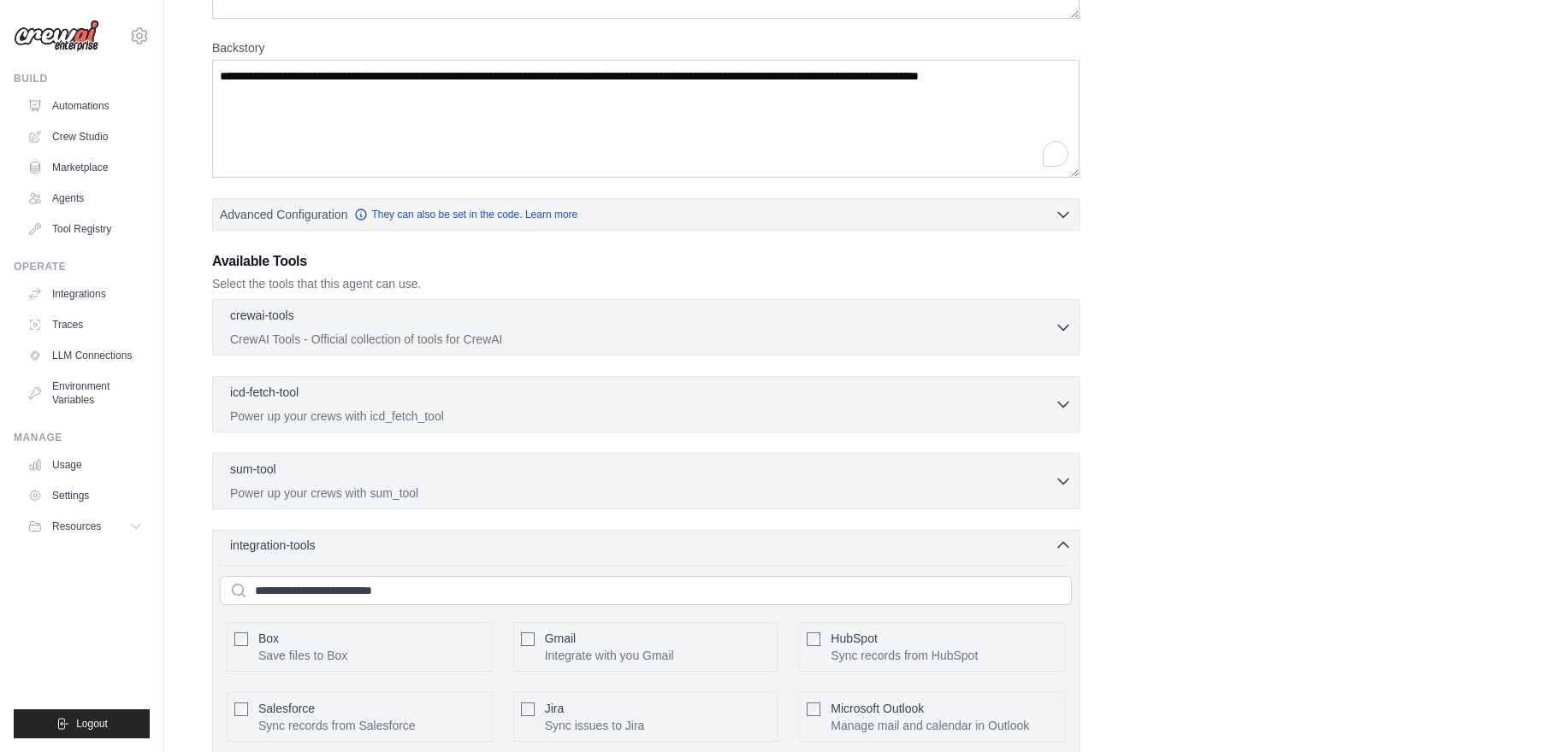
click at [694, 546] on div "integration-tools 0 selected" at bounding box center [650, 545] width 842 height 17
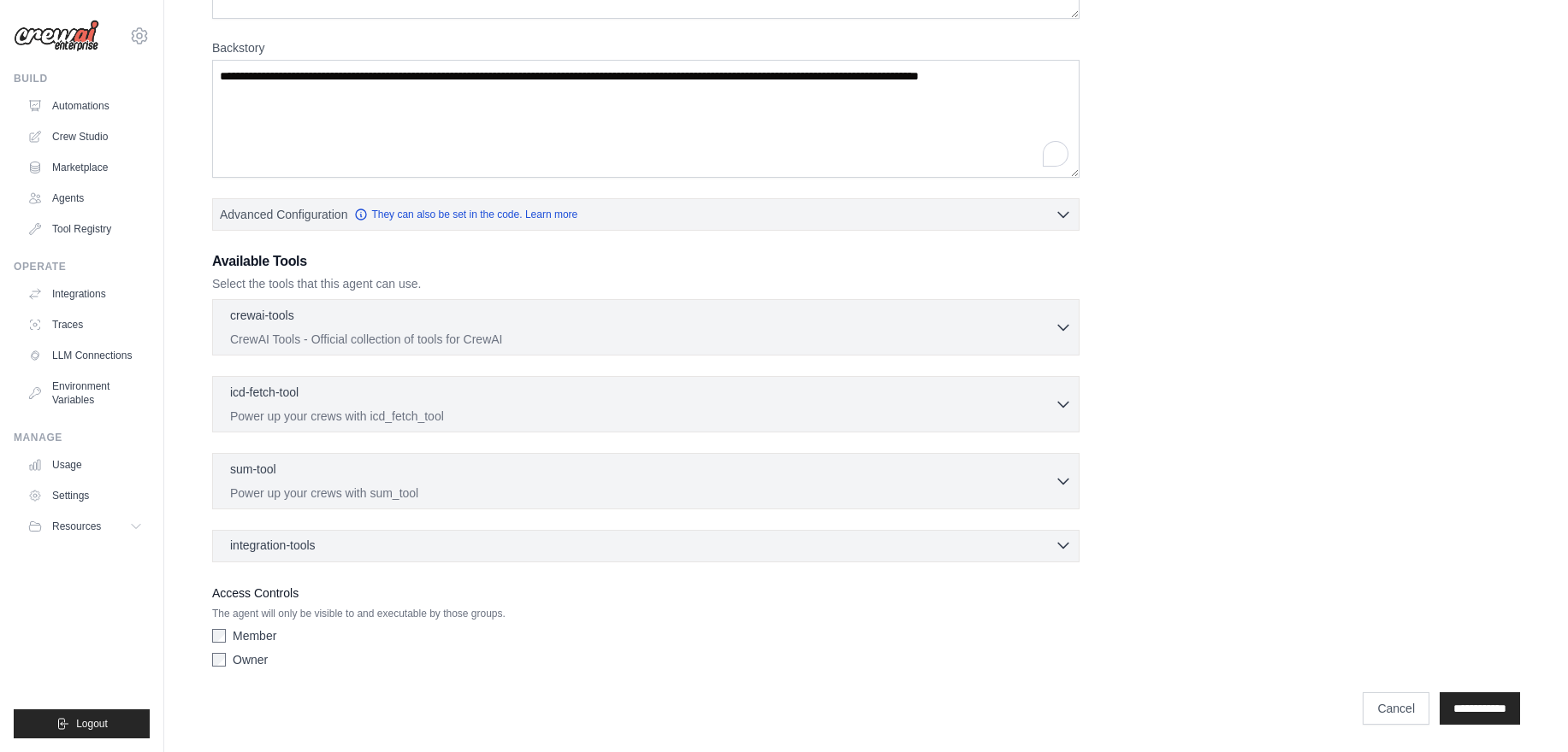
click at [694, 546] on div "integration-tools 0 selected" at bounding box center [650, 545] width 842 height 17
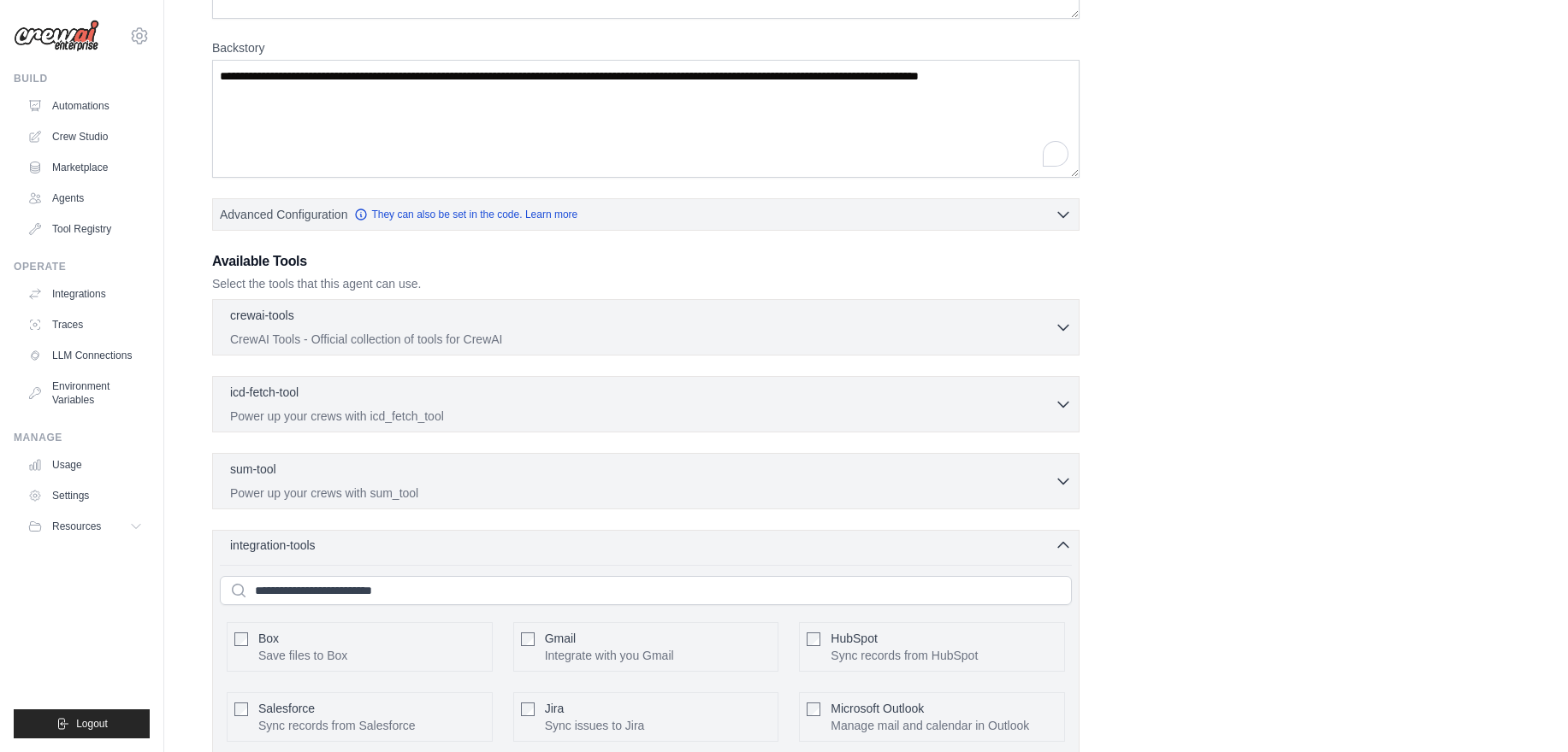
click at [694, 546] on div "integration-tools 0 selected" at bounding box center [650, 545] width 842 height 17
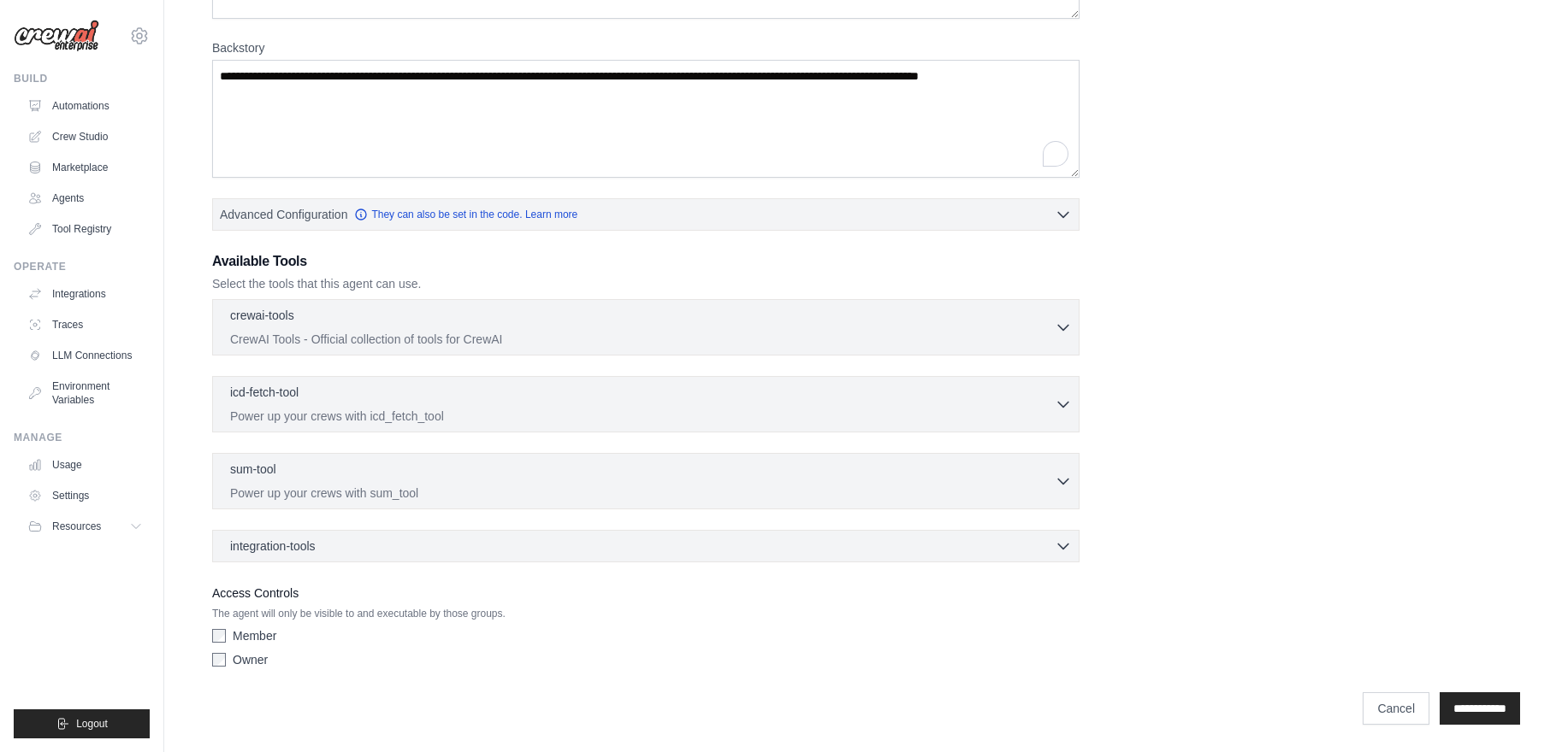
click at [1233, 325] on div "Role Goal Backstory Advanced Configuration They can also be set in the code. Le…" at bounding box center [866, 258] width 1308 height 834
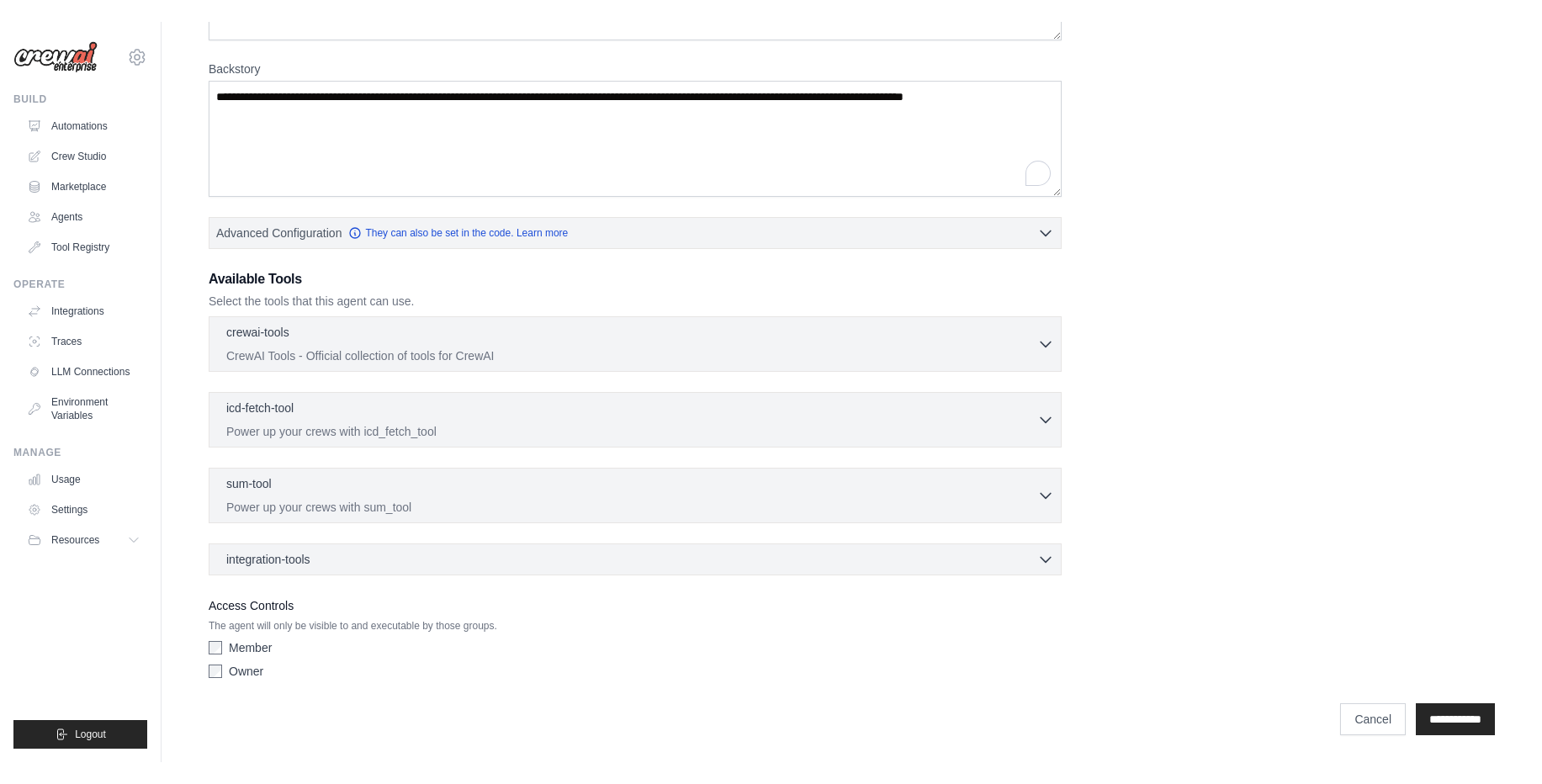
scroll to position [195, 0]
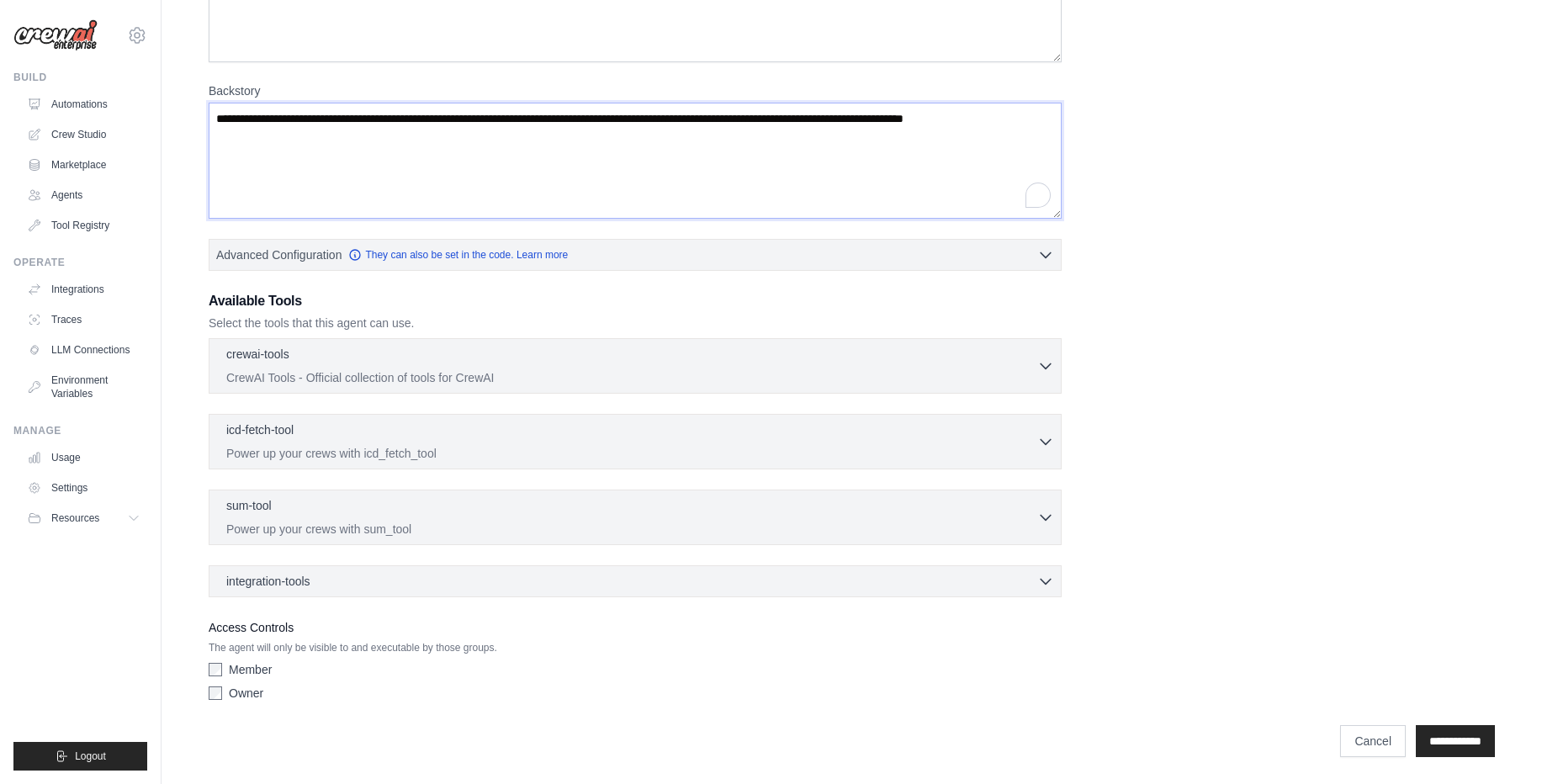
click at [441, 167] on textarea "Backstory" at bounding box center [635, 160] width 853 height 116
